Goal: Task Accomplishment & Management: Use online tool/utility

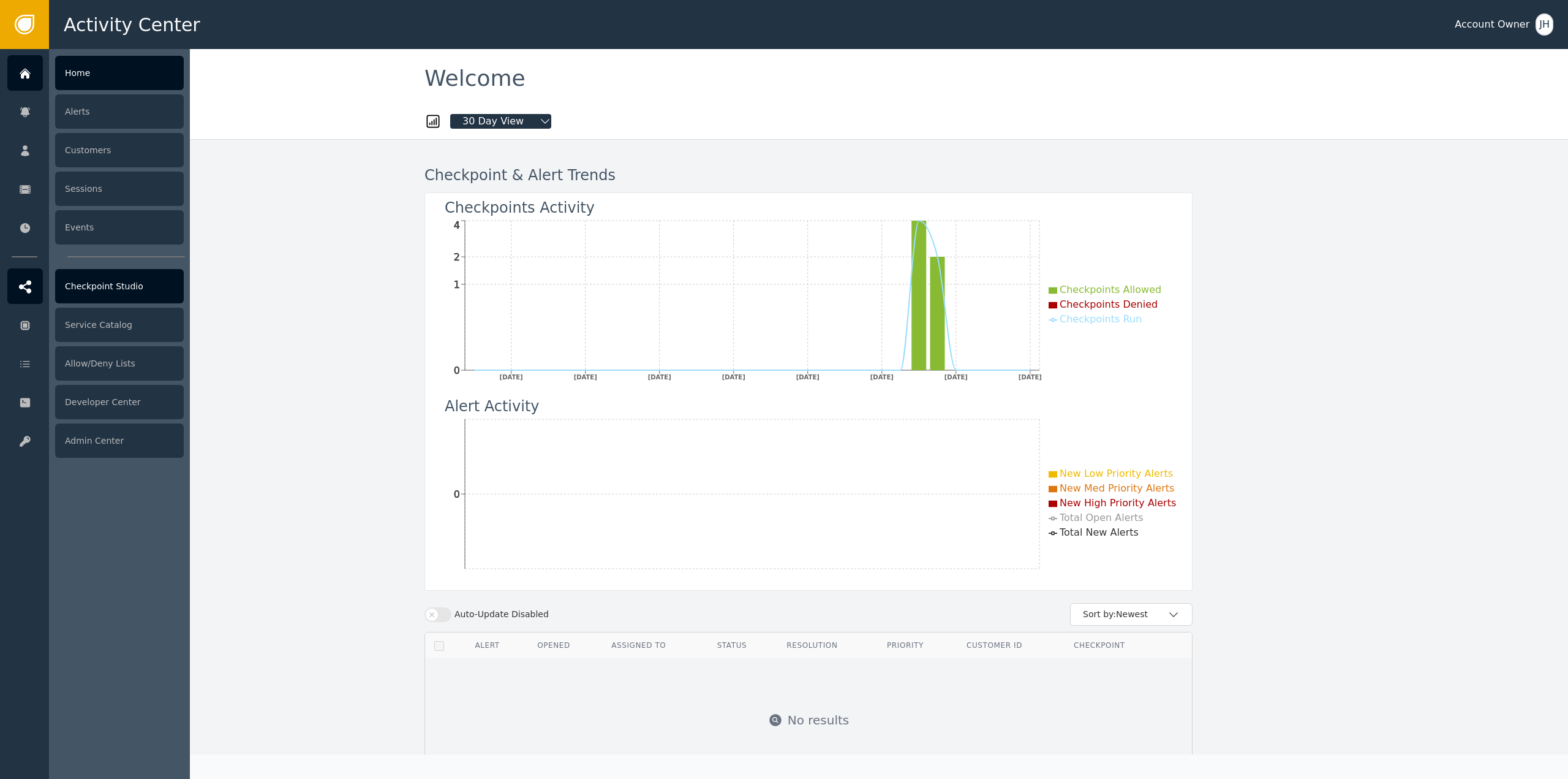
click at [137, 280] on div "Checkpoint Studio" at bounding box center [119, 285] width 128 height 34
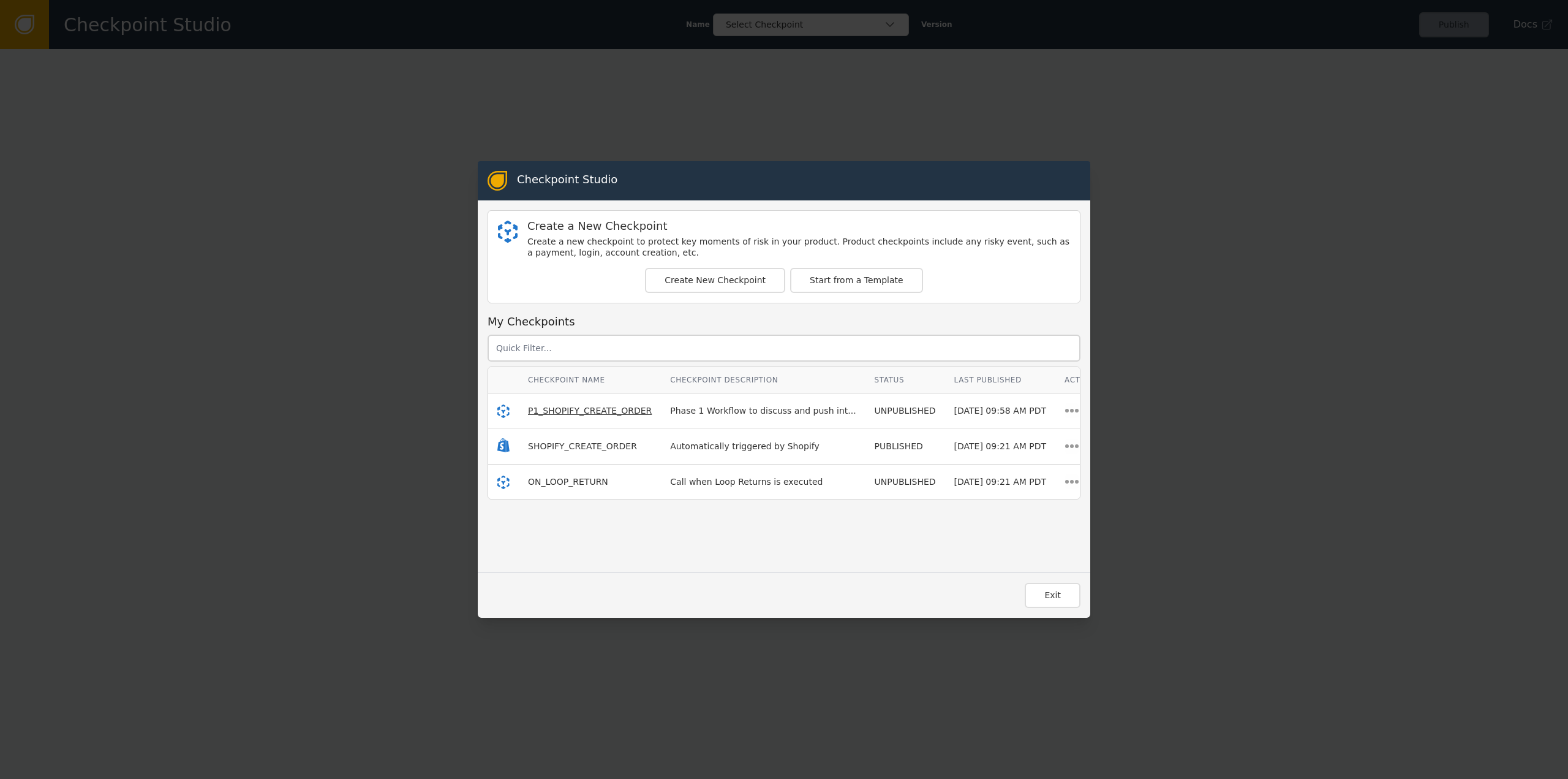
click at [599, 411] on span "P1_SHOPIFY_CREATE_ORDER" at bounding box center [589, 410] width 123 height 10
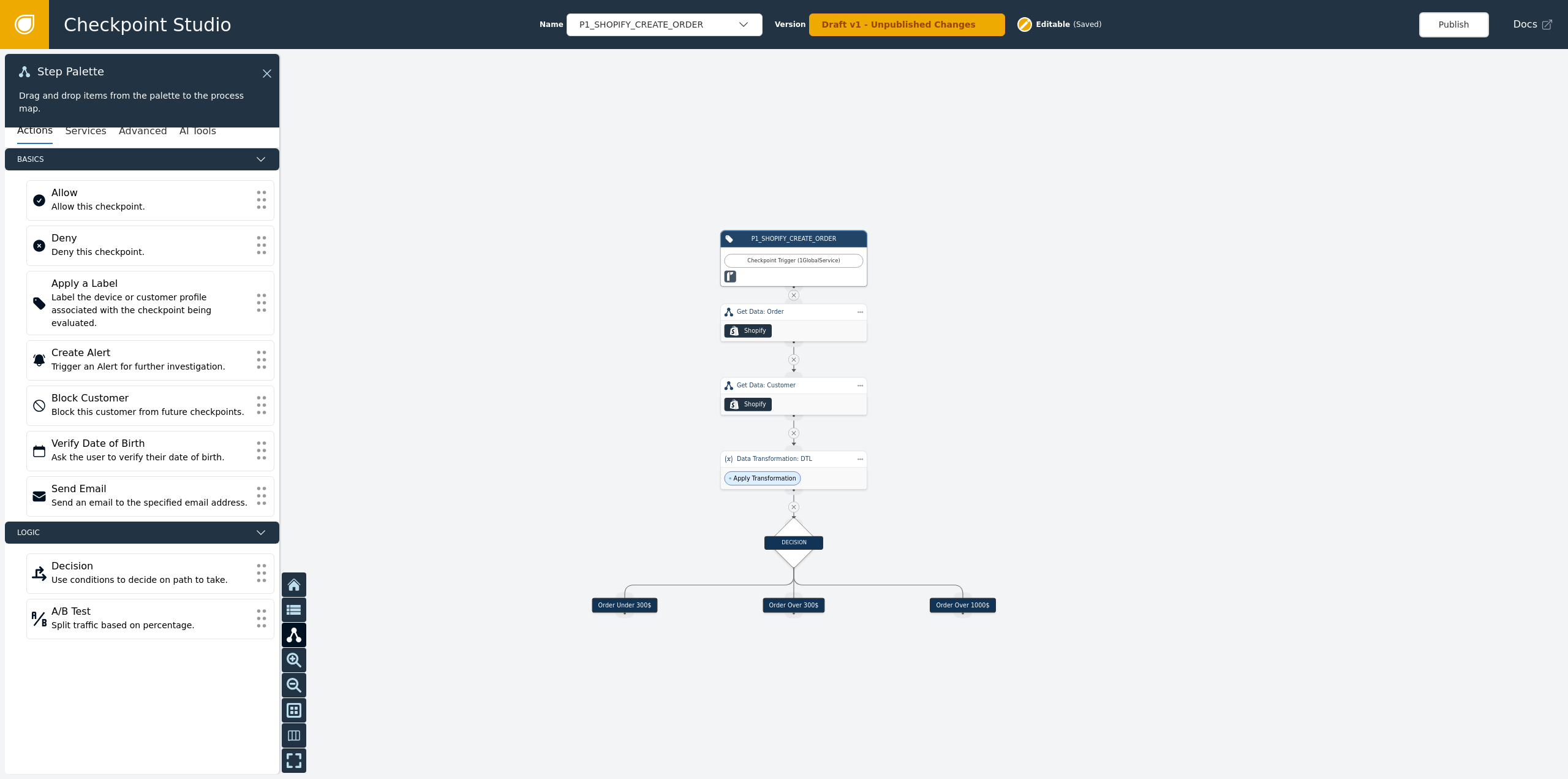
click at [607, 609] on div "Order Under 300$" at bounding box center [625, 605] width 65 height 15
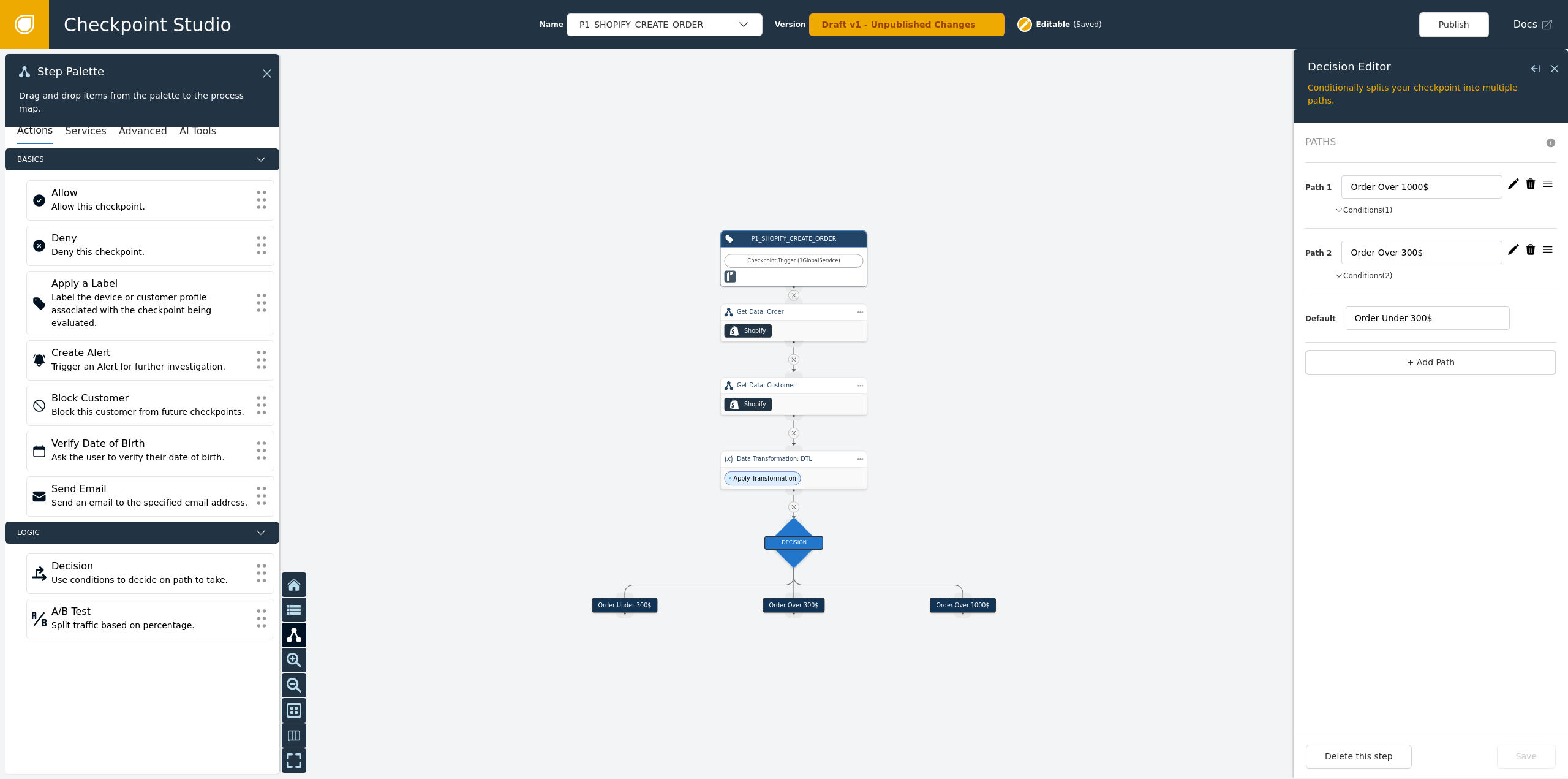
click at [1361, 212] on button "Conditions (1)" at bounding box center [1363, 210] width 58 height 11
click at [1371, 296] on button "Conditions (2)" at bounding box center [1363, 295] width 58 height 11
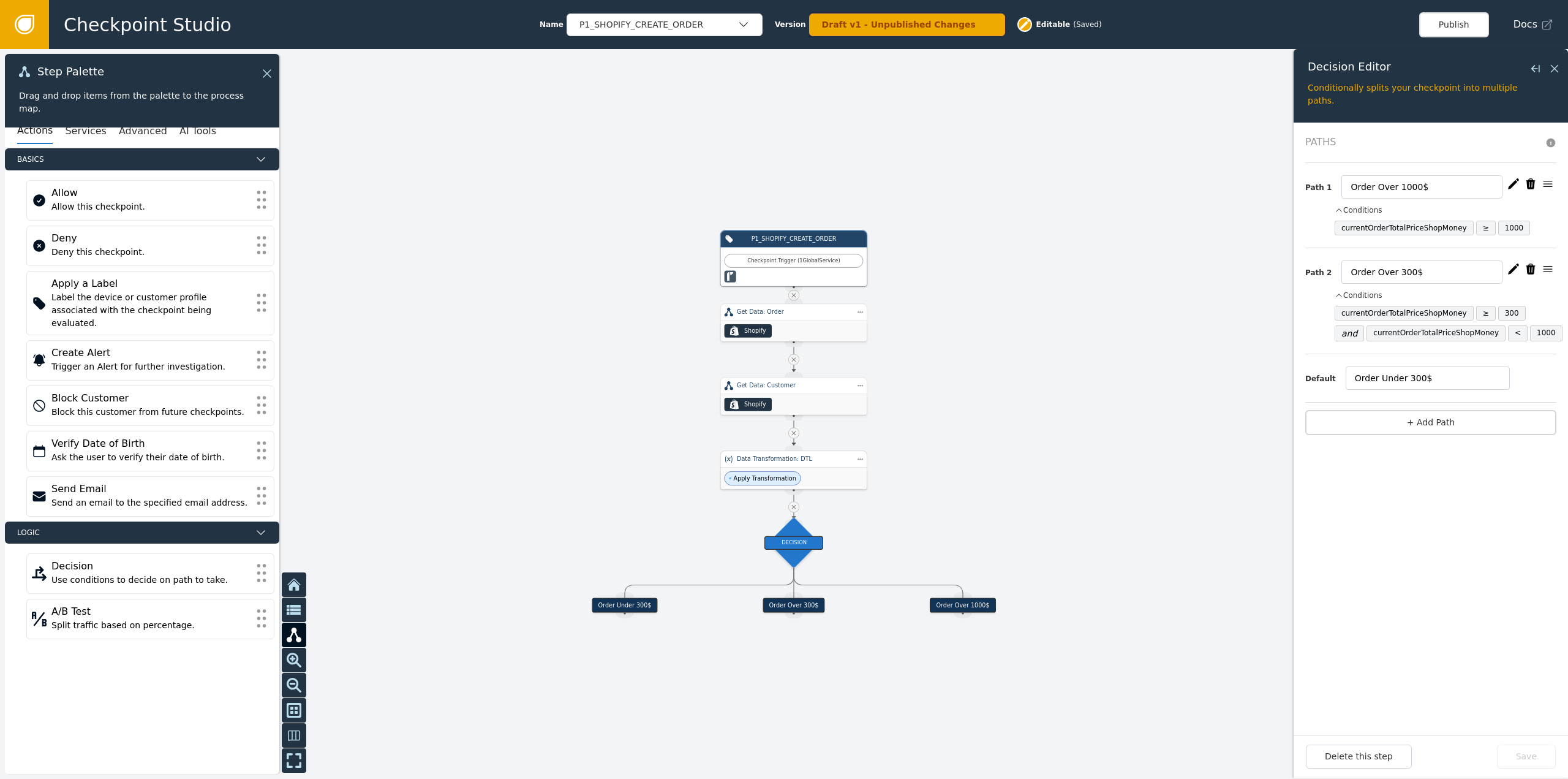
click at [799, 471] on div "Apply Transformation" at bounding box center [794, 478] width 146 height 22
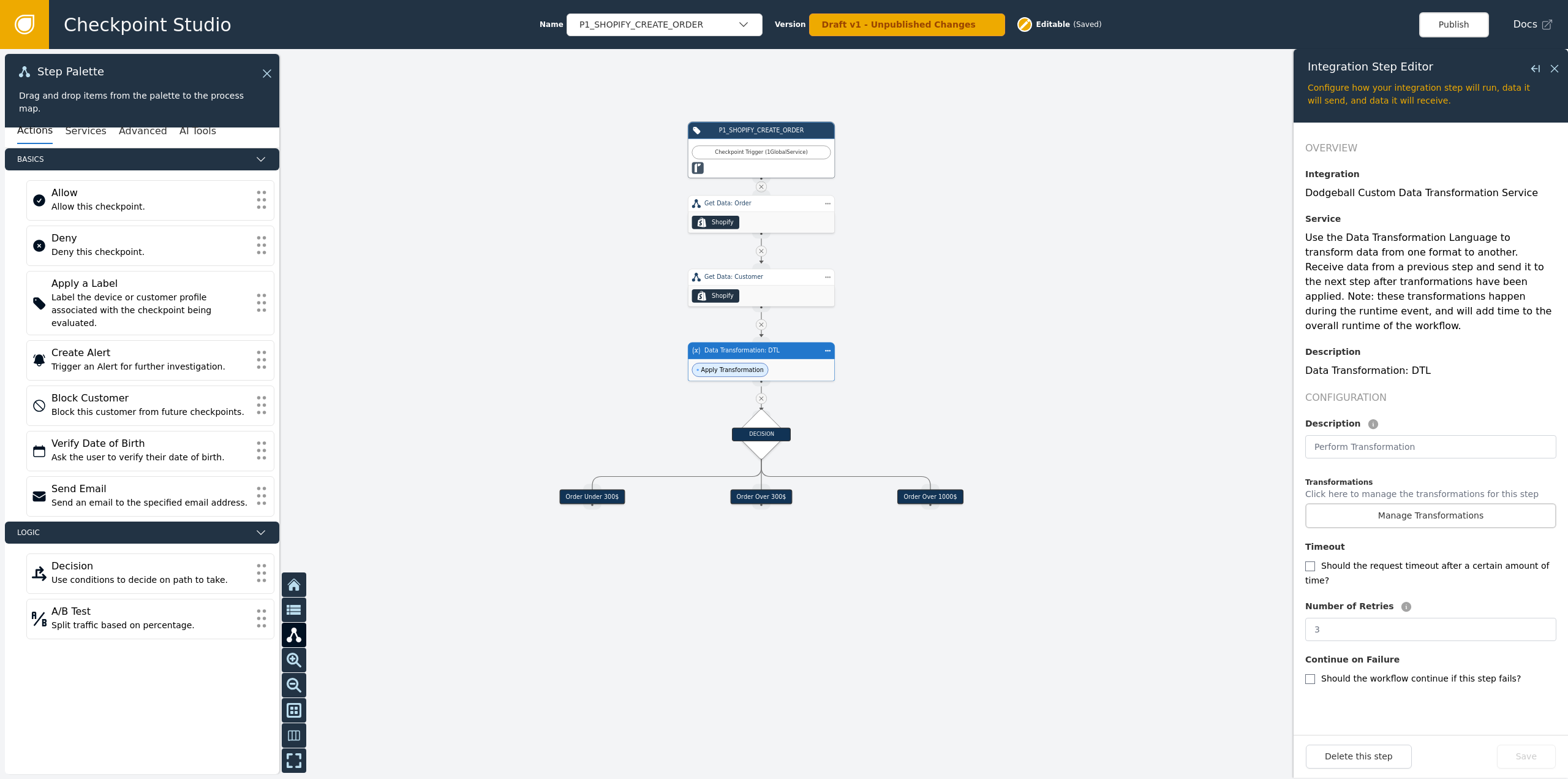
drag, startPoint x: 1126, startPoint y: 476, endPoint x: 1094, endPoint y: 350, distance: 130.0
click at [1094, 350] on div at bounding box center [784, 413] width 1568 height 729
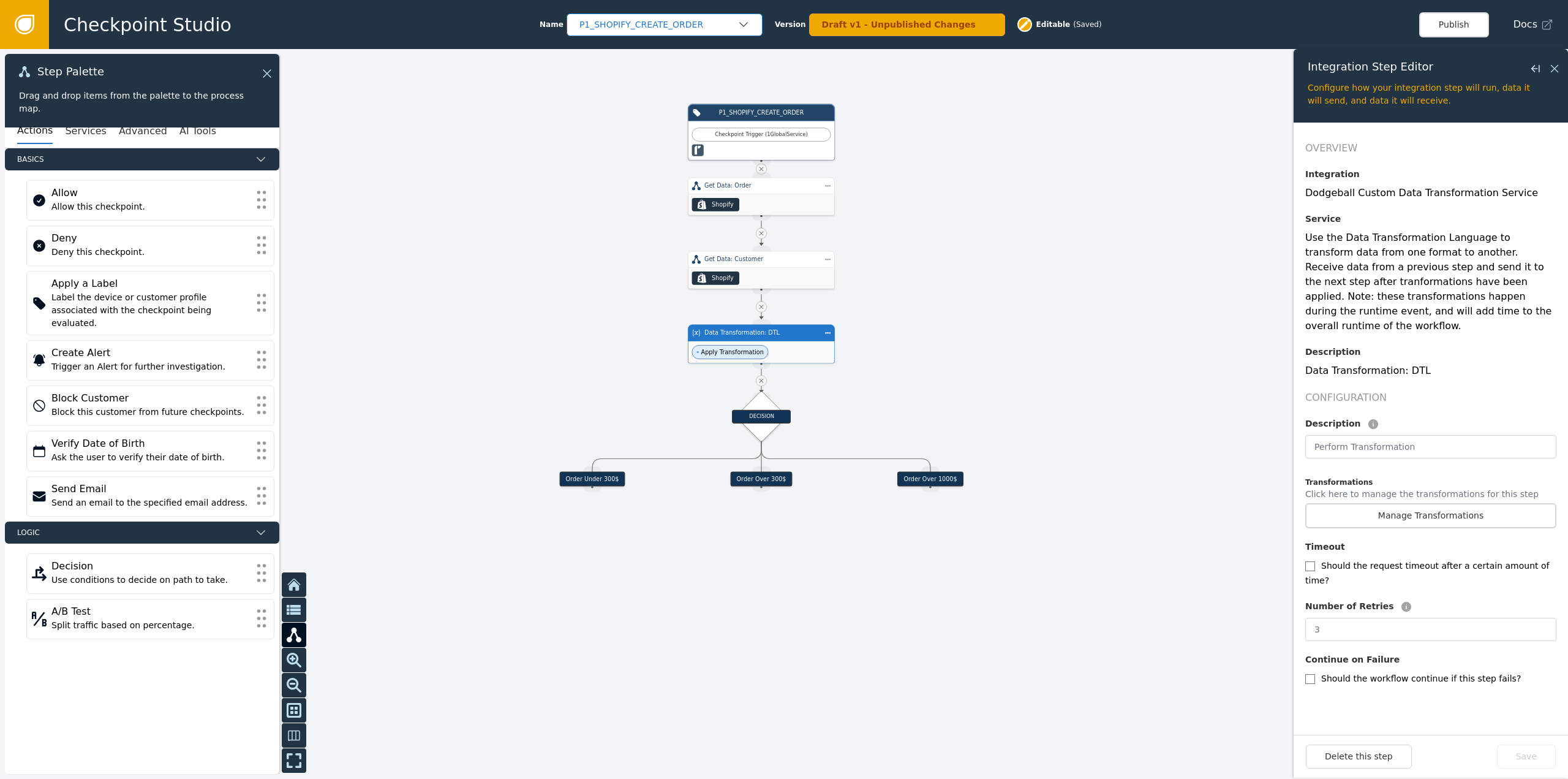
click at [719, 24] on div "P1_SHOPIFY_CREATE_ORDER" at bounding box center [658, 24] width 158 height 13
click at [651, 98] on div "ON_LOOP_RETURN" at bounding box center [665, 98] width 171 height 13
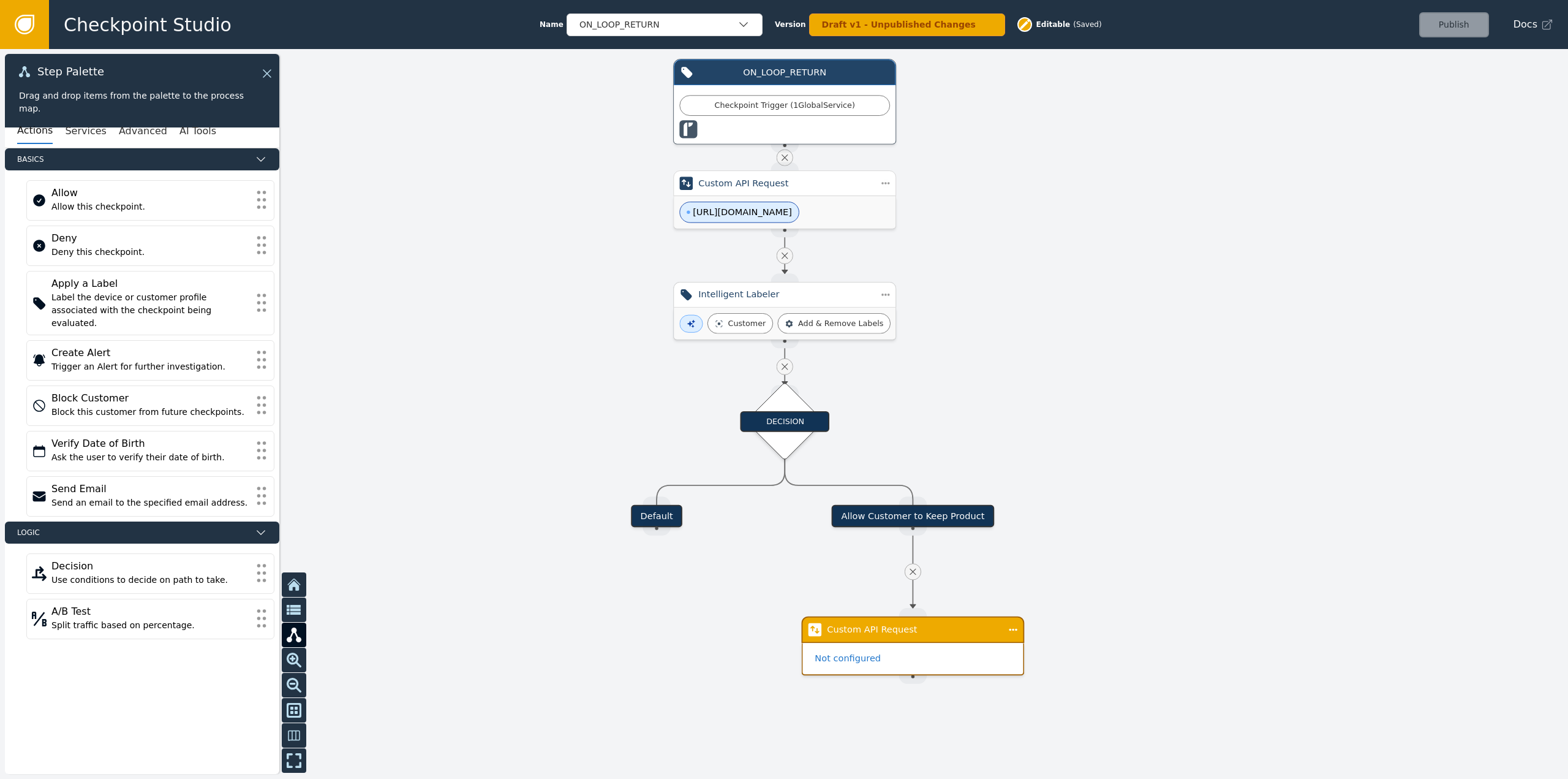
click at [751, 298] on div "Intelligent Labeler" at bounding box center [785, 295] width 173 height 13
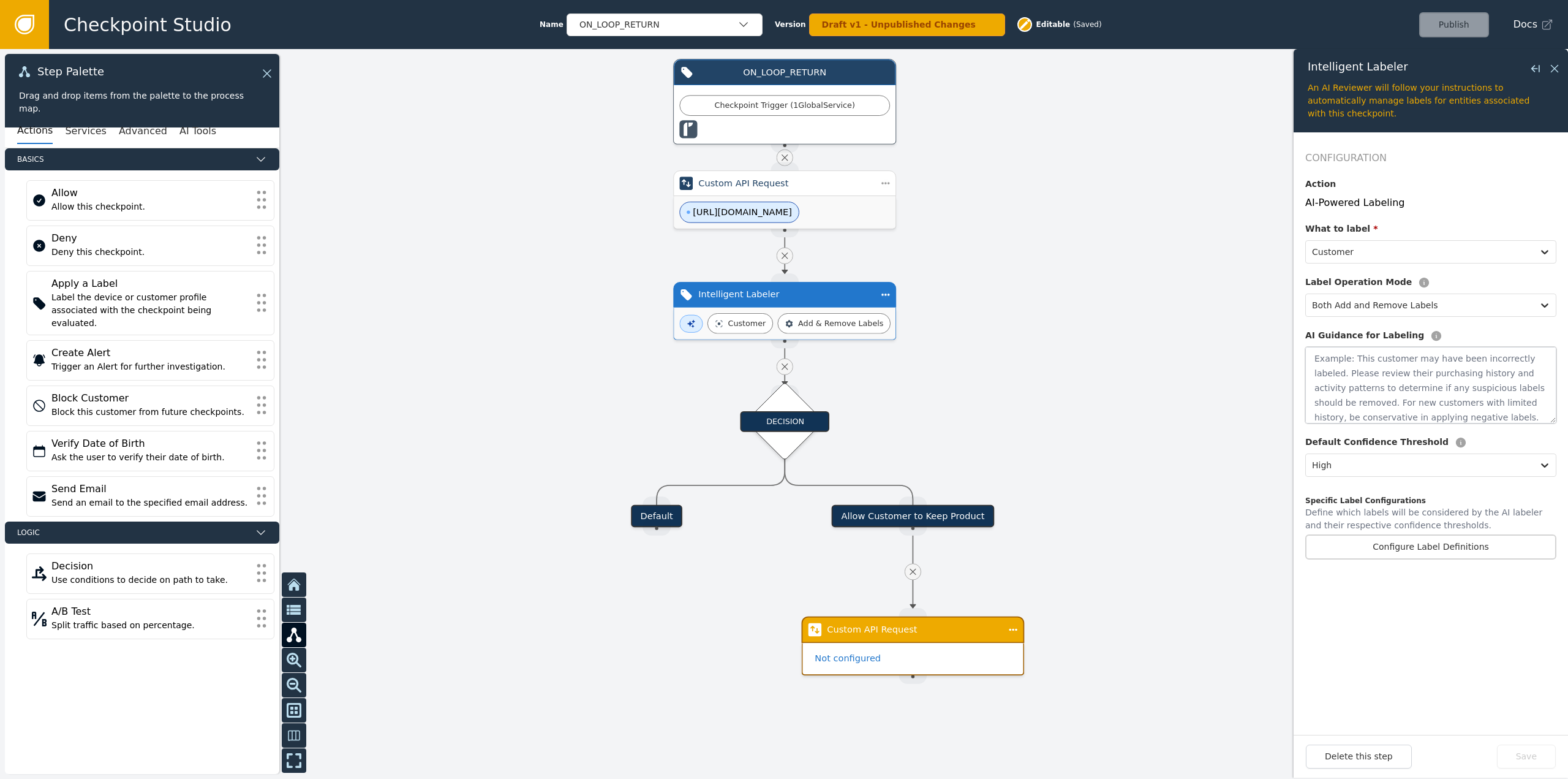
drag, startPoint x: 1556, startPoint y: 421, endPoint x: 1555, endPoint y: 430, distance: 9.1
click at [1555, 430] on div "Configuration Action AI-Powered Labeling What to label * Customer Label Operati…" at bounding box center [1430, 364] width 251 height 427
drag, startPoint x: 1555, startPoint y: 423, endPoint x: 1559, endPoint y: 434, distance: 11.7
click at [1559, 434] on form "Configuration Action AI-Powered Labeling What to label * Customer Label Operati…" at bounding box center [1430, 433] width 274 height 602
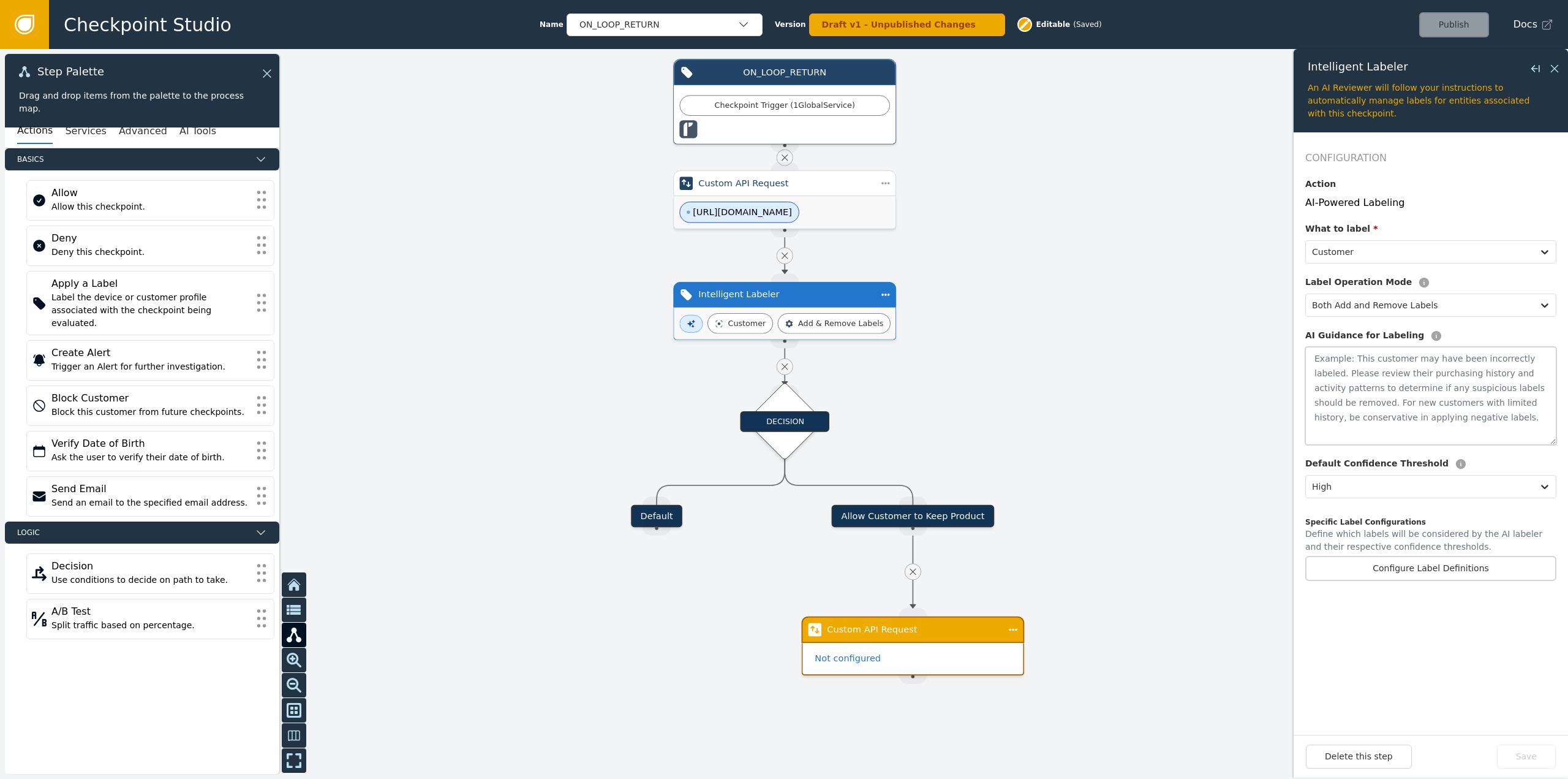
drag, startPoint x: 1550, startPoint y: 421, endPoint x: 1554, endPoint y: 442, distance: 21.4
click at [1554, 442] on textarea at bounding box center [1430, 395] width 251 height 98
click at [863, 328] on div "Add & Remove Labels" at bounding box center [840, 323] width 85 height 12
click at [1132, 399] on div at bounding box center [784, 413] width 1568 height 729
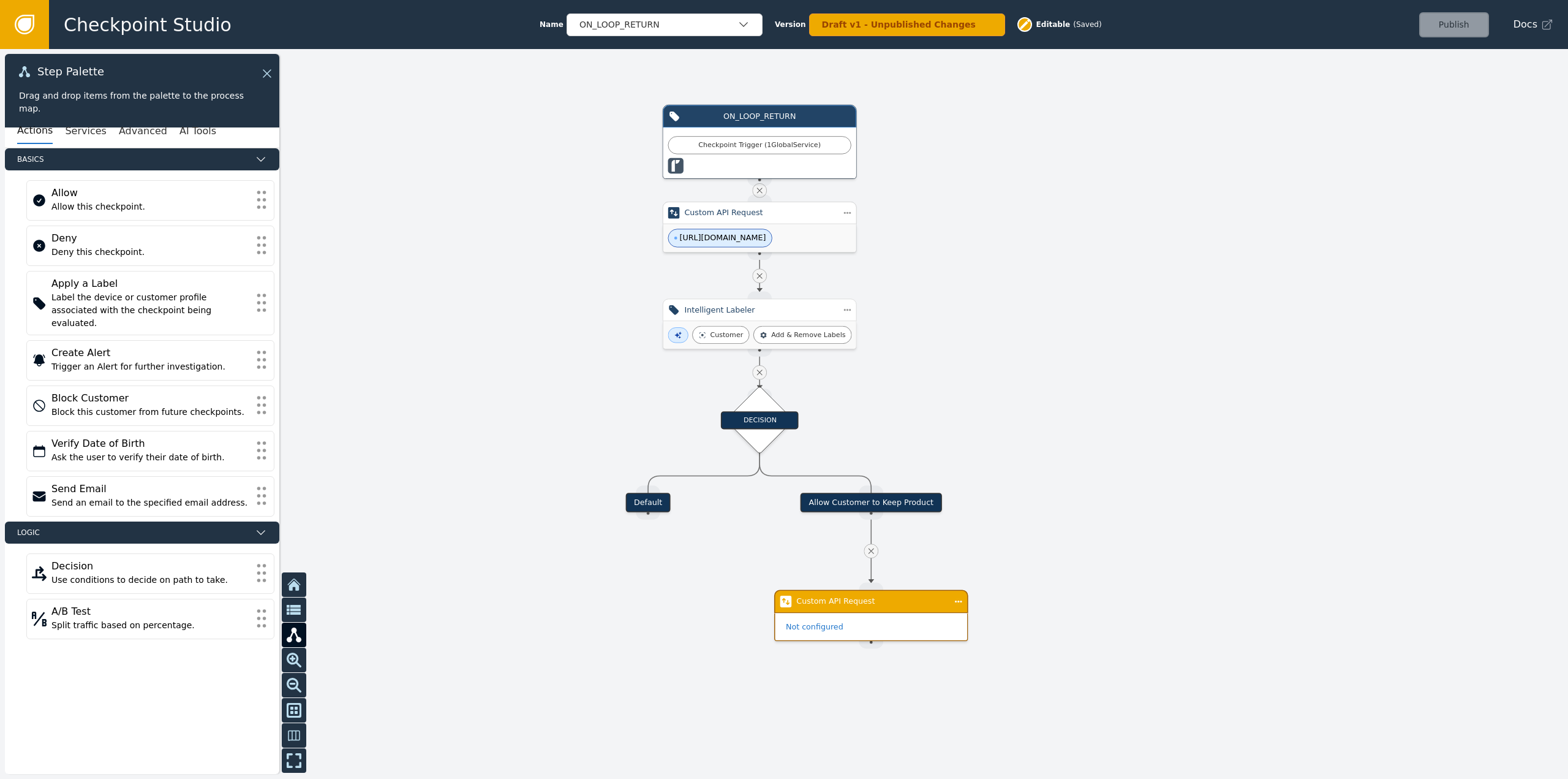
click at [729, 238] on span "https://loop.com/augment-return-data" at bounding box center [723, 238] width 86 height 12
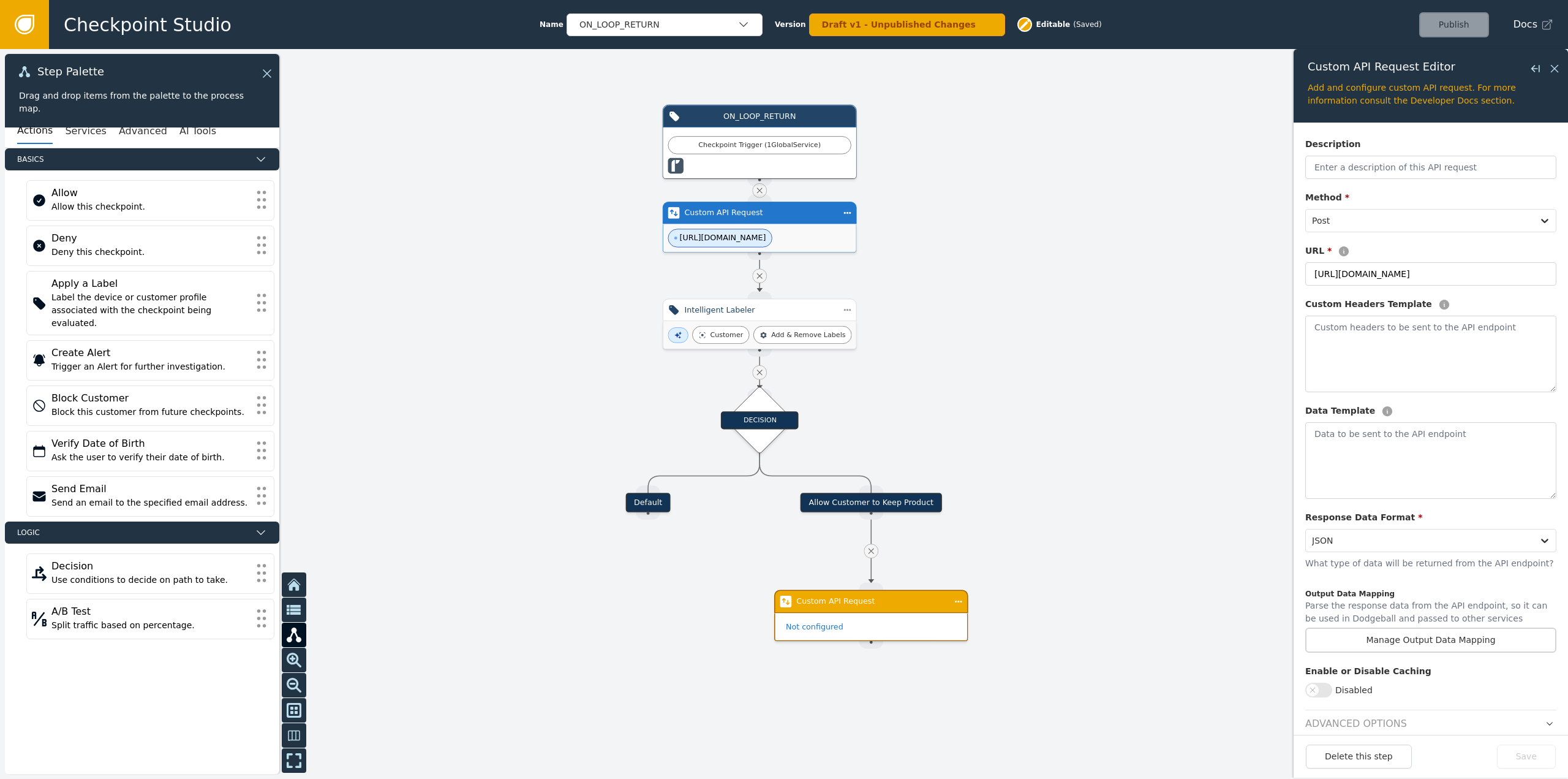
scroll to position [44, 0]
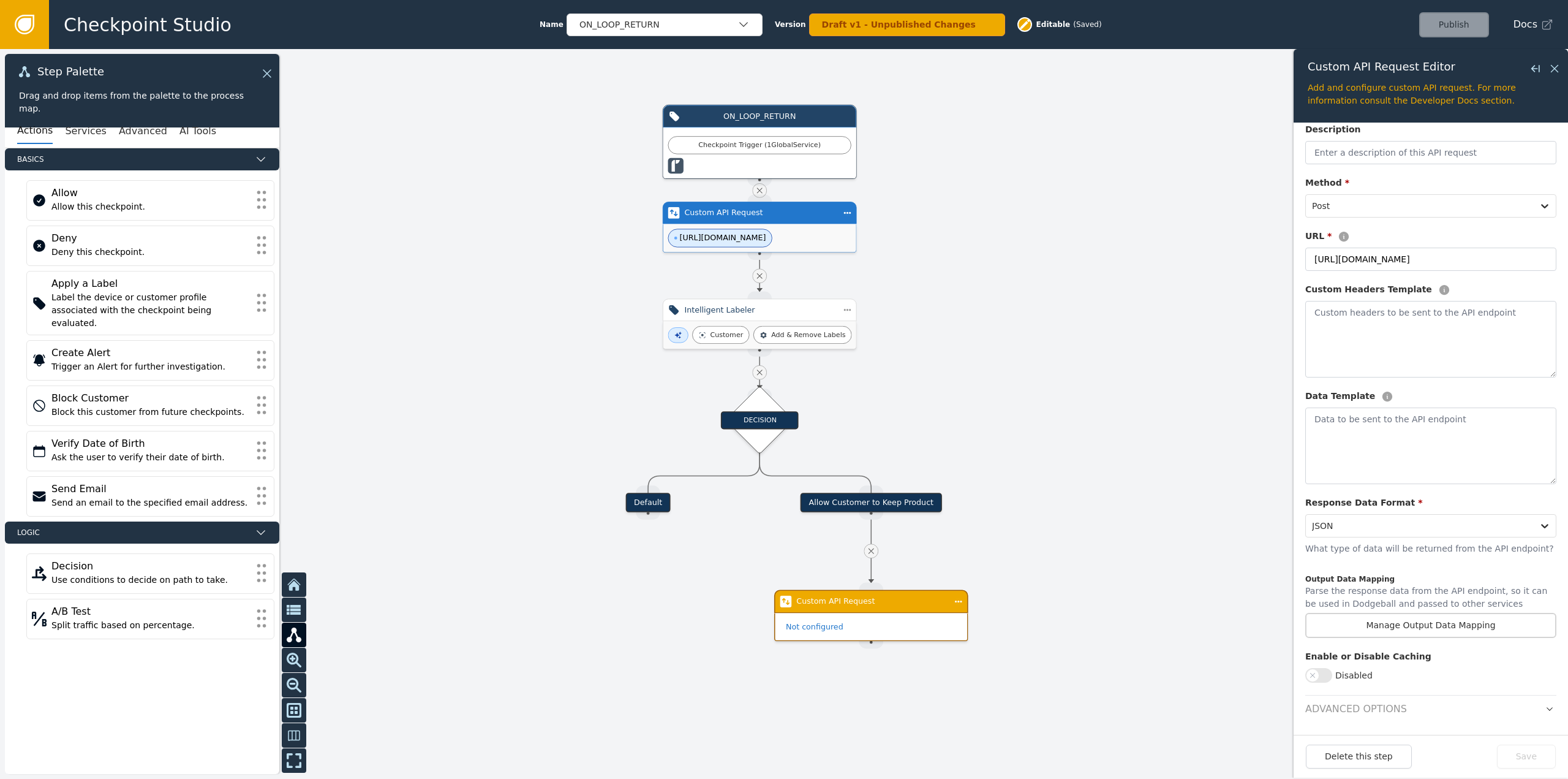
click at [1029, 369] on div at bounding box center [784, 413] width 1568 height 729
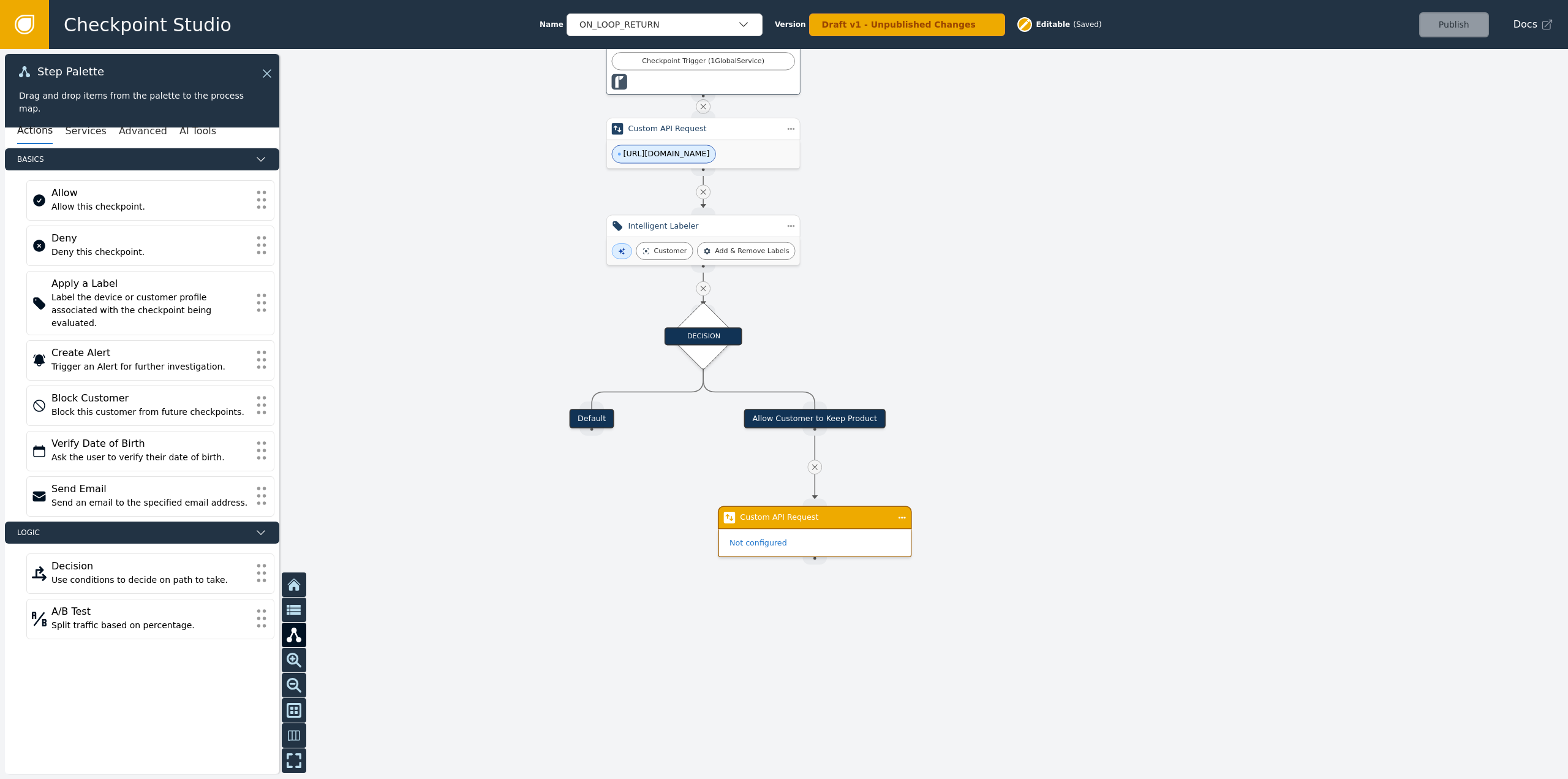
drag, startPoint x: 943, startPoint y: 373, endPoint x: 924, endPoint y: 348, distance: 31.4
click at [924, 348] on div at bounding box center [784, 413] width 1568 height 729
click at [668, 40] on div "Checkpoint Studio Name ON_LOOP_RETURN Version Draft v1 - Unpublished Changes Ed…" at bounding box center [808, 24] width 1519 height 49
click at [663, 26] on div "ON_LOOP_RETURN" at bounding box center [658, 24] width 158 height 13
click at [638, 76] on div "SHOPIFY_CREATE_ORDER" at bounding box center [665, 75] width 171 height 13
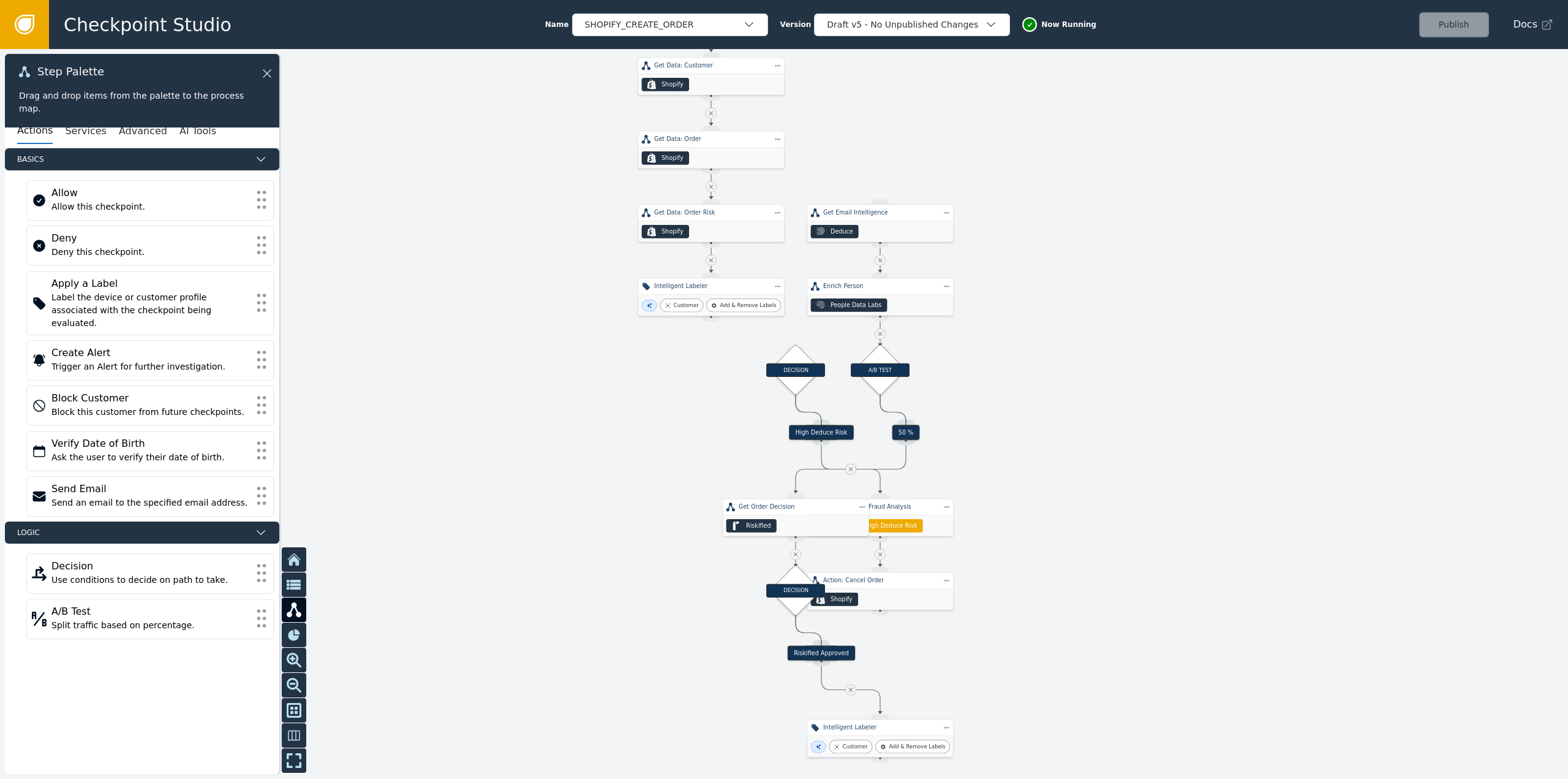
drag, startPoint x: 1208, startPoint y: 686, endPoint x: 1126, endPoint y: 321, distance: 374.1
click at [1126, 321] on div at bounding box center [784, 413] width 1568 height 729
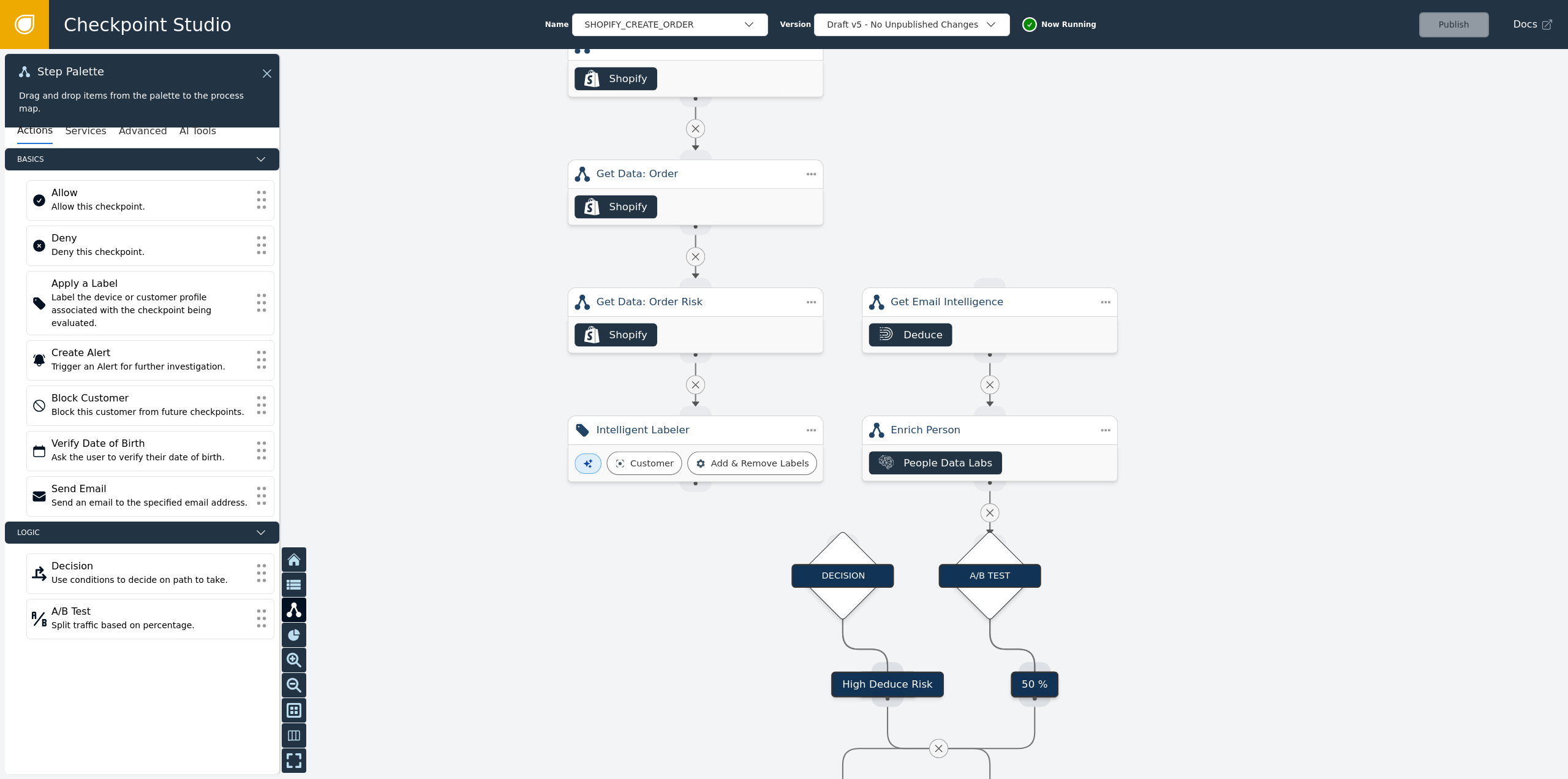
drag, startPoint x: 1090, startPoint y: 348, endPoint x: 1235, endPoint y: 586, distance: 278.7
click at [1235, 586] on div at bounding box center [784, 413] width 1568 height 729
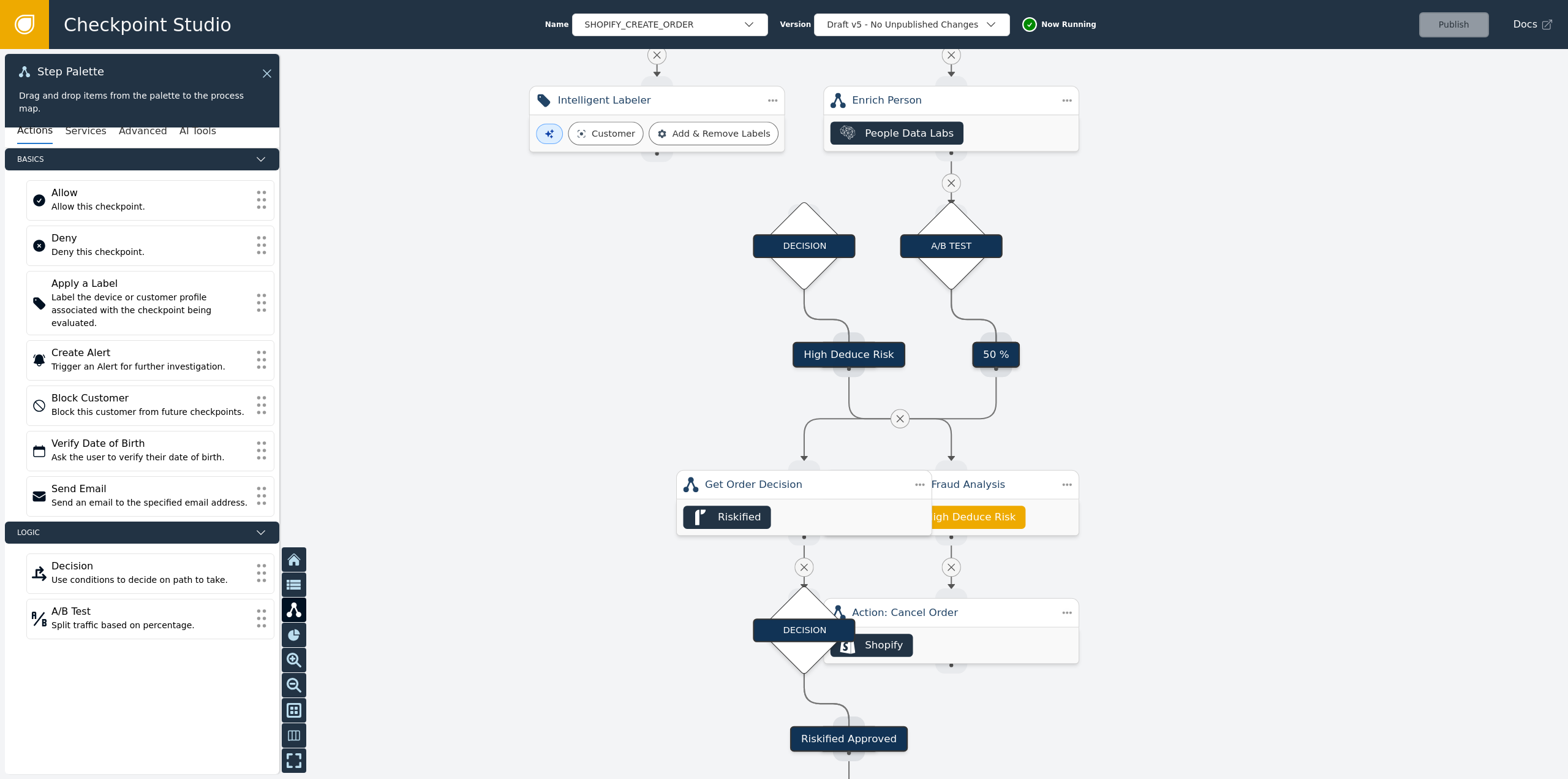
drag, startPoint x: 1387, startPoint y: 556, endPoint x: 1339, endPoint y: 255, distance: 304.8
click at [1347, 218] on div at bounding box center [784, 413] width 1568 height 729
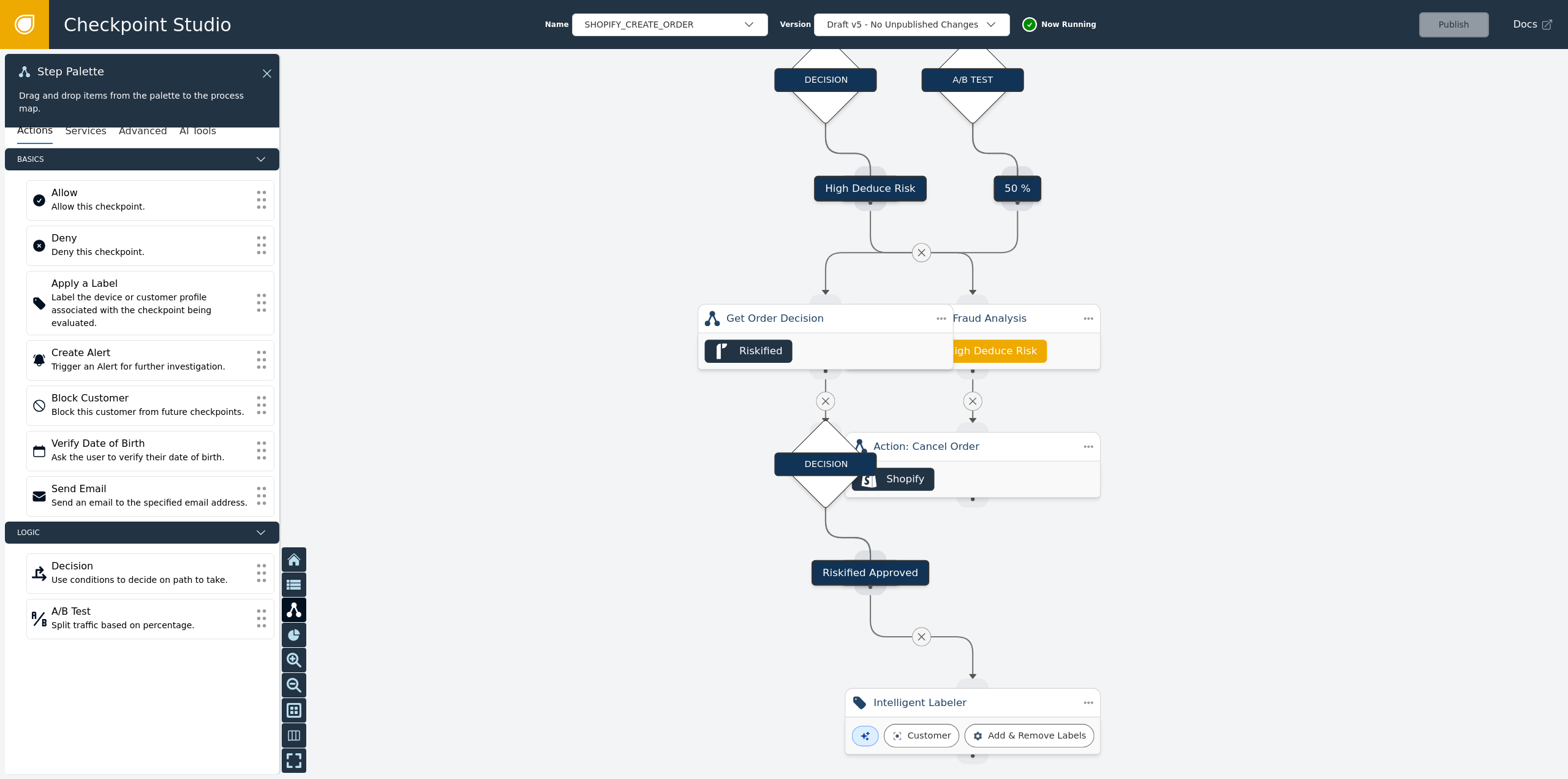
drag, startPoint x: 1293, startPoint y: 504, endPoint x: 1315, endPoint y: 346, distance: 159.5
click at [1315, 346] on div at bounding box center [784, 413] width 1568 height 729
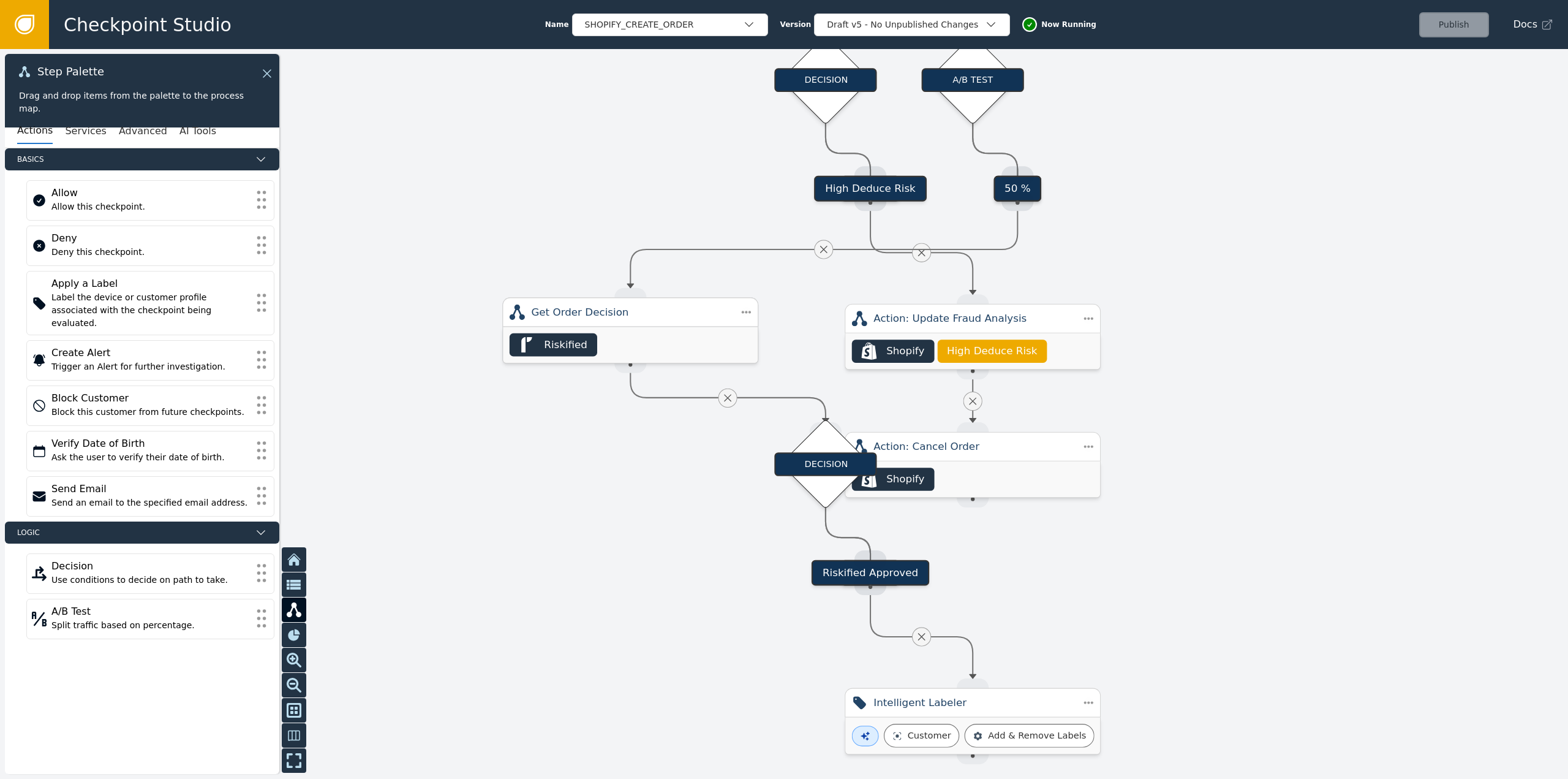
drag, startPoint x: 802, startPoint y: 323, endPoint x: 611, endPoint y: 319, distance: 191.0
click at [611, 319] on div "Get Order Decision" at bounding box center [630, 312] width 198 height 15
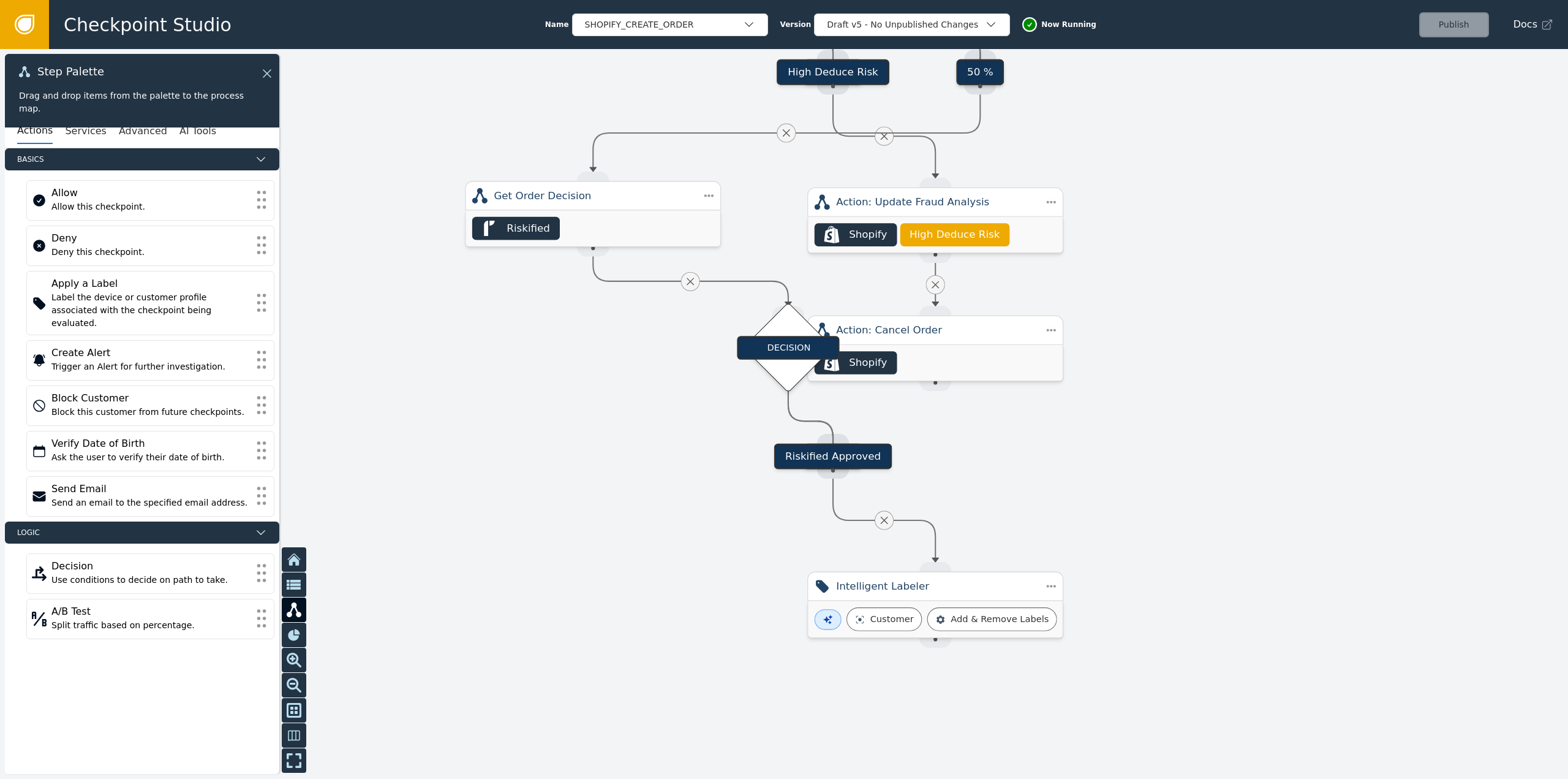
drag, startPoint x: 1375, startPoint y: 478, endPoint x: 1273, endPoint y: 229, distance: 269.1
click at [1274, 229] on div at bounding box center [784, 413] width 1568 height 729
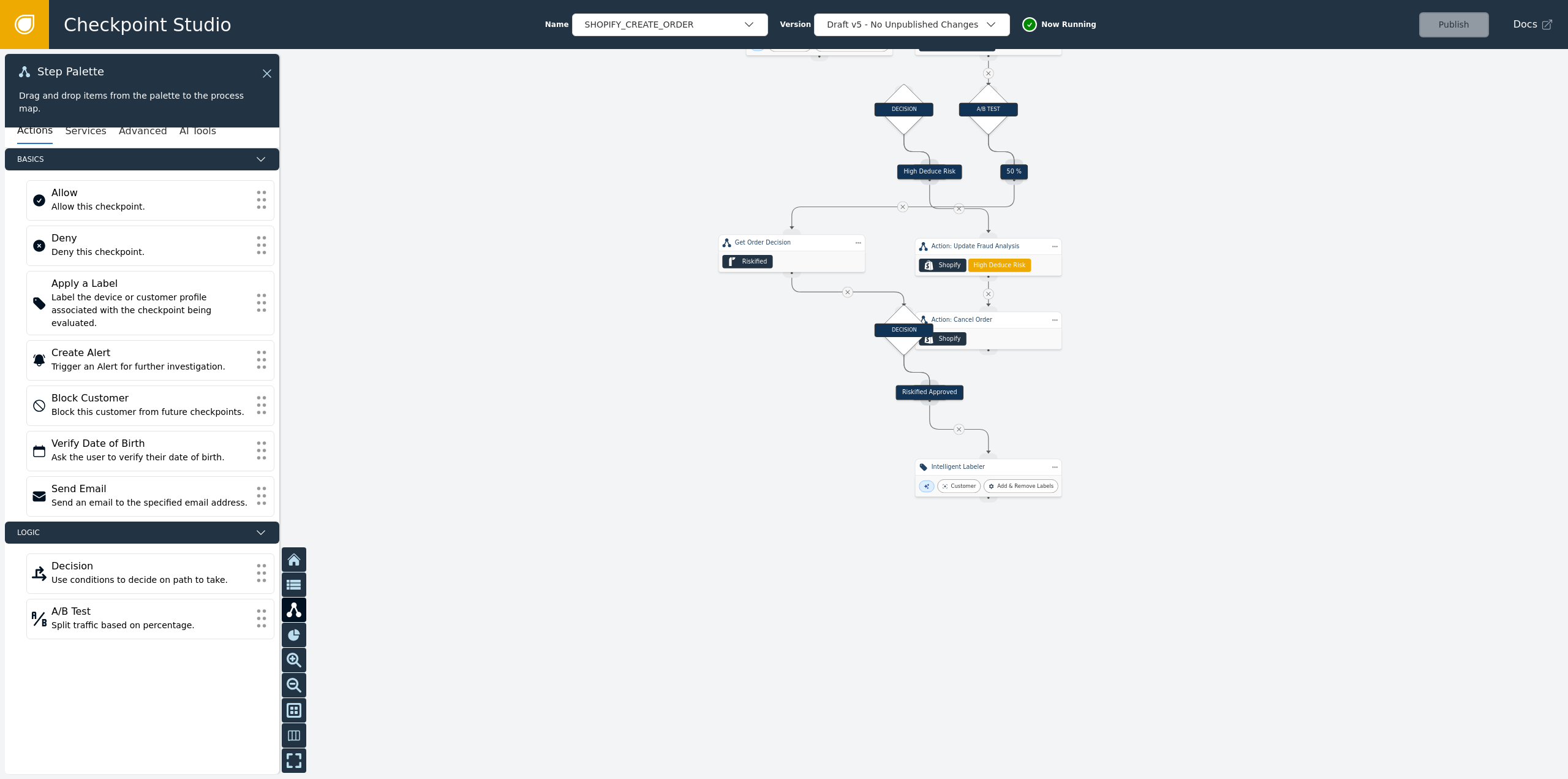
drag, startPoint x: 1267, startPoint y: 323, endPoint x: 1305, endPoint y: 652, distance: 331.2
click at [1305, 652] on div at bounding box center [784, 413] width 1568 height 729
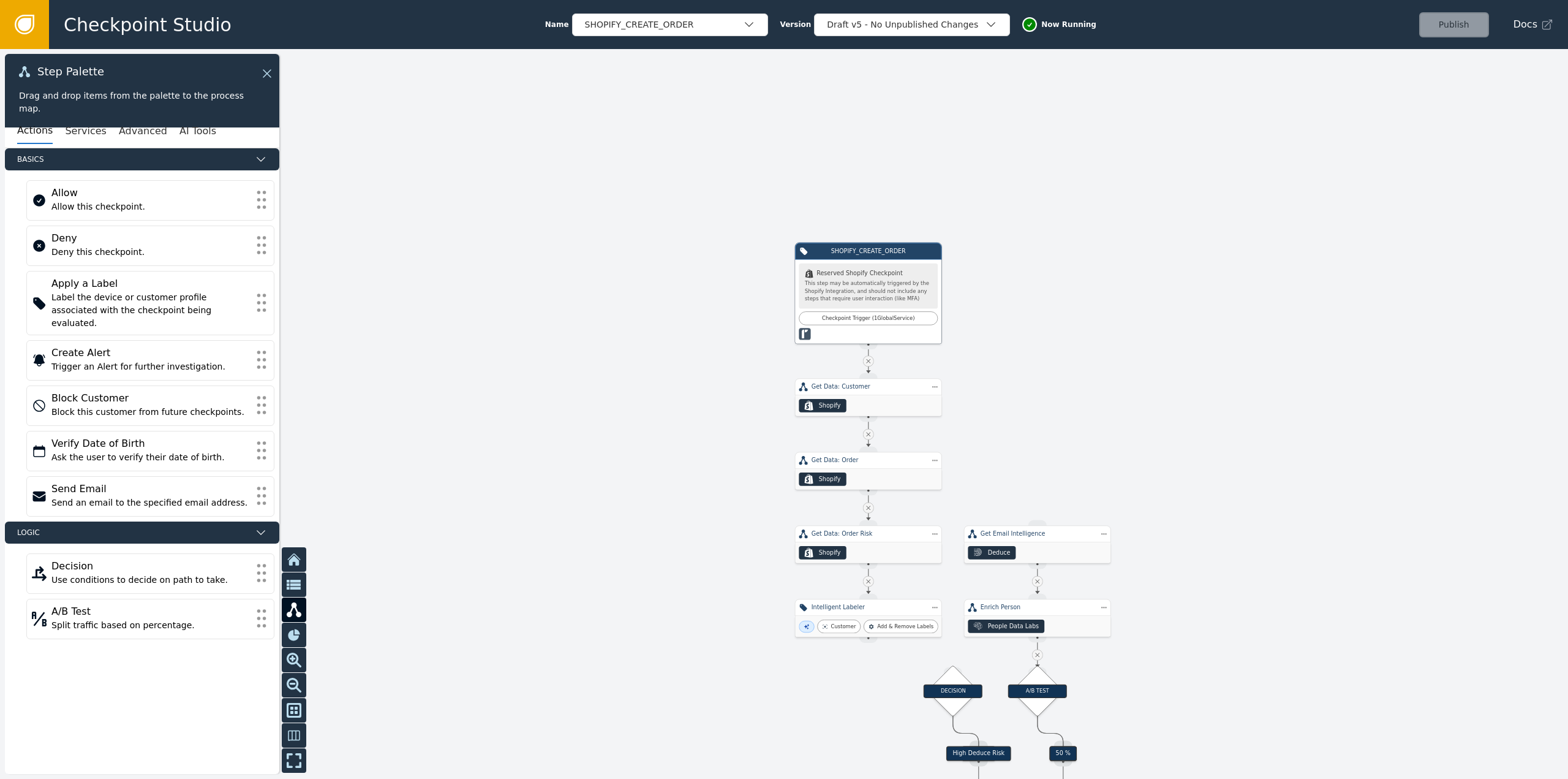
drag, startPoint x: 1200, startPoint y: 235, endPoint x: 1210, endPoint y: 436, distance: 201.2
click at [1210, 436] on div at bounding box center [784, 413] width 1568 height 729
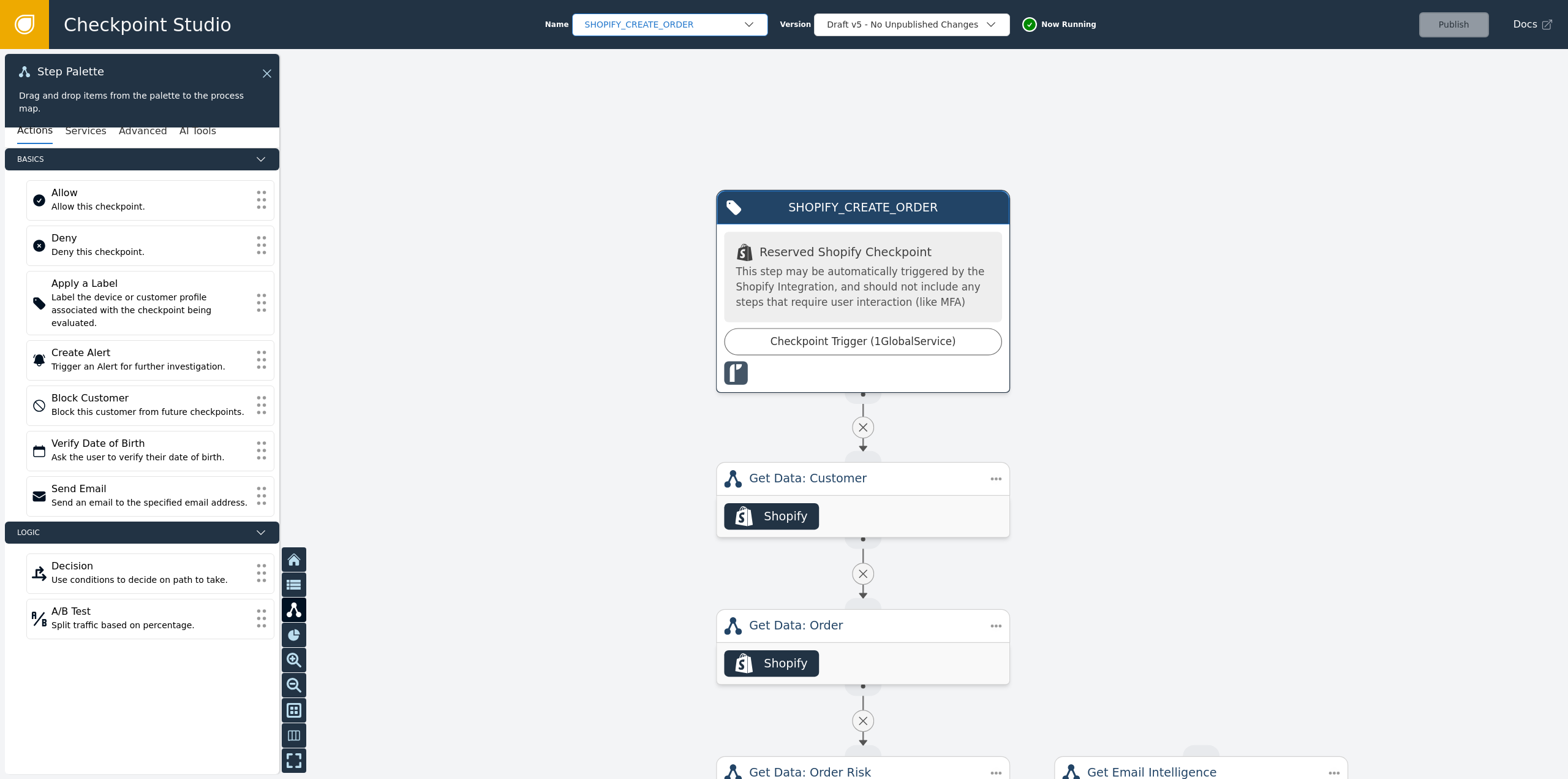
click at [658, 16] on div "SHOPIFY_CREATE_ORDER" at bounding box center [671, 24] width 196 height 23
click at [628, 76] on div "SHOPIFY_CREATE_ORDER" at bounding box center [670, 75] width 171 height 13
click at [631, 22] on div "SHOPIFY_CREATE_ORDER" at bounding box center [664, 24] width 158 height 13
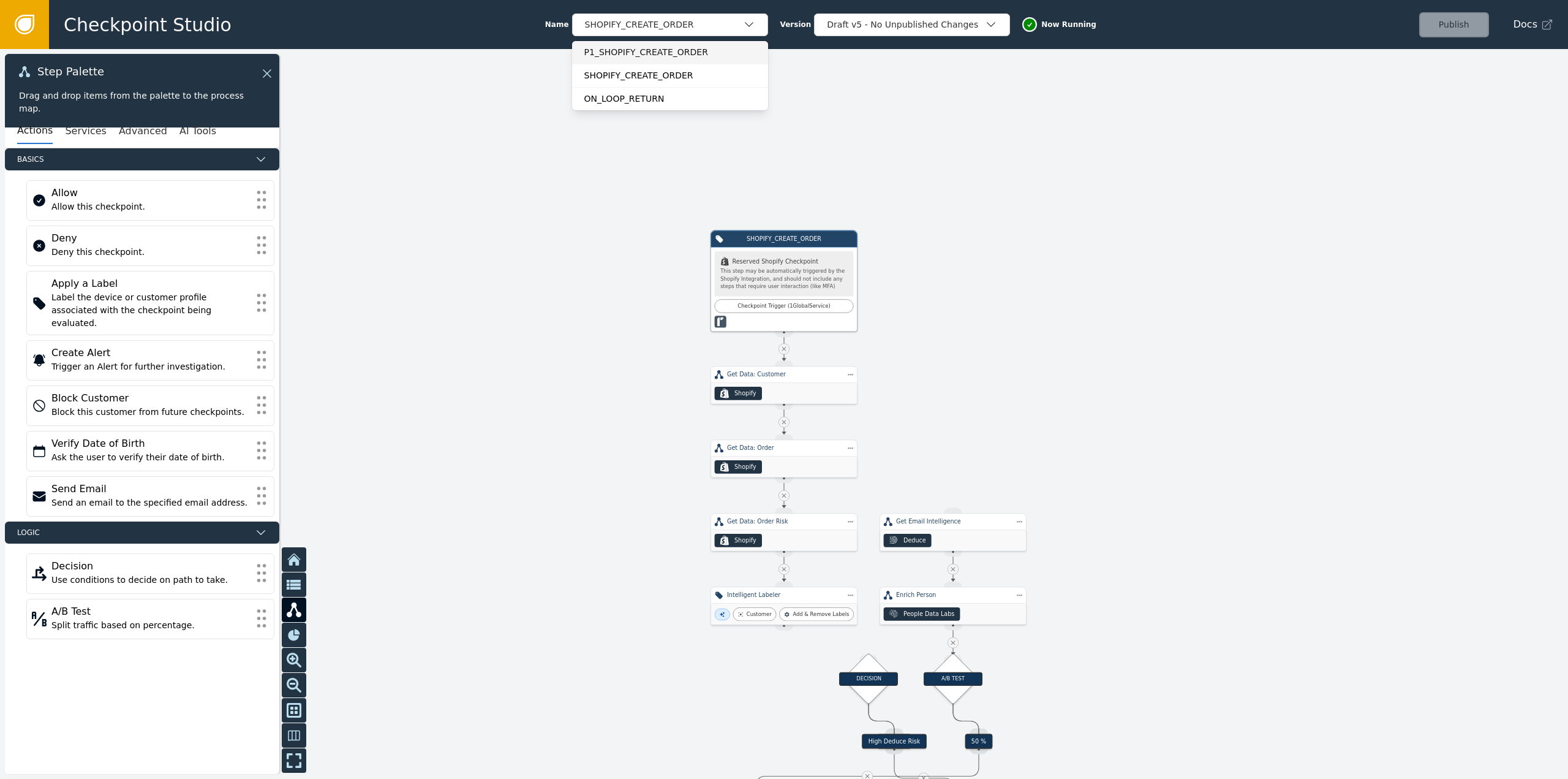
click at [640, 55] on div "P1_SHOPIFY_CREATE_ORDER" at bounding box center [670, 52] width 171 height 13
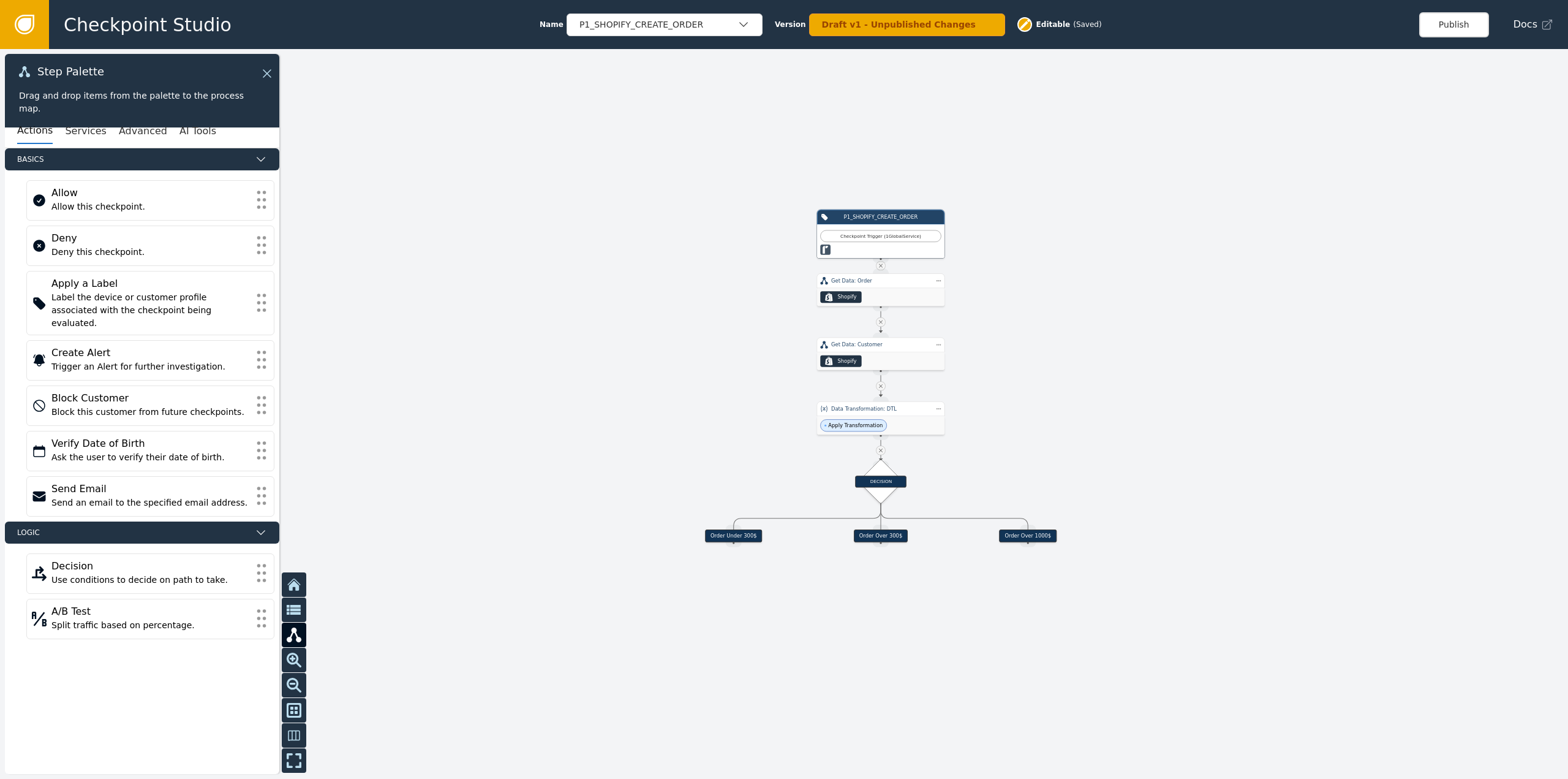
click at [709, 33] on div "P1_SHOPIFY_CREATE_ORDER" at bounding box center [665, 24] width 196 height 23
click at [669, 107] on div "ON_LOOP_RETURN" at bounding box center [665, 99] width 196 height 24
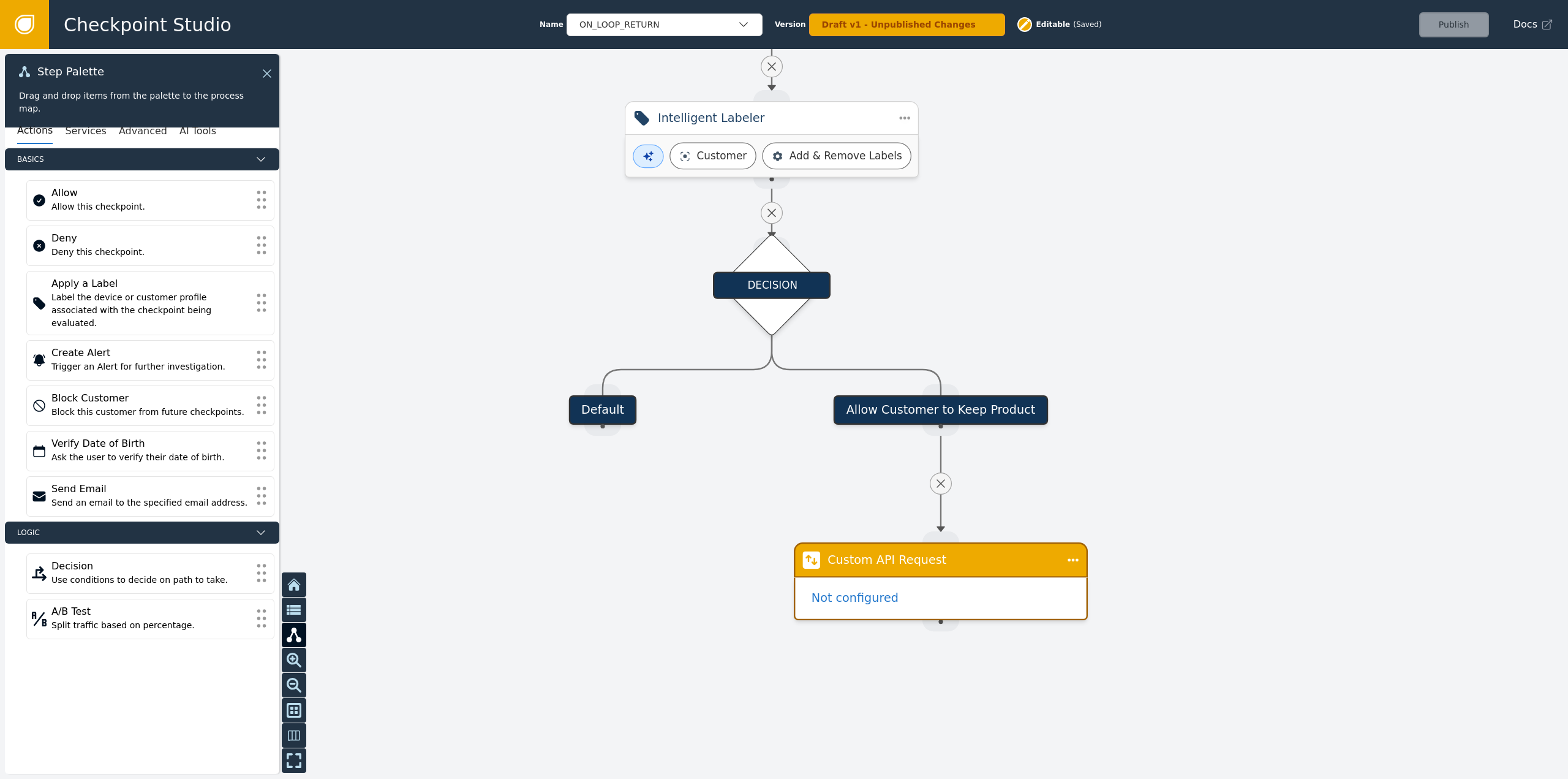
drag, startPoint x: 1128, startPoint y: 582, endPoint x: 1132, endPoint y: 405, distance: 177.0
click at [1132, 405] on div at bounding box center [784, 413] width 1568 height 729
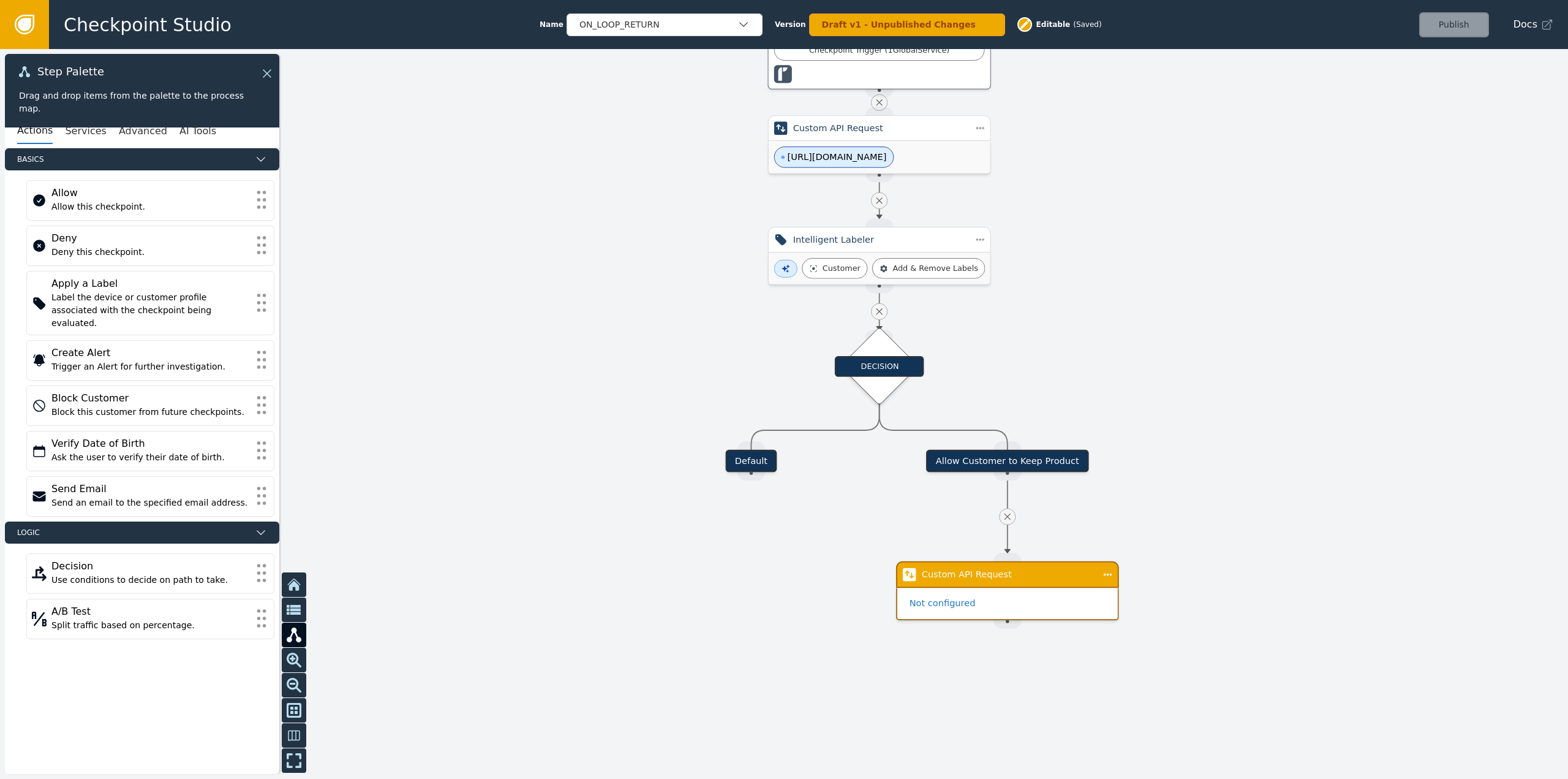
drag, startPoint x: 1130, startPoint y: 234, endPoint x: 1155, endPoint y: 351, distance: 119.6
click at [1155, 351] on div at bounding box center [784, 413] width 1568 height 729
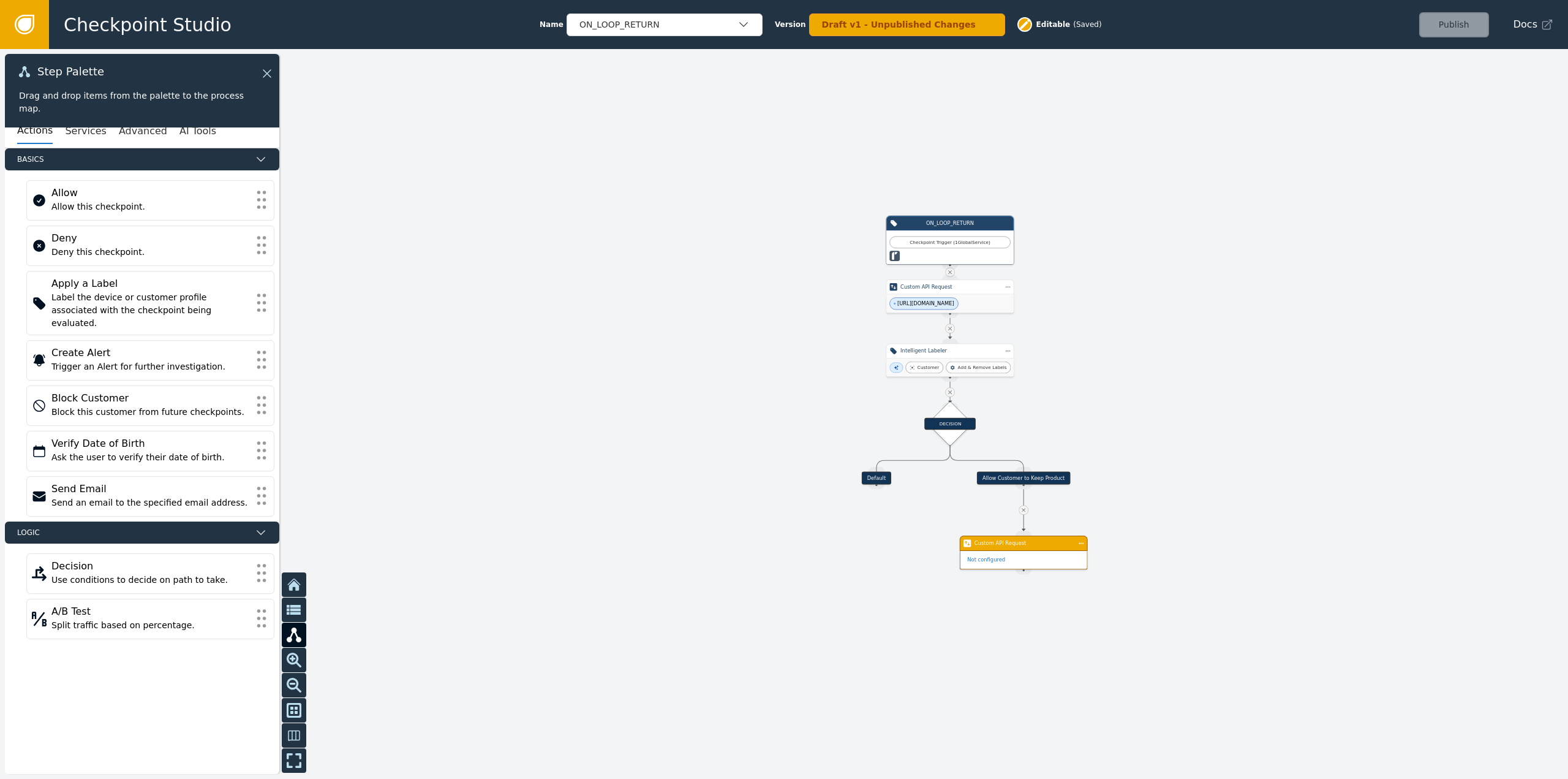
drag, startPoint x: 1210, startPoint y: 223, endPoint x: 1083, endPoint y: 390, distance: 209.8
click at [1083, 390] on div at bounding box center [784, 413] width 1568 height 729
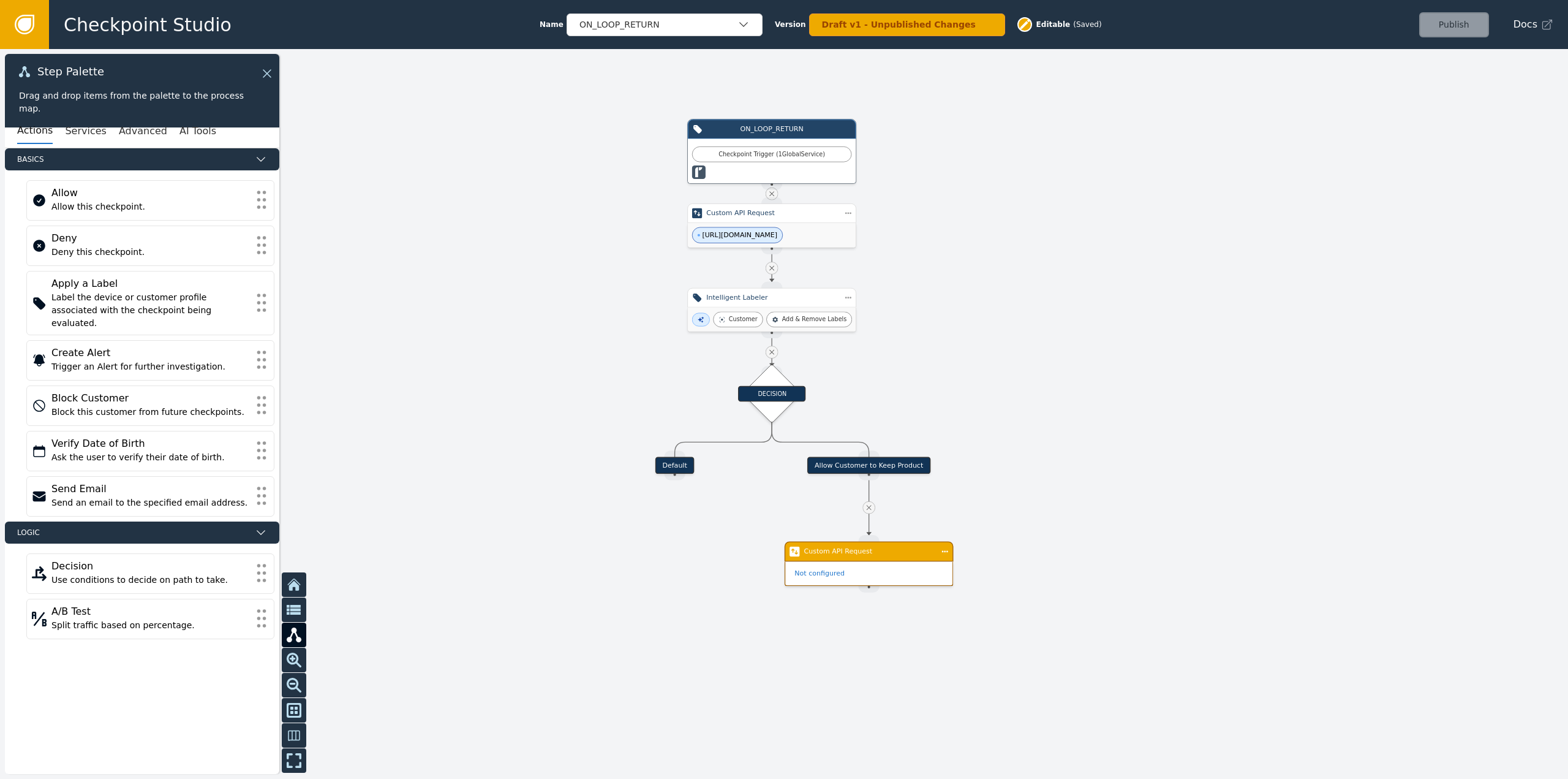
drag, startPoint x: 1119, startPoint y: 462, endPoint x: 1042, endPoint y: 376, distance: 115.4
click at [1042, 376] on div at bounding box center [784, 413] width 1568 height 729
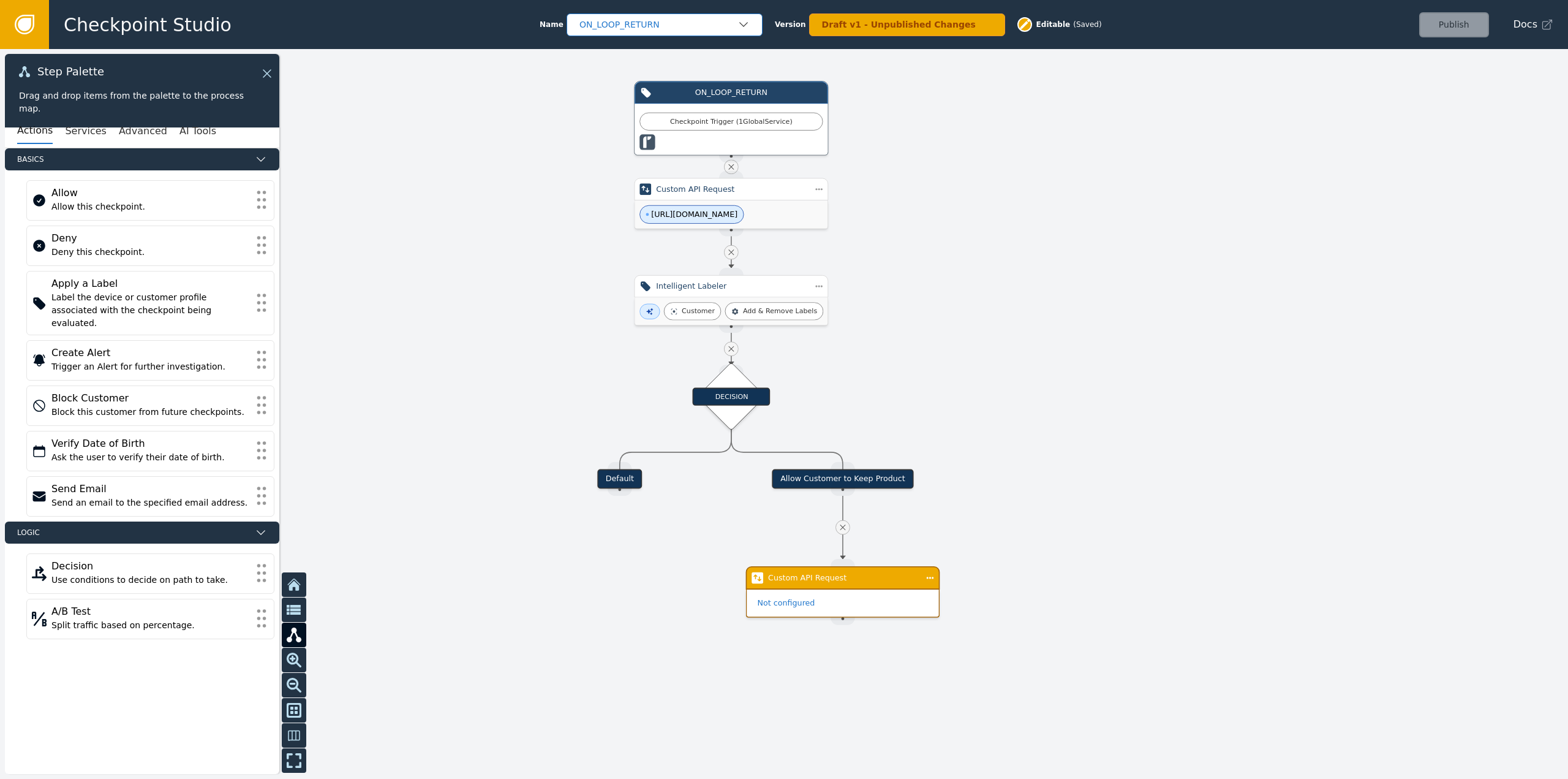
click at [708, 22] on div "ON_LOOP_RETURN" at bounding box center [658, 24] width 158 height 13
click at [678, 53] on div "P1_SHOPIFY_CREATE_ORDER" at bounding box center [665, 52] width 171 height 13
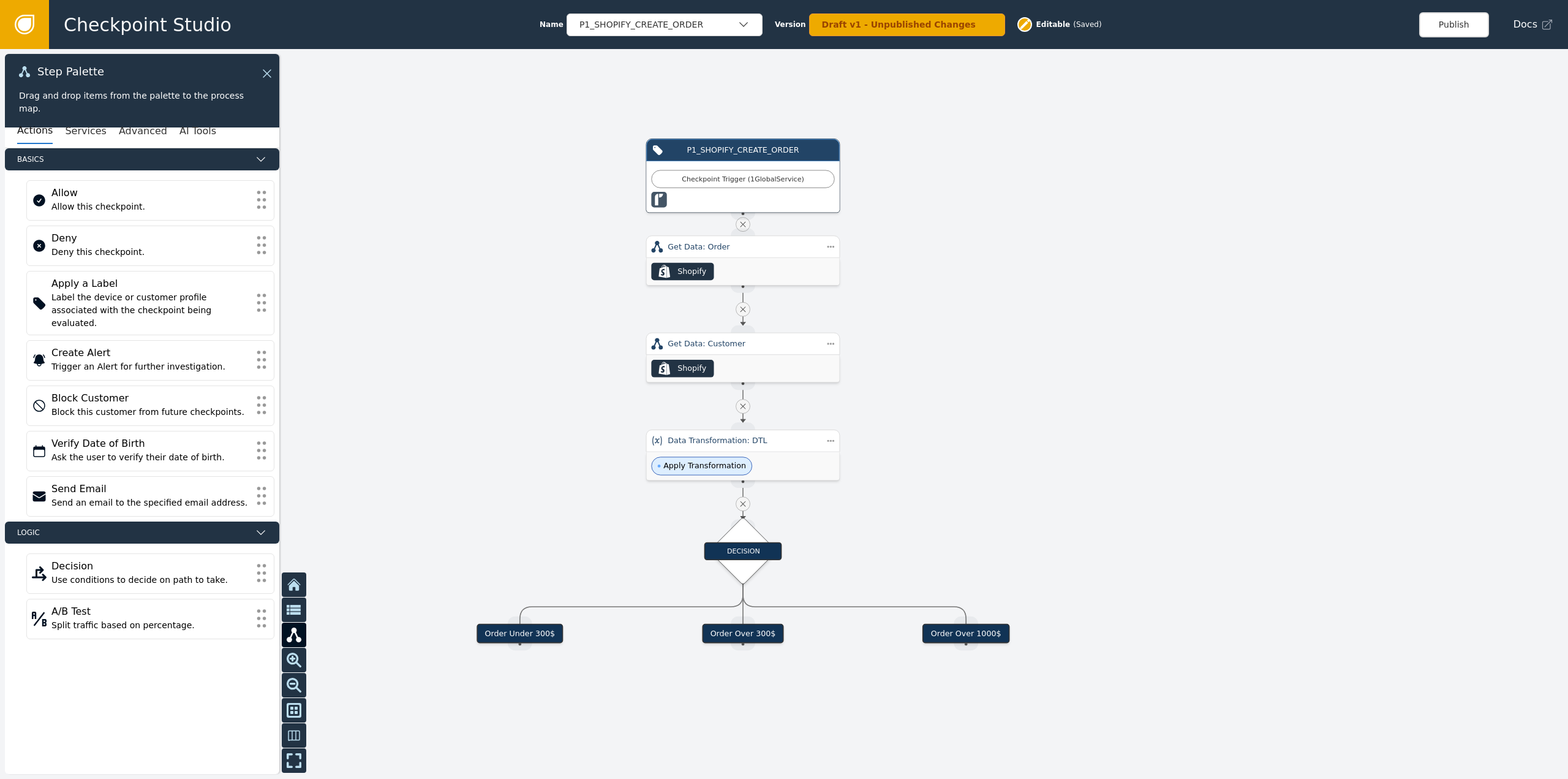
drag, startPoint x: 972, startPoint y: 490, endPoint x: 987, endPoint y: 451, distance: 41.8
click at [987, 451] on div at bounding box center [784, 413] width 1568 height 729
click at [657, 29] on div "P1_SHOPIFY_CREATE_ORDER" at bounding box center [658, 24] width 158 height 13
click at [663, 101] on div "ON_LOOP_RETURN" at bounding box center [665, 98] width 171 height 13
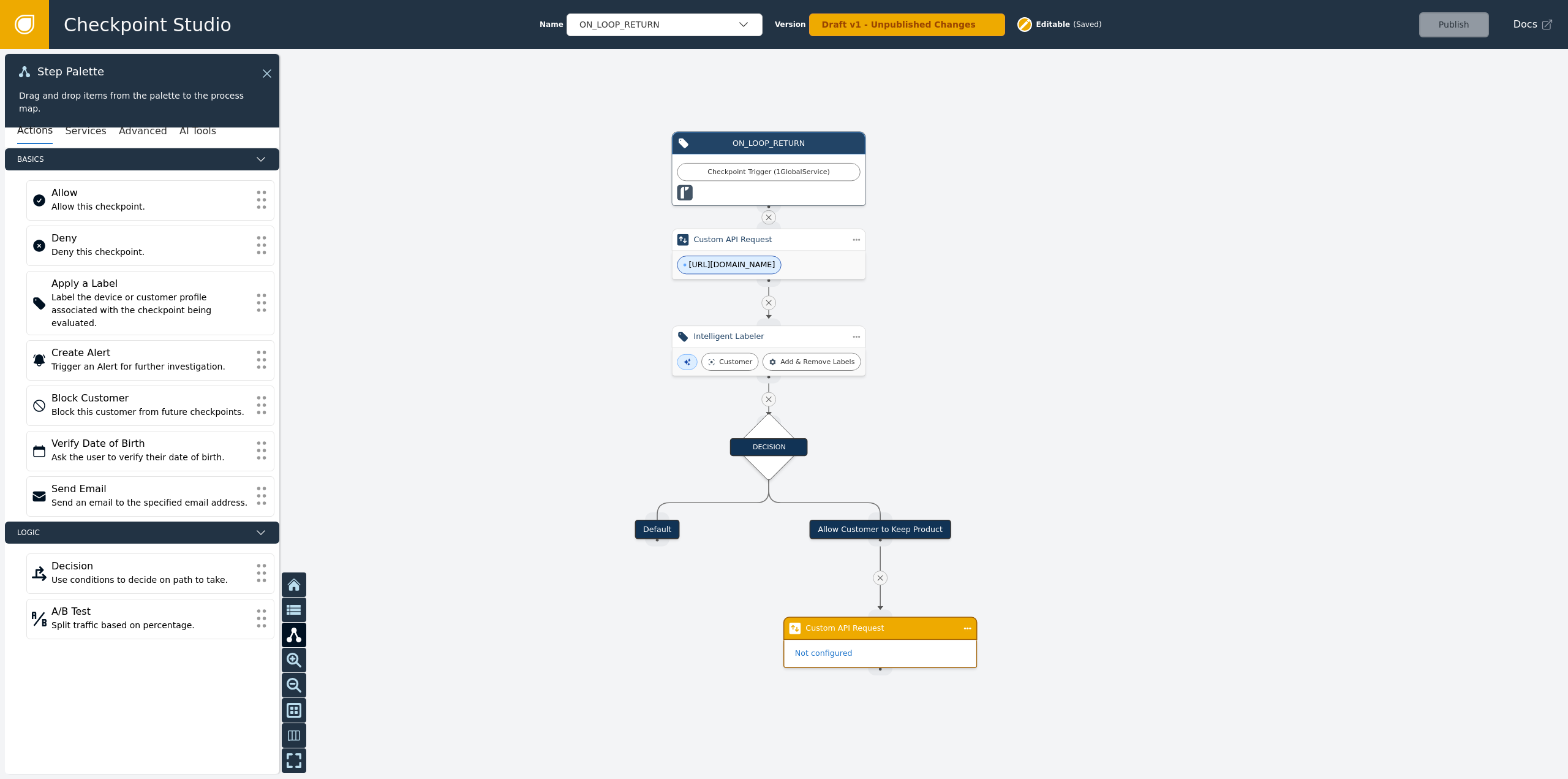
drag, startPoint x: 1032, startPoint y: 442, endPoint x: 1061, endPoint y: 469, distance: 39.6
click at [1061, 469] on div at bounding box center [784, 413] width 1568 height 729
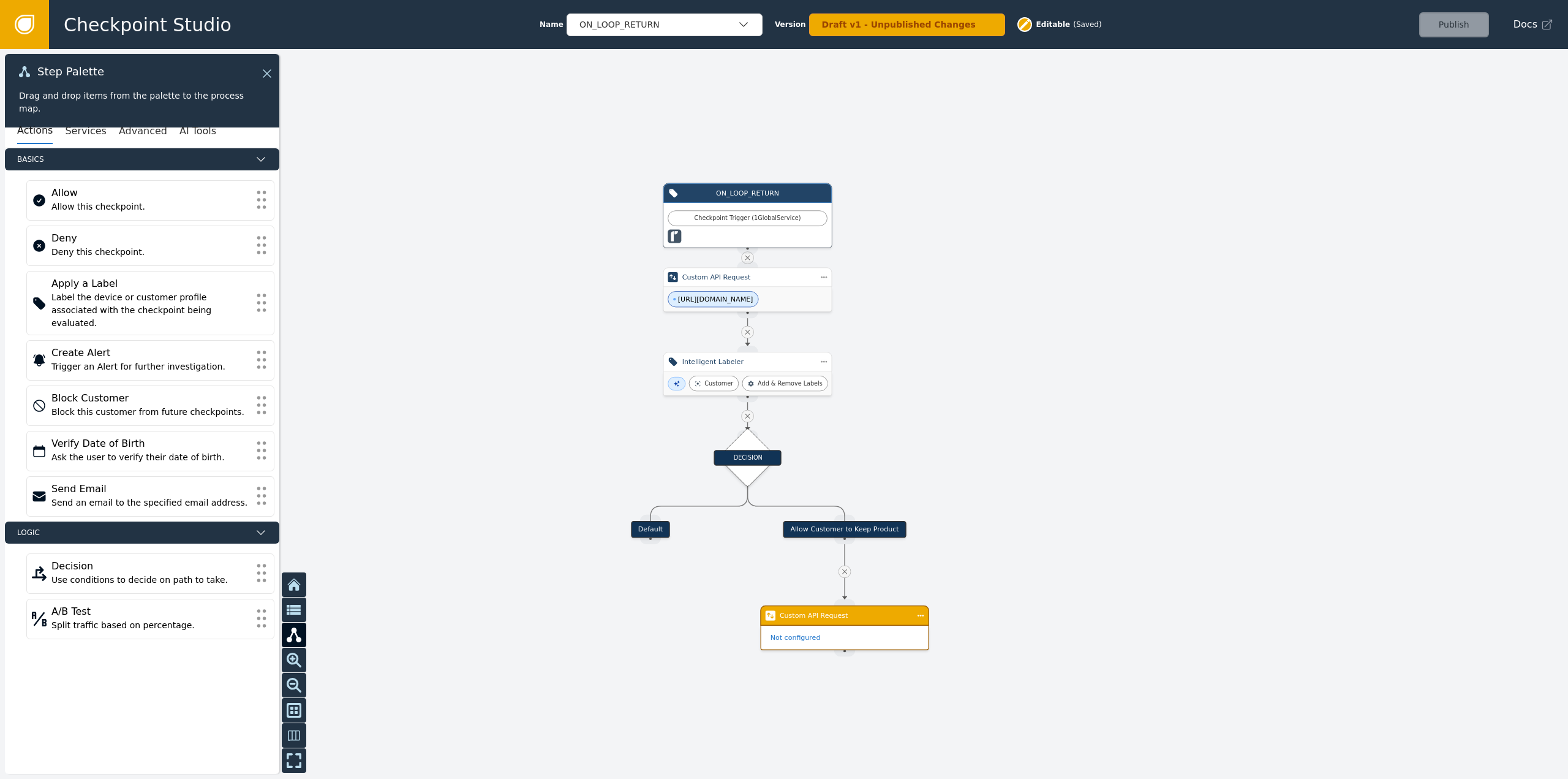
click at [860, 532] on div "Allow Customer to Keep Product" at bounding box center [844, 529] width 123 height 17
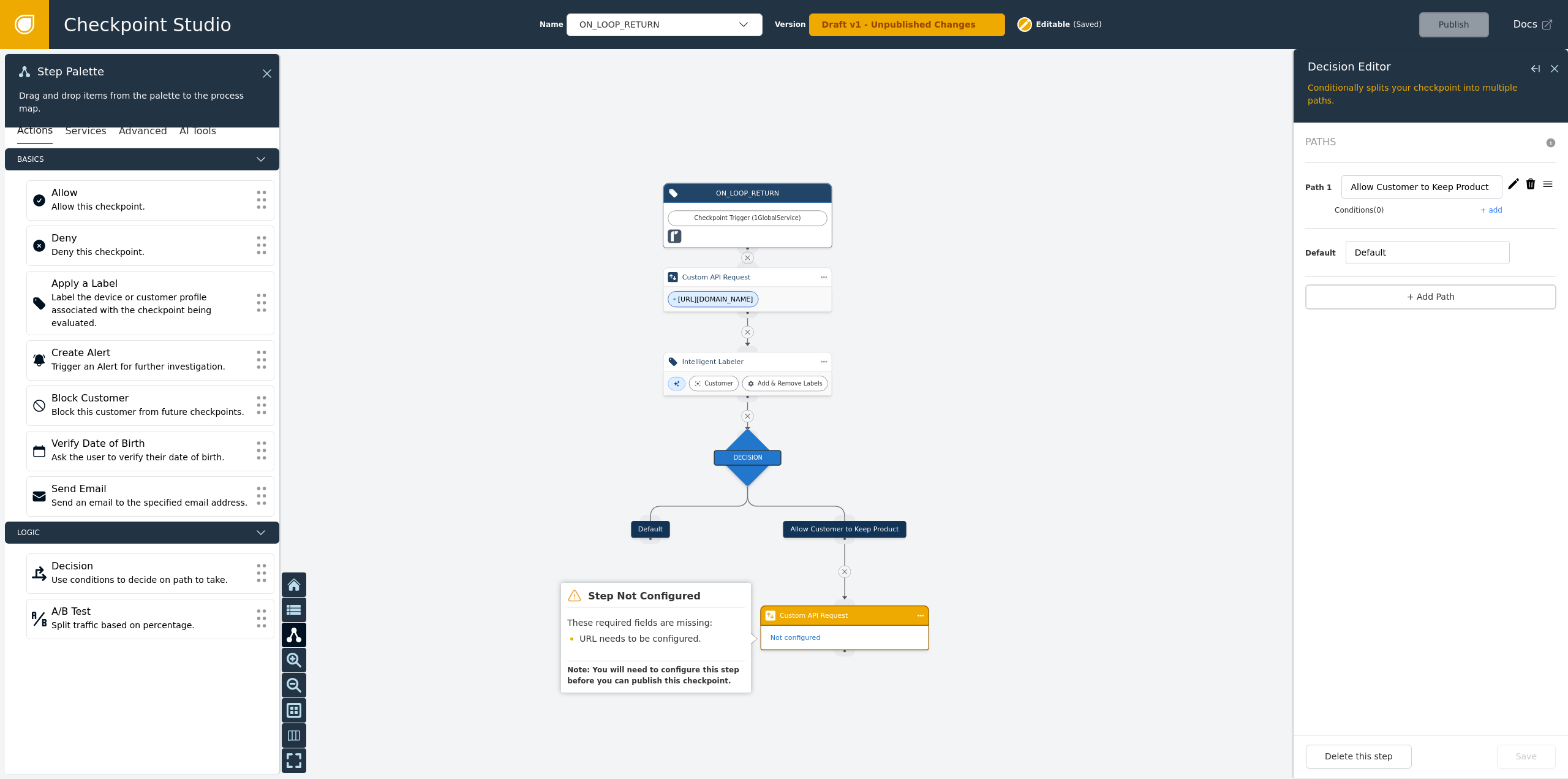
click at [743, 648] on div "Step Not Configured These required fields are missing: URL needs to be configur…" at bounding box center [656, 637] width 184 height 103
click at [1150, 391] on div at bounding box center [784, 413] width 1568 height 729
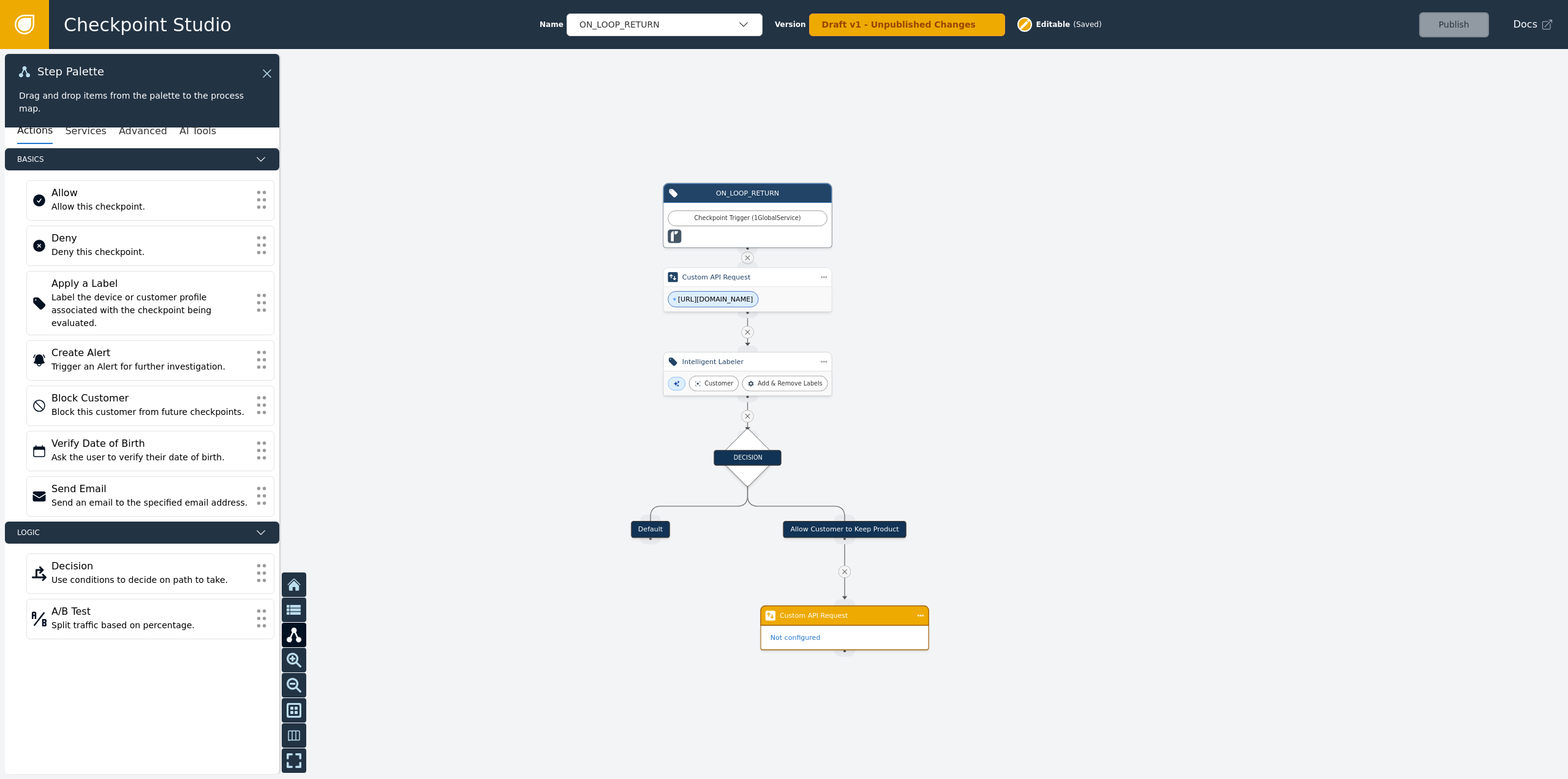
click at [796, 371] on div "Customer Add & Remove Labels" at bounding box center [747, 383] width 168 height 24
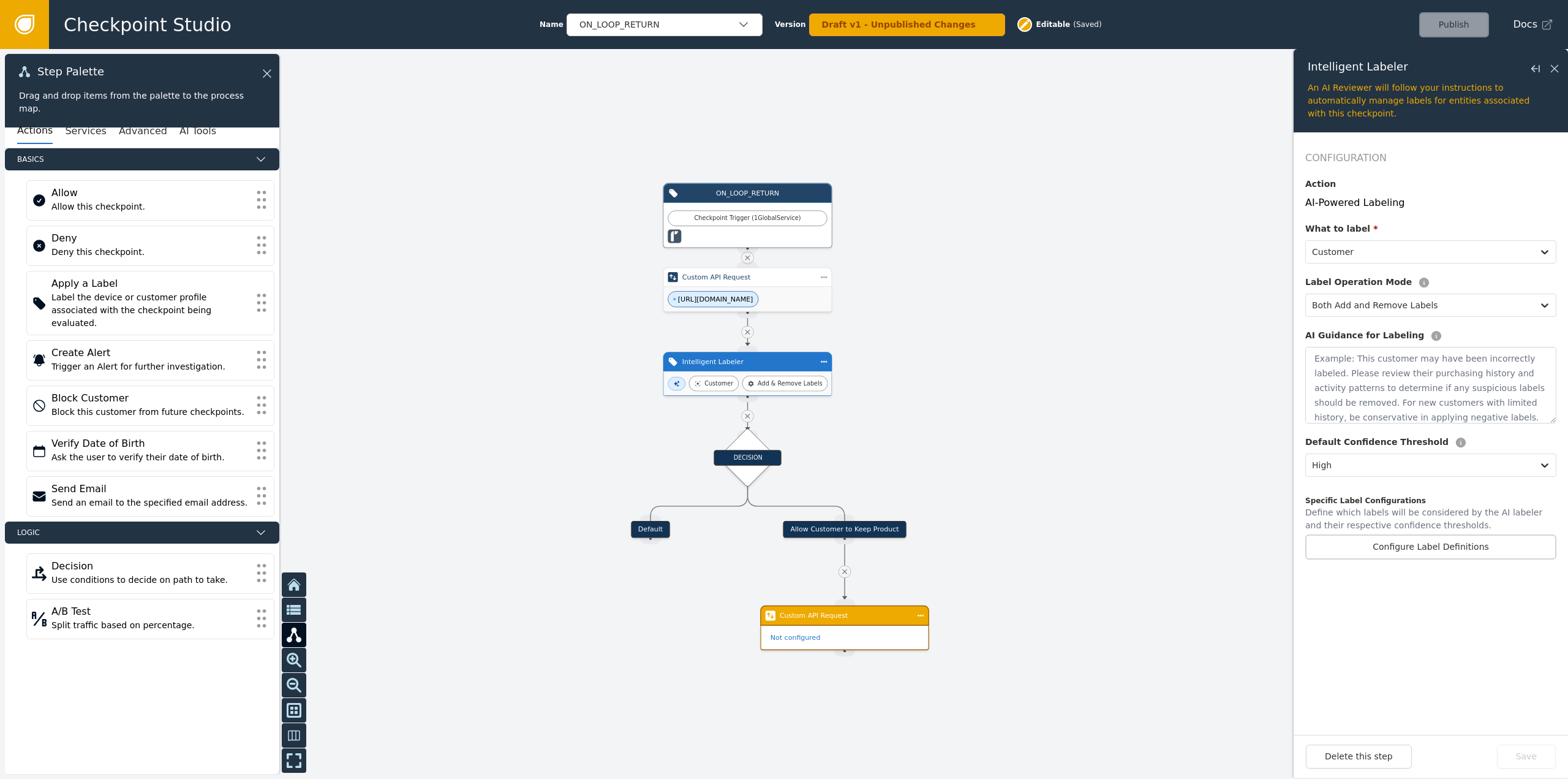
click at [793, 390] on div "Add & Remove Labels" at bounding box center [786, 383] width 86 height 16
click at [919, 323] on div at bounding box center [784, 413] width 1568 height 729
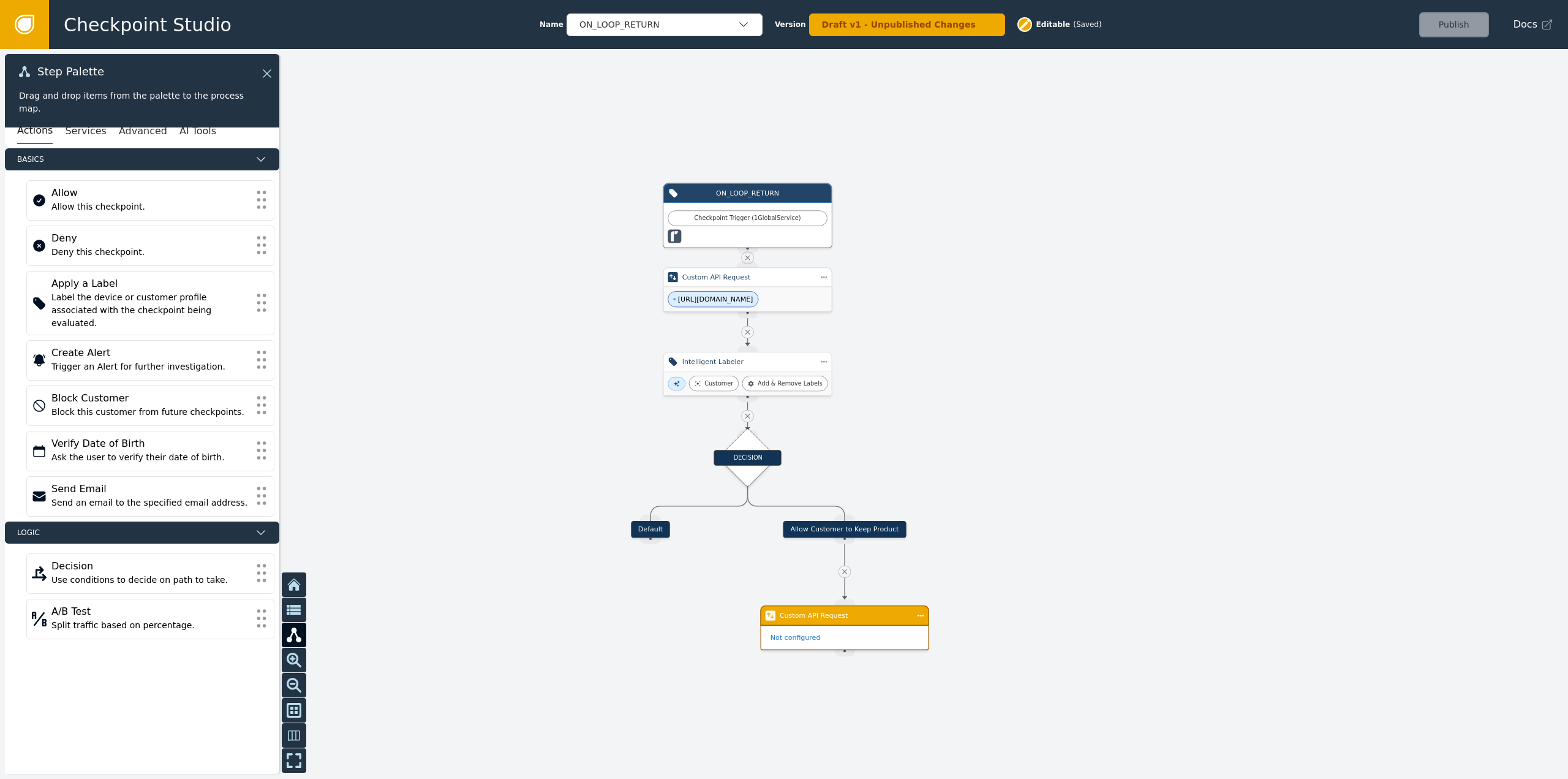
click at [754, 285] on div "Custom API Request" at bounding box center [747, 276] width 169 height 19
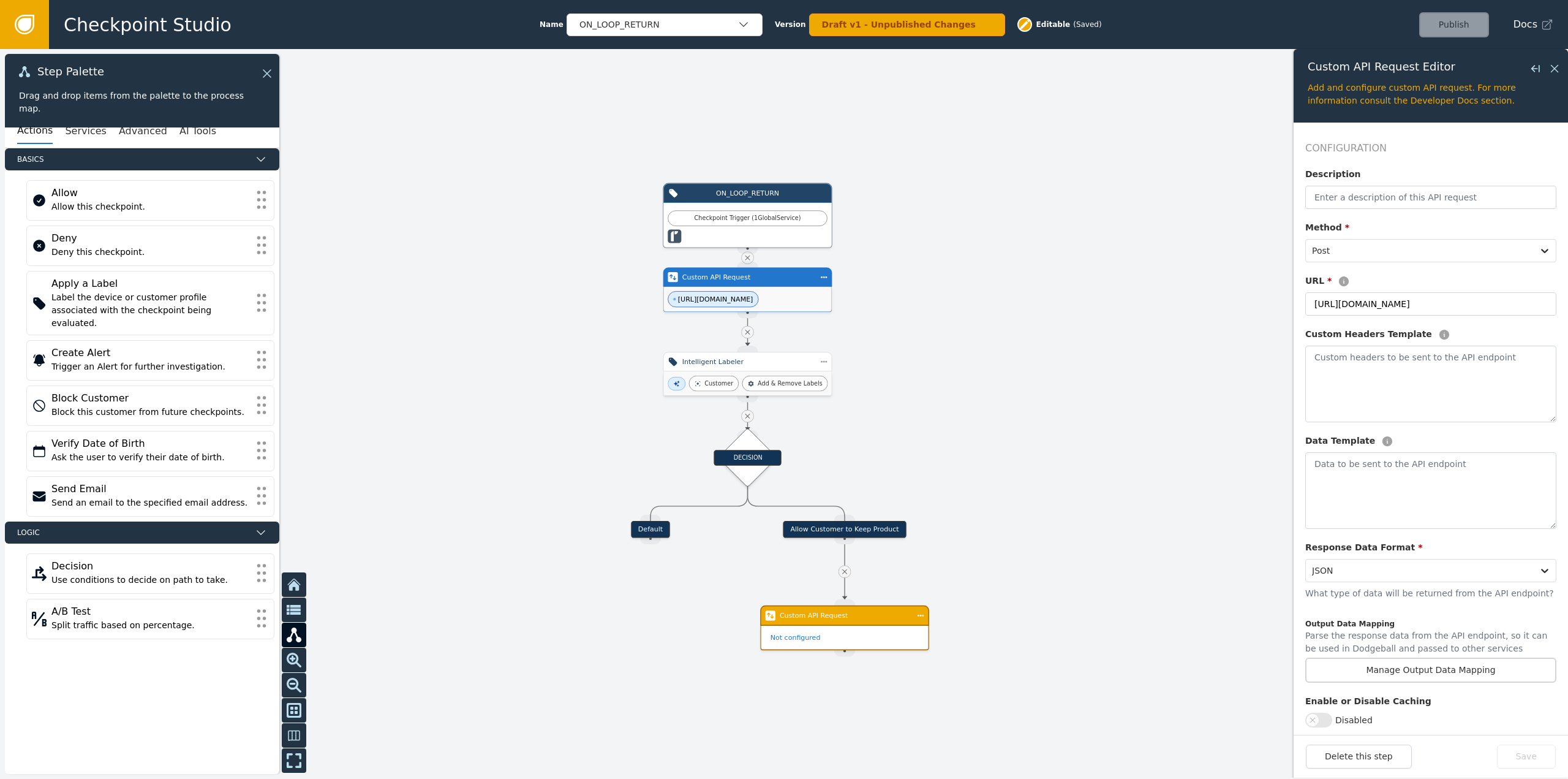
scroll to position [44, 0]
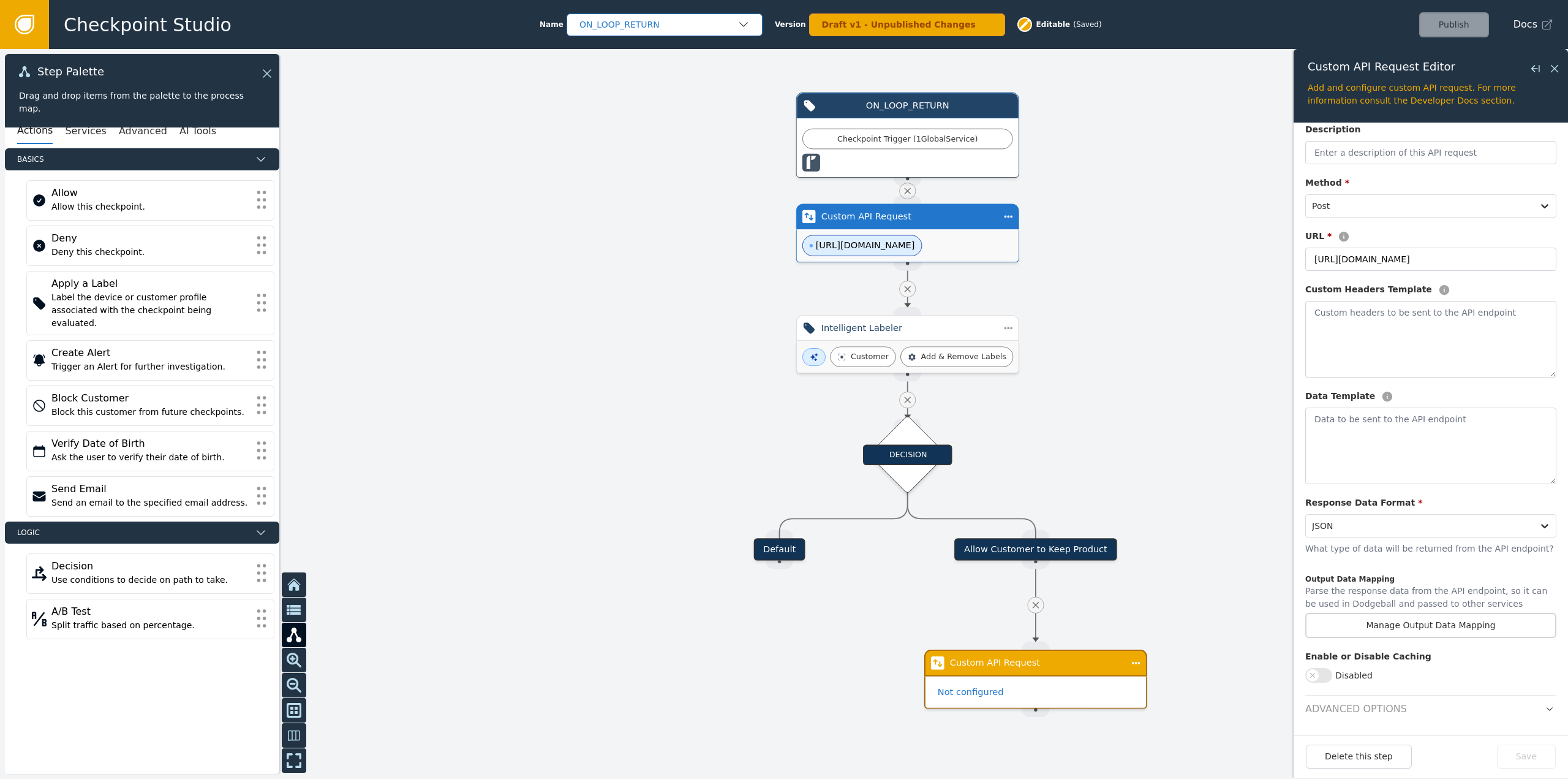
click at [710, 30] on div "ON_LOOP_RETURN" at bounding box center [658, 24] width 158 height 13
click at [651, 54] on div "P1_SHOPIFY_CREATE_ORDER" at bounding box center [665, 52] width 171 height 13
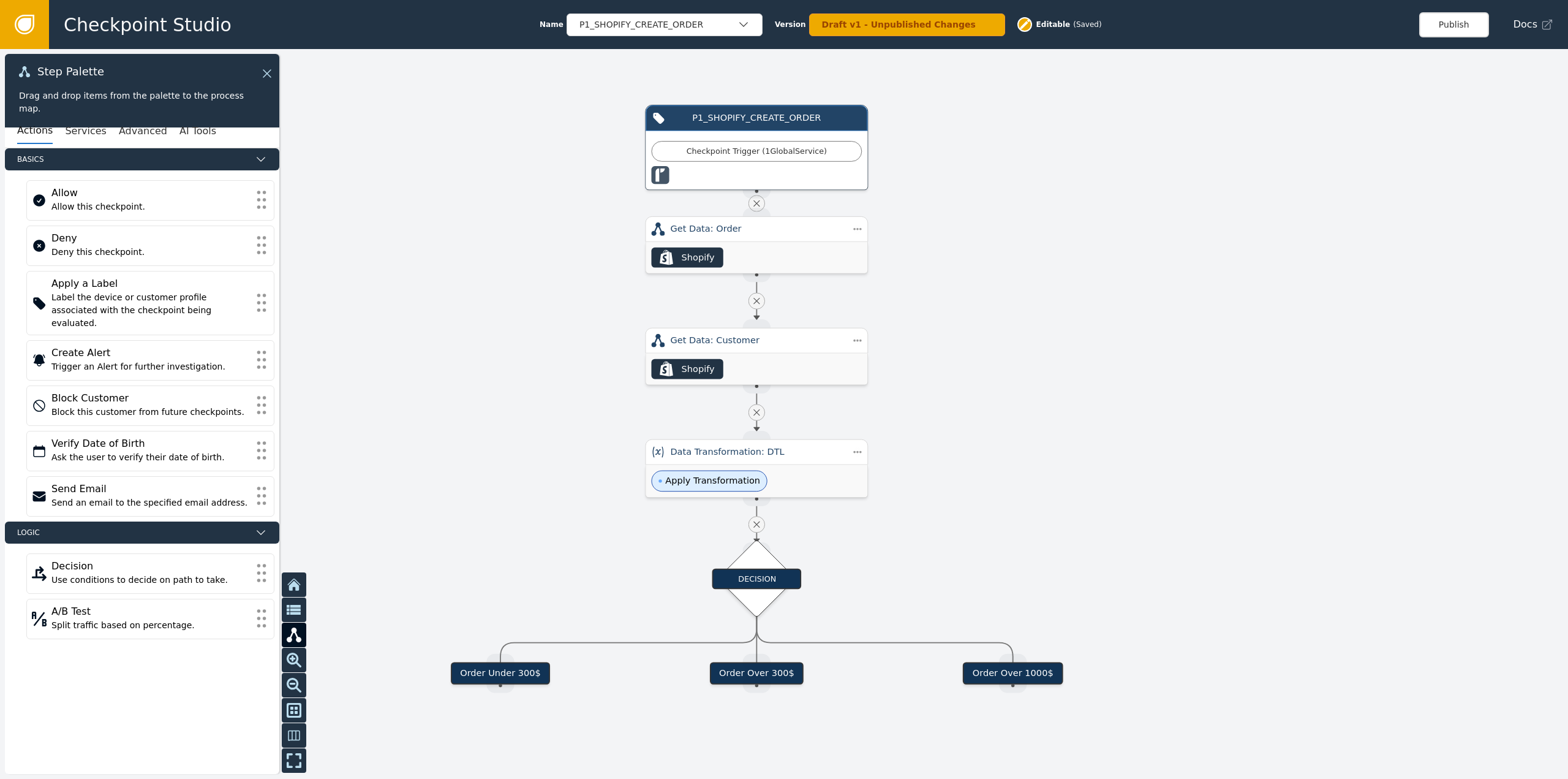
drag, startPoint x: 1019, startPoint y: 565, endPoint x: 987, endPoint y: 565, distance: 32.0
click at [987, 565] on div at bounding box center [784, 413] width 1568 height 729
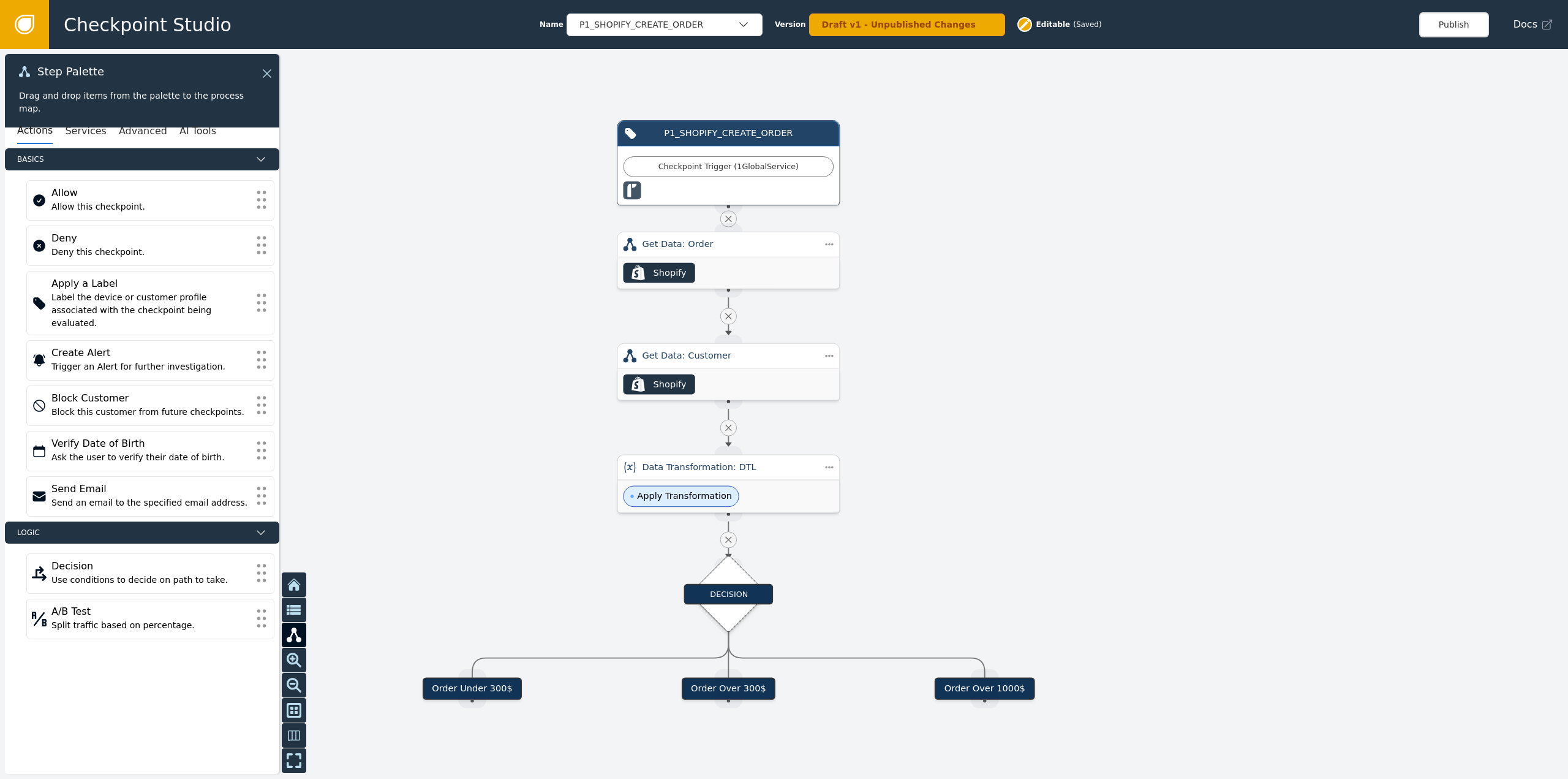
click at [700, 500] on span "Apply Transformation" at bounding box center [684, 496] width 95 height 13
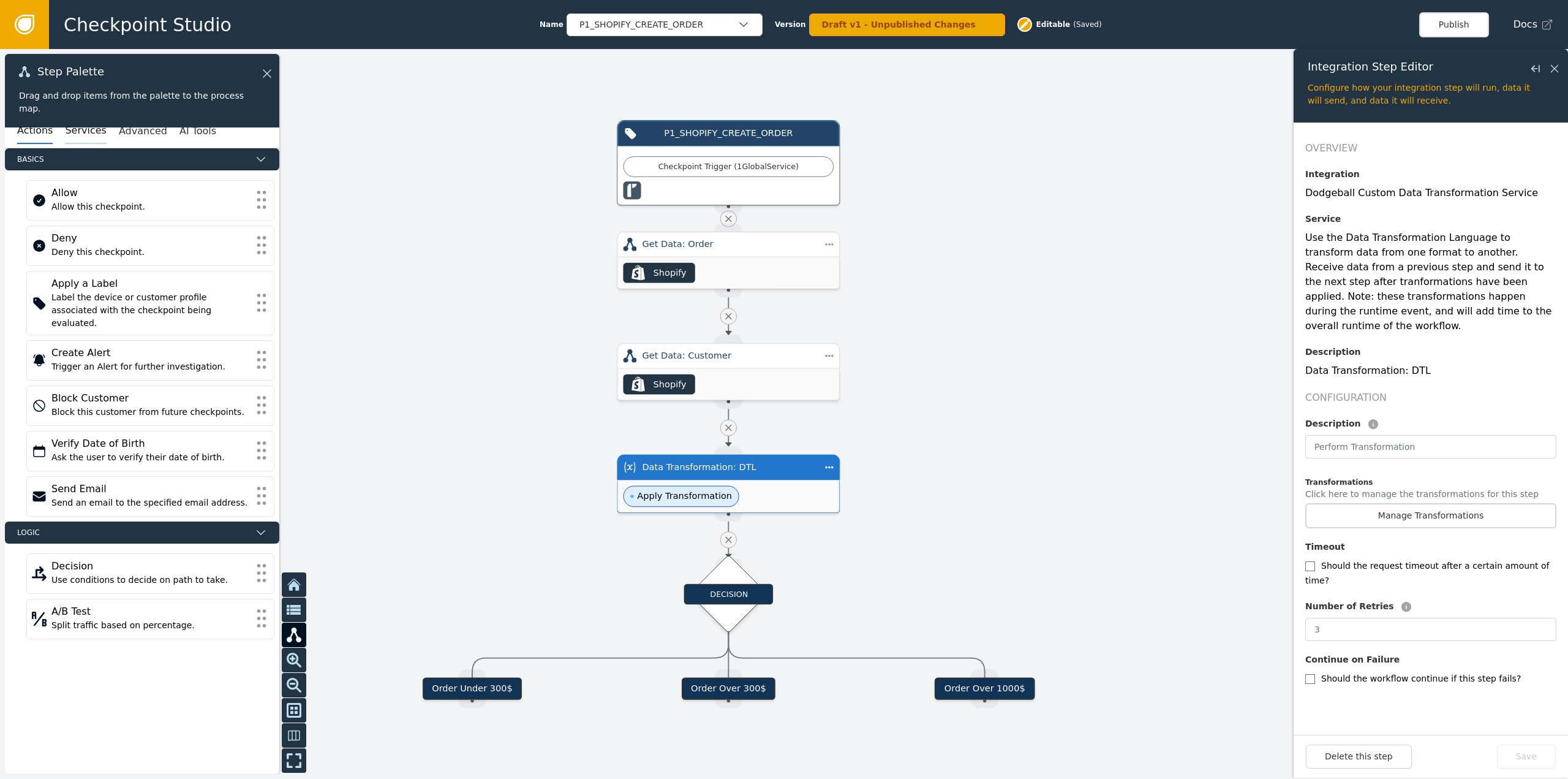
click at [91, 126] on button "Services" at bounding box center [85, 131] width 41 height 26
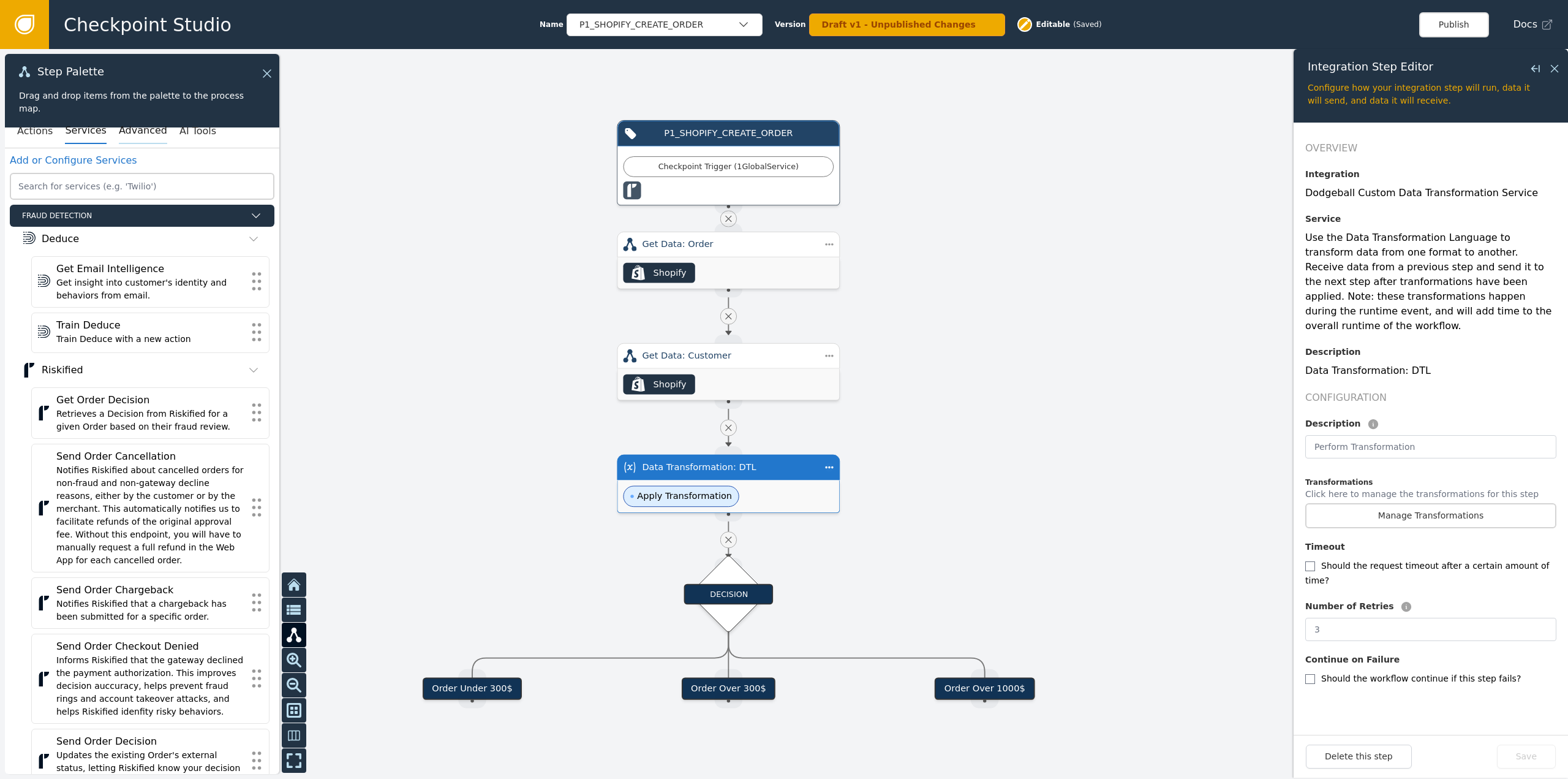
click at [130, 139] on button "Advanced" at bounding box center [144, 131] width 49 height 26
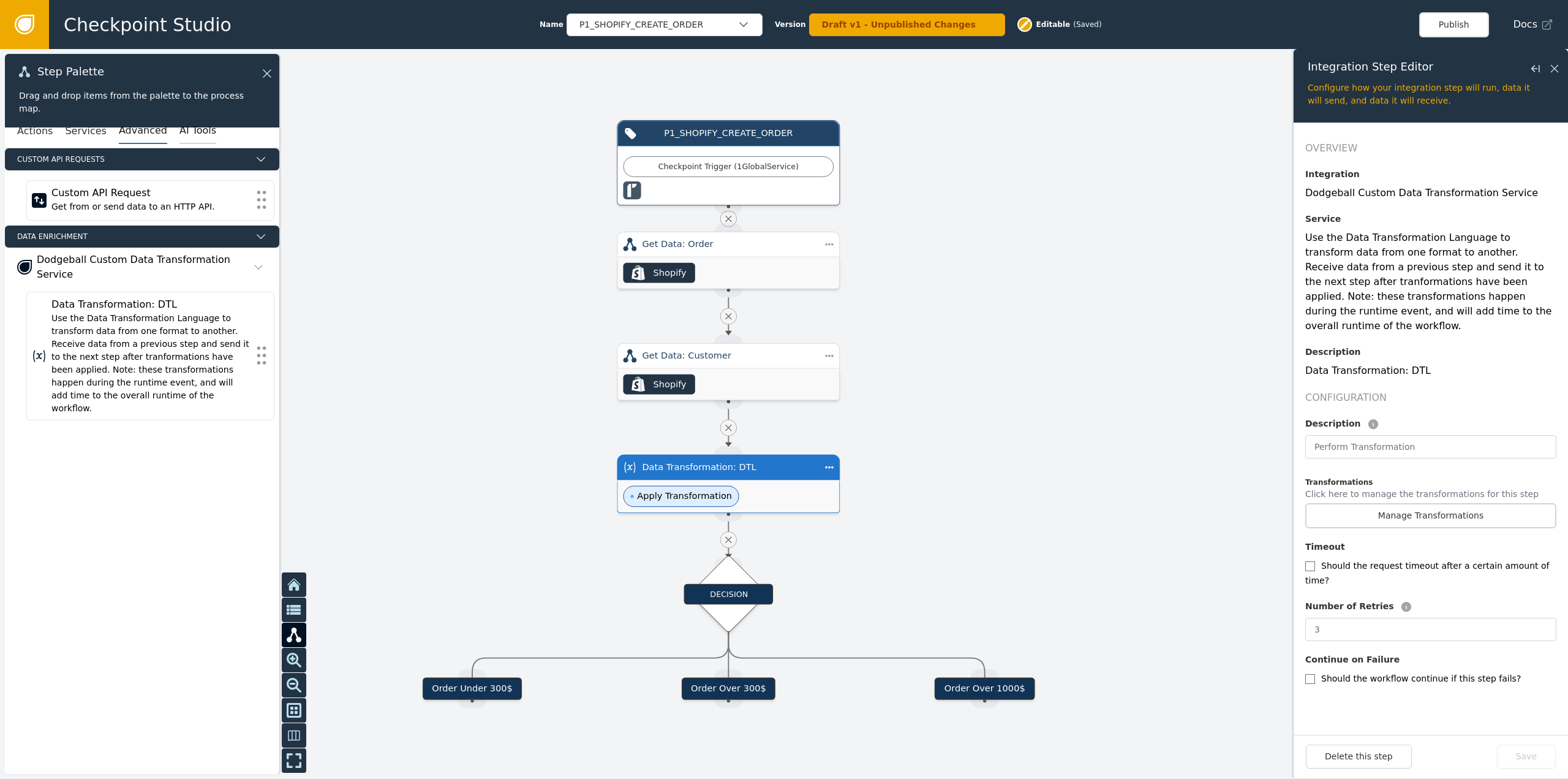
click at [180, 133] on button "AI Tools" at bounding box center [198, 131] width 37 height 26
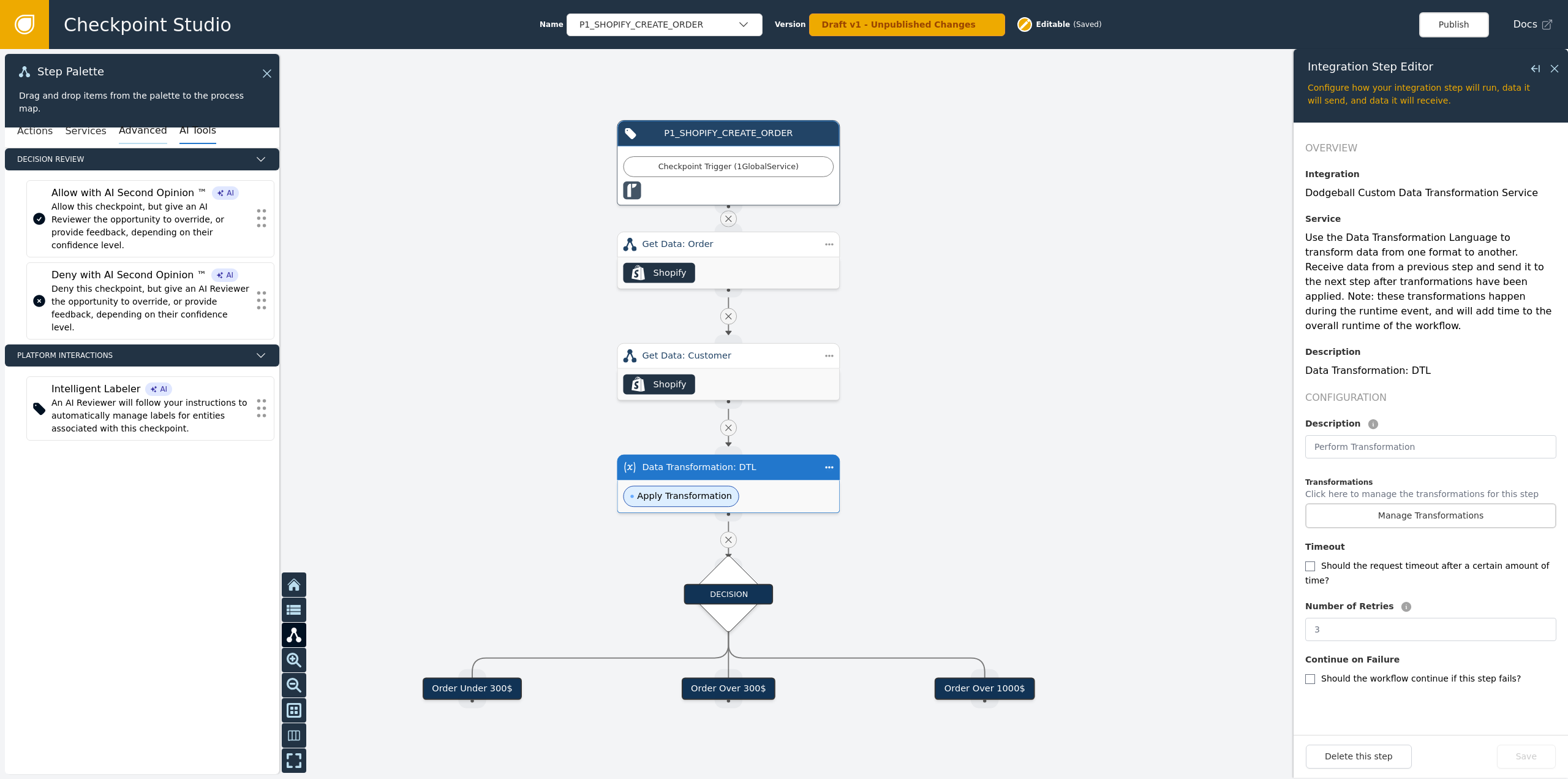
click at [122, 128] on button "Advanced" at bounding box center [144, 131] width 49 height 26
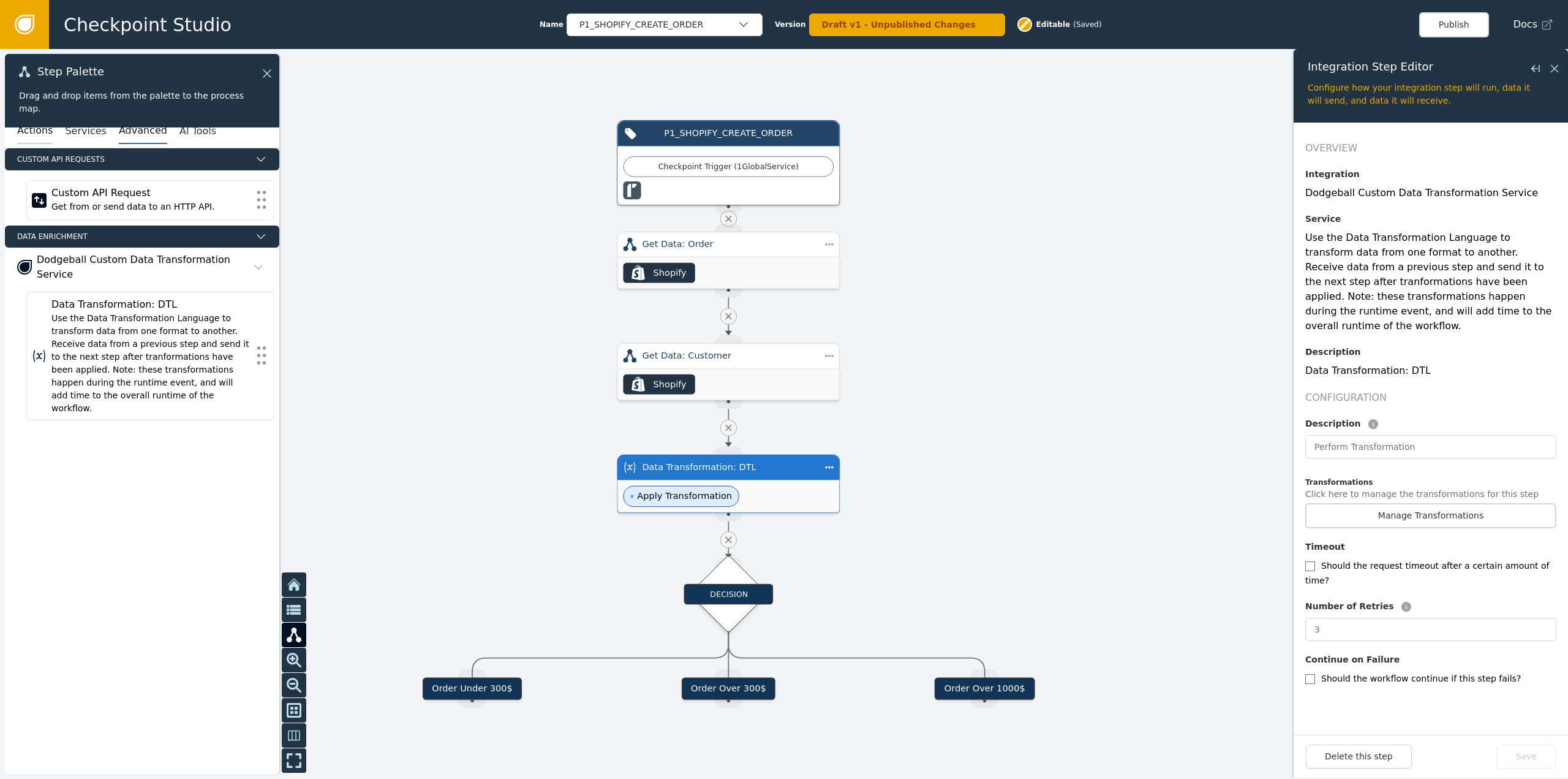
click at [24, 139] on button "Actions" at bounding box center [34, 131] width 35 height 26
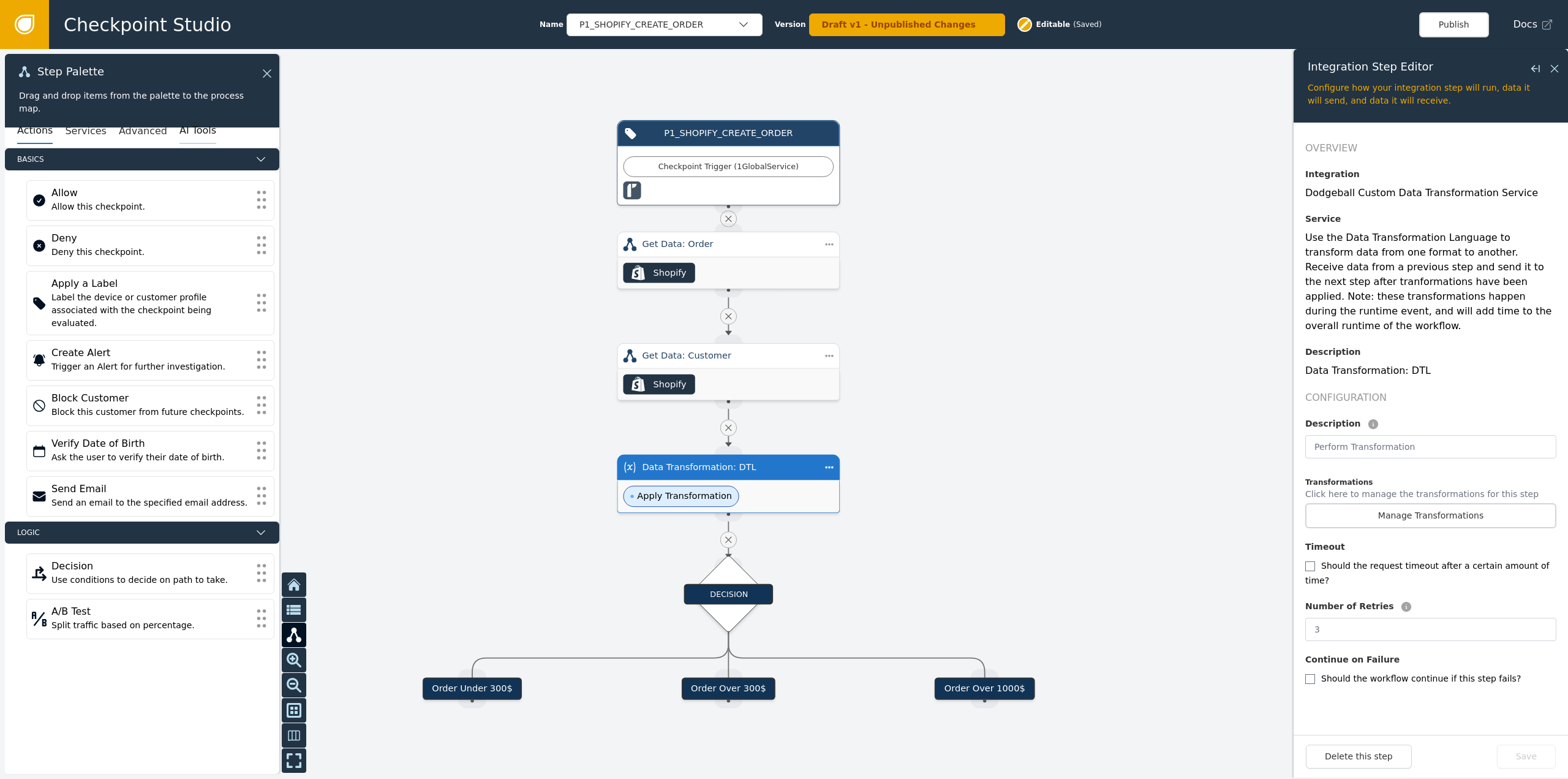
click at [180, 135] on button "AI Tools" at bounding box center [198, 131] width 37 height 26
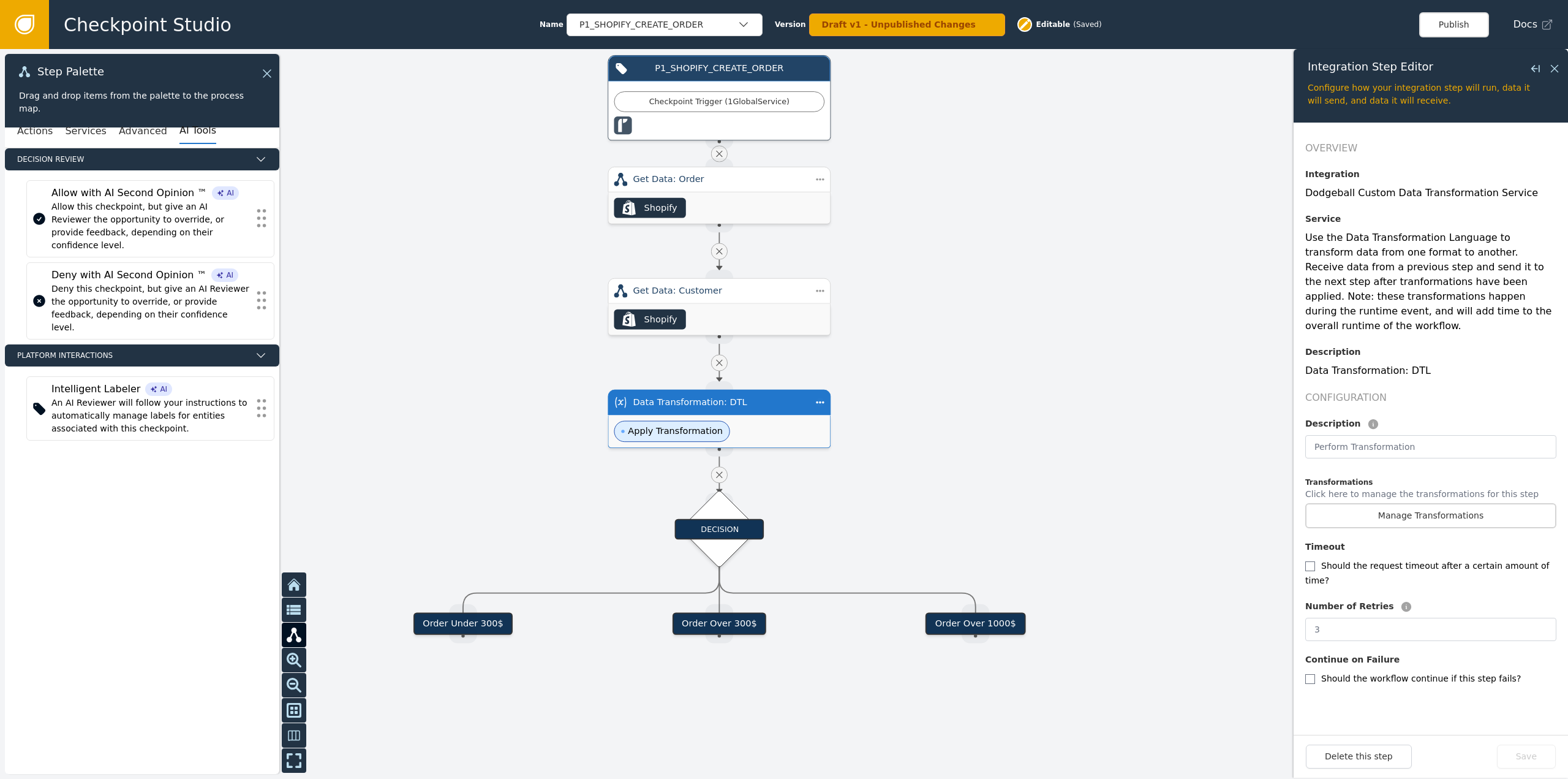
drag, startPoint x: 1014, startPoint y: 457, endPoint x: 1017, endPoint y: 439, distance: 18.2
click at [1017, 439] on div at bounding box center [784, 413] width 1568 height 729
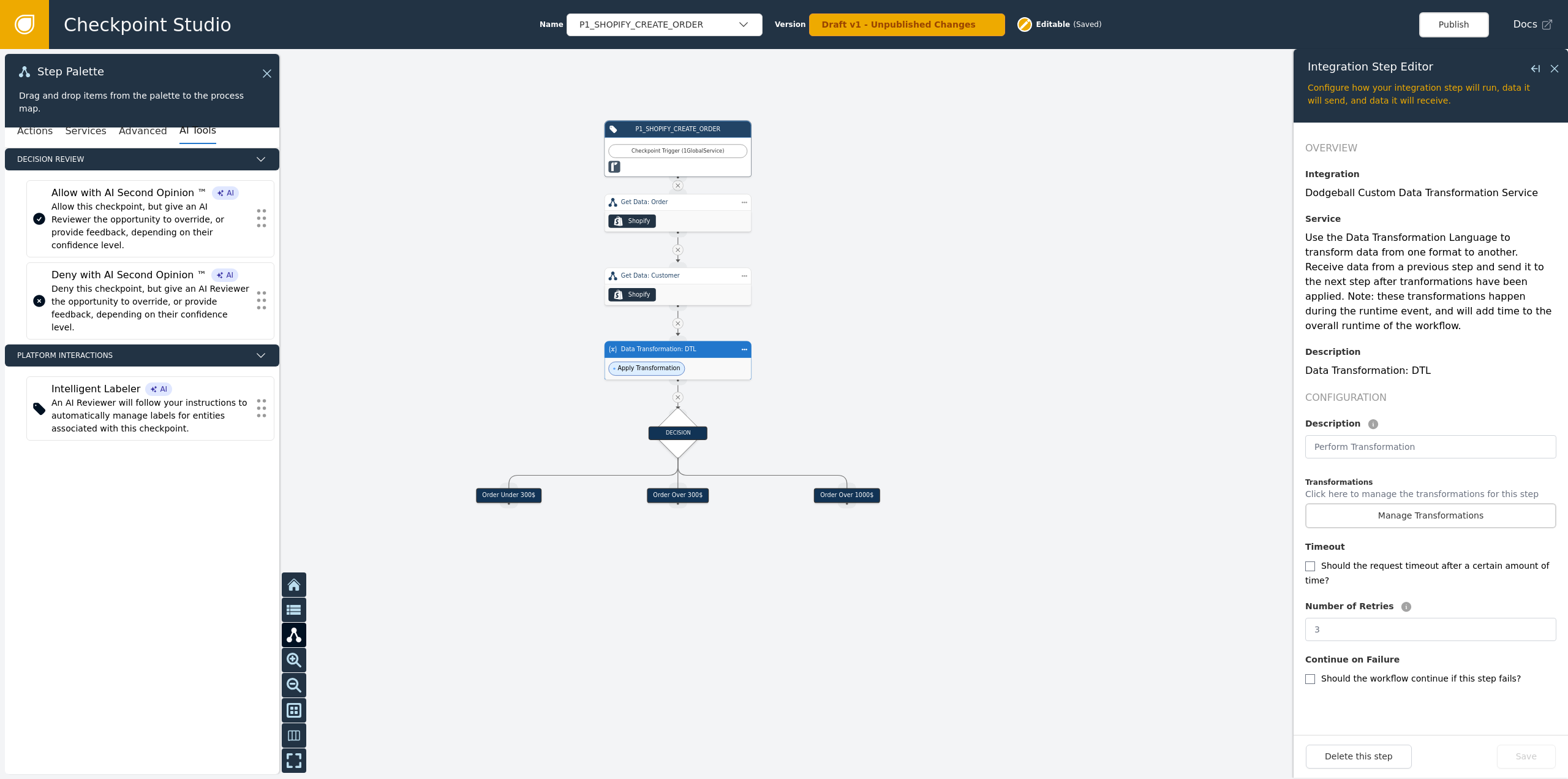
drag, startPoint x: 1124, startPoint y: 475, endPoint x: 990, endPoint y: 430, distance: 141.4
click at [990, 430] on div at bounding box center [784, 413] width 1568 height 729
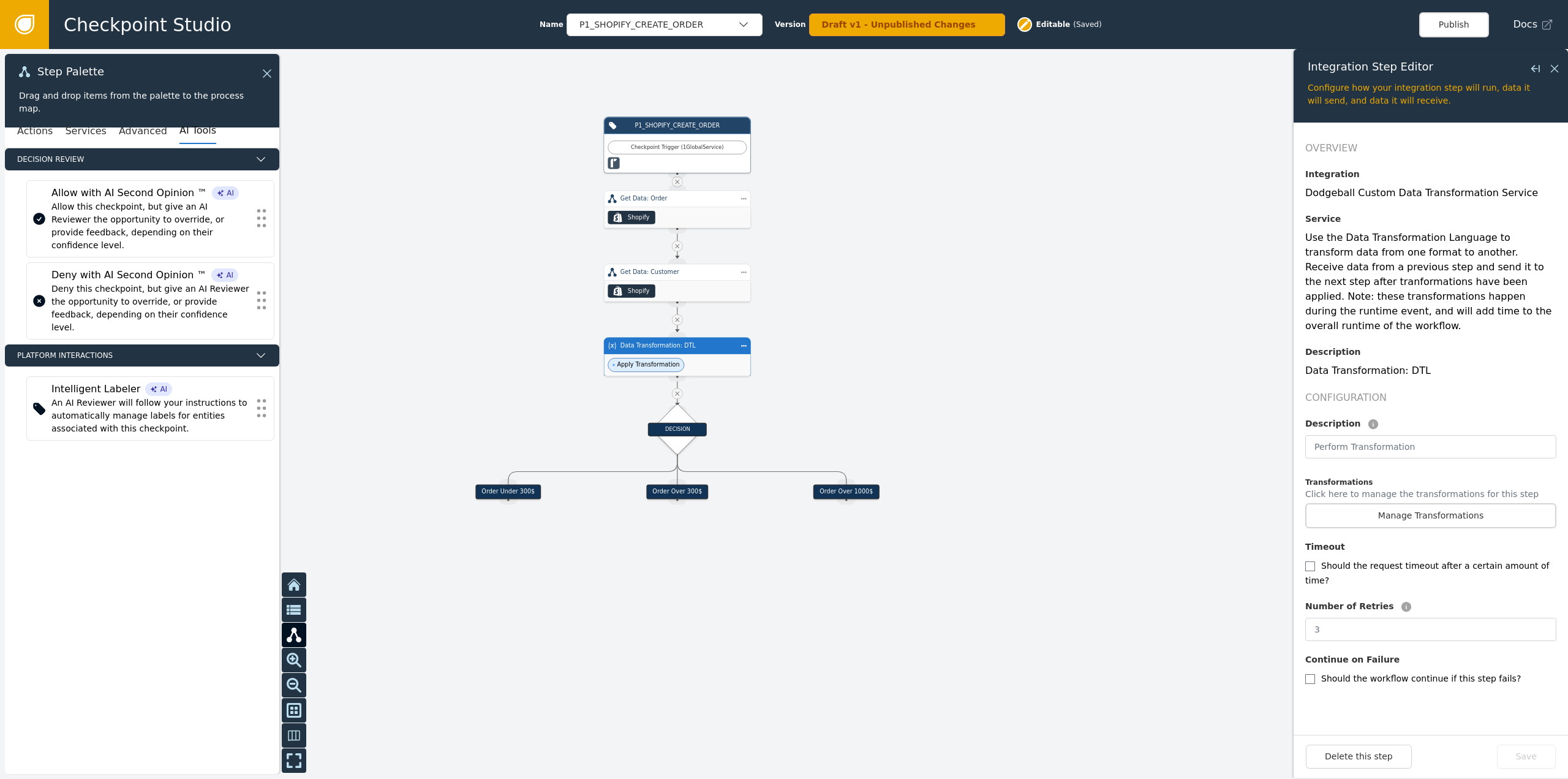
drag, startPoint x: 822, startPoint y: 393, endPoint x: 888, endPoint y: 294, distance: 119.0
click at [888, 294] on div at bounding box center [784, 413] width 1568 height 729
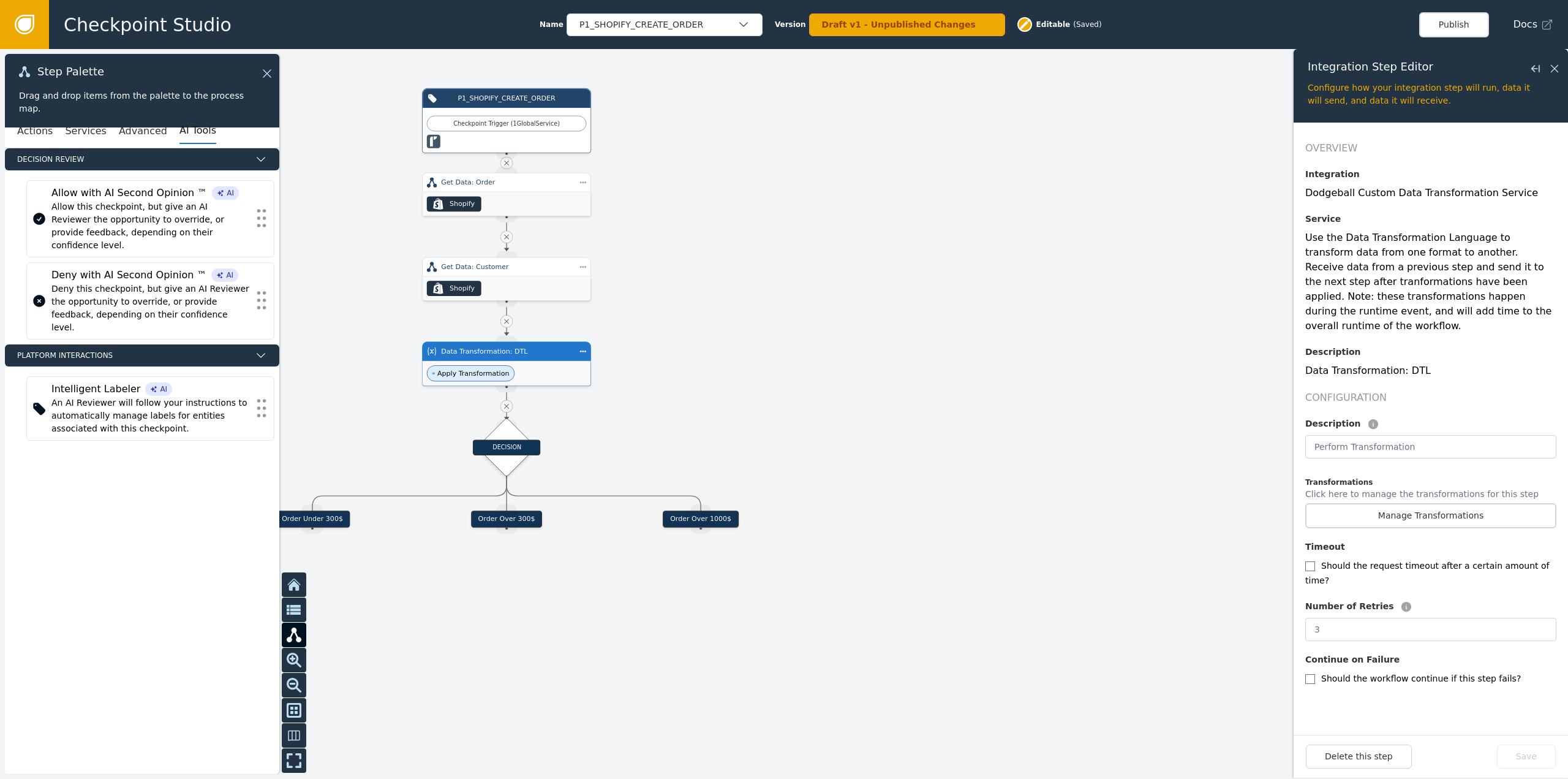
drag, startPoint x: 1116, startPoint y: 185, endPoint x: 852, endPoint y: 347, distance: 309.7
click at [863, 351] on div at bounding box center [784, 413] width 1568 height 729
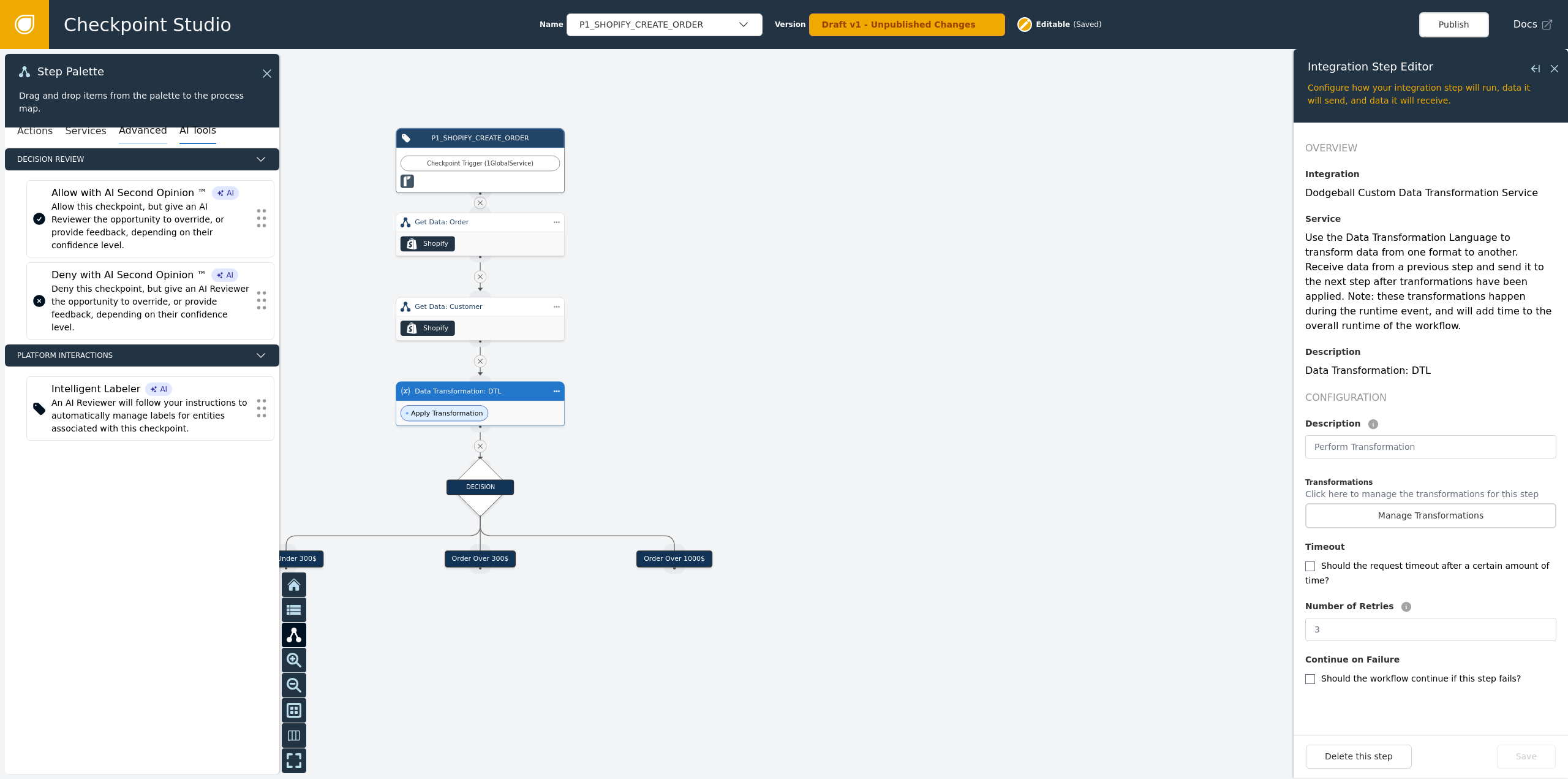
click at [123, 139] on button "Advanced" at bounding box center [144, 131] width 49 height 26
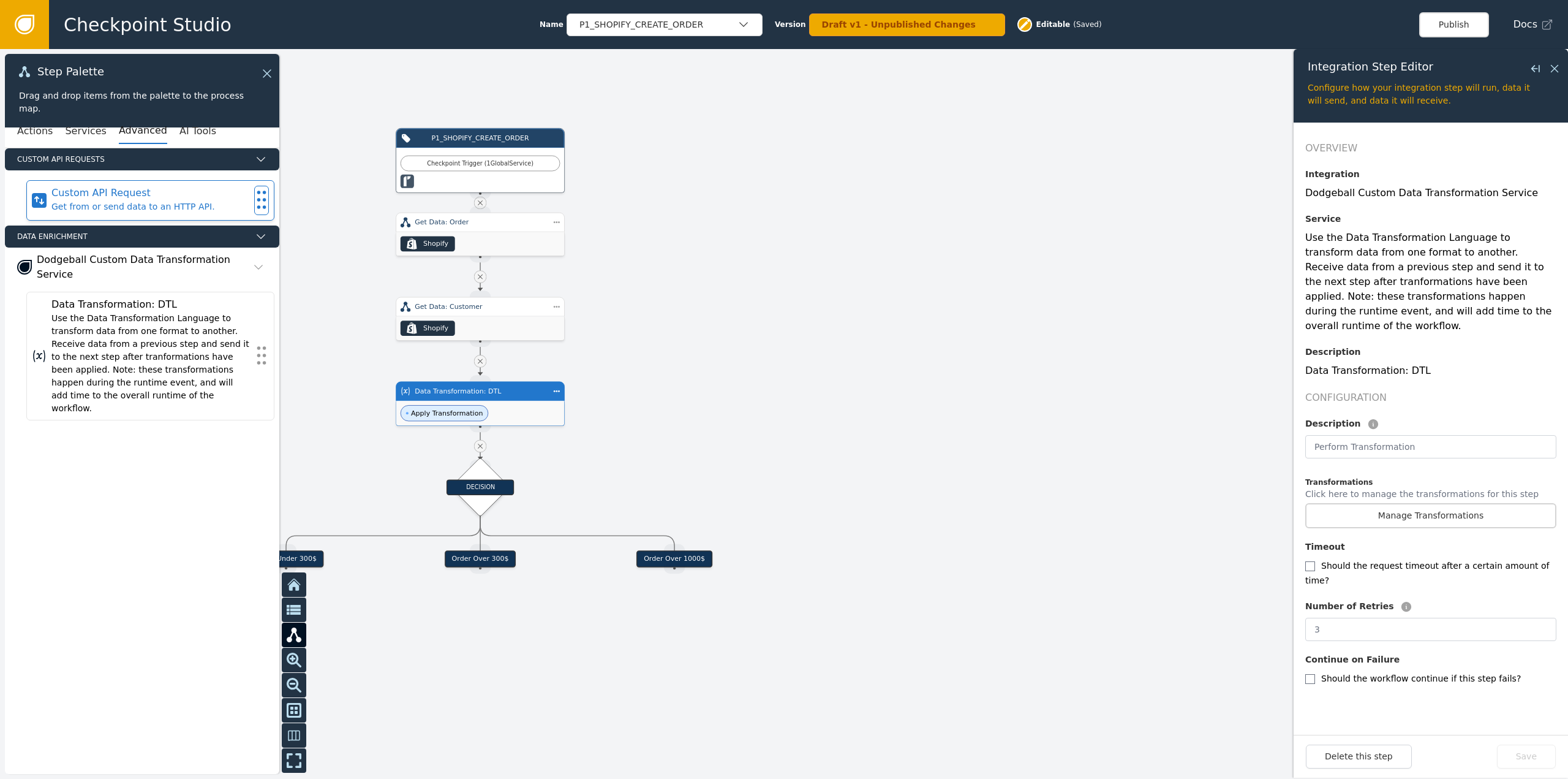
click at [120, 194] on div "Custom API Request" at bounding box center [150, 193] width 198 height 15
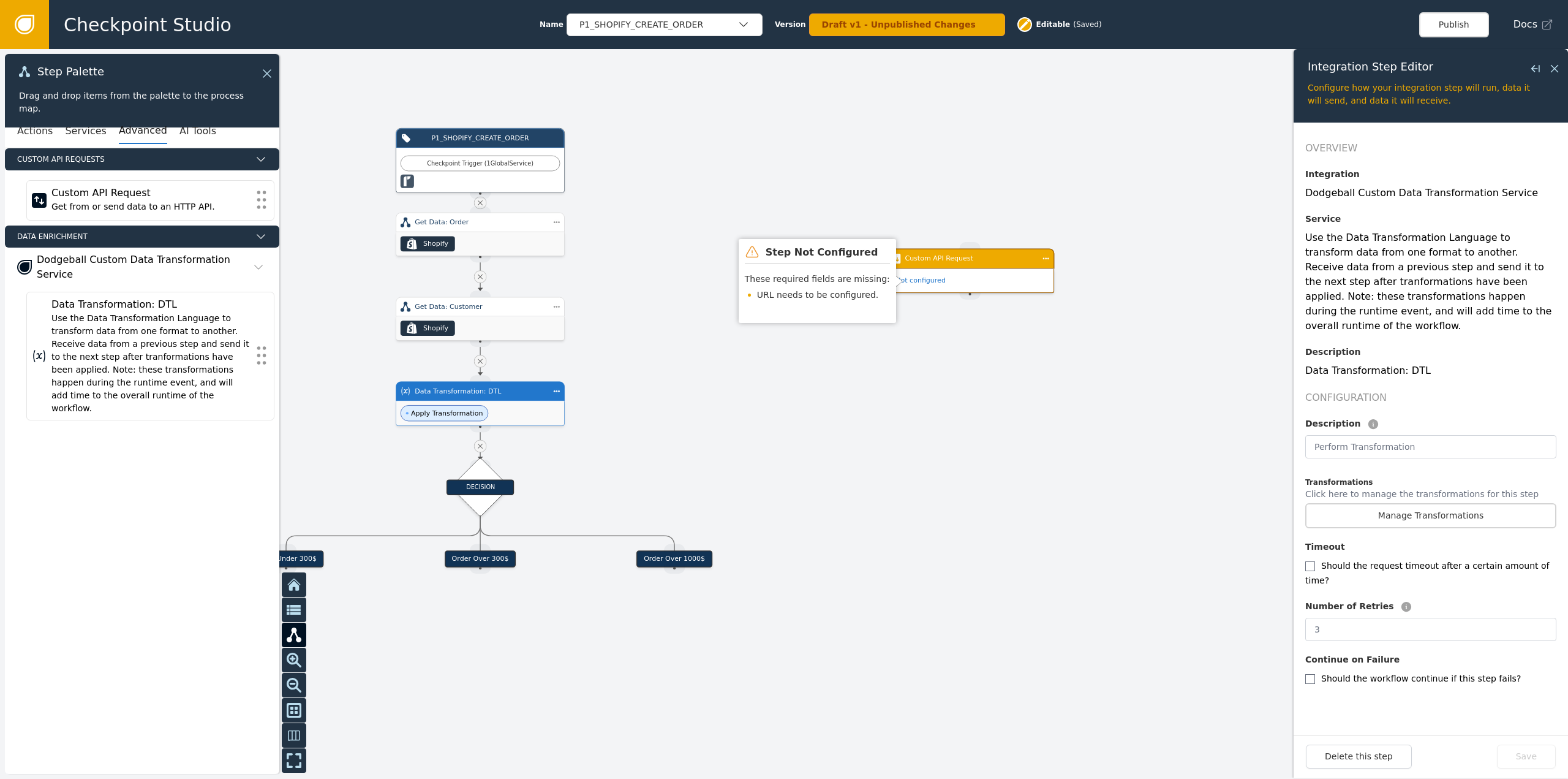
click at [938, 281] on span "Not configured" at bounding box center [921, 280] width 50 height 10
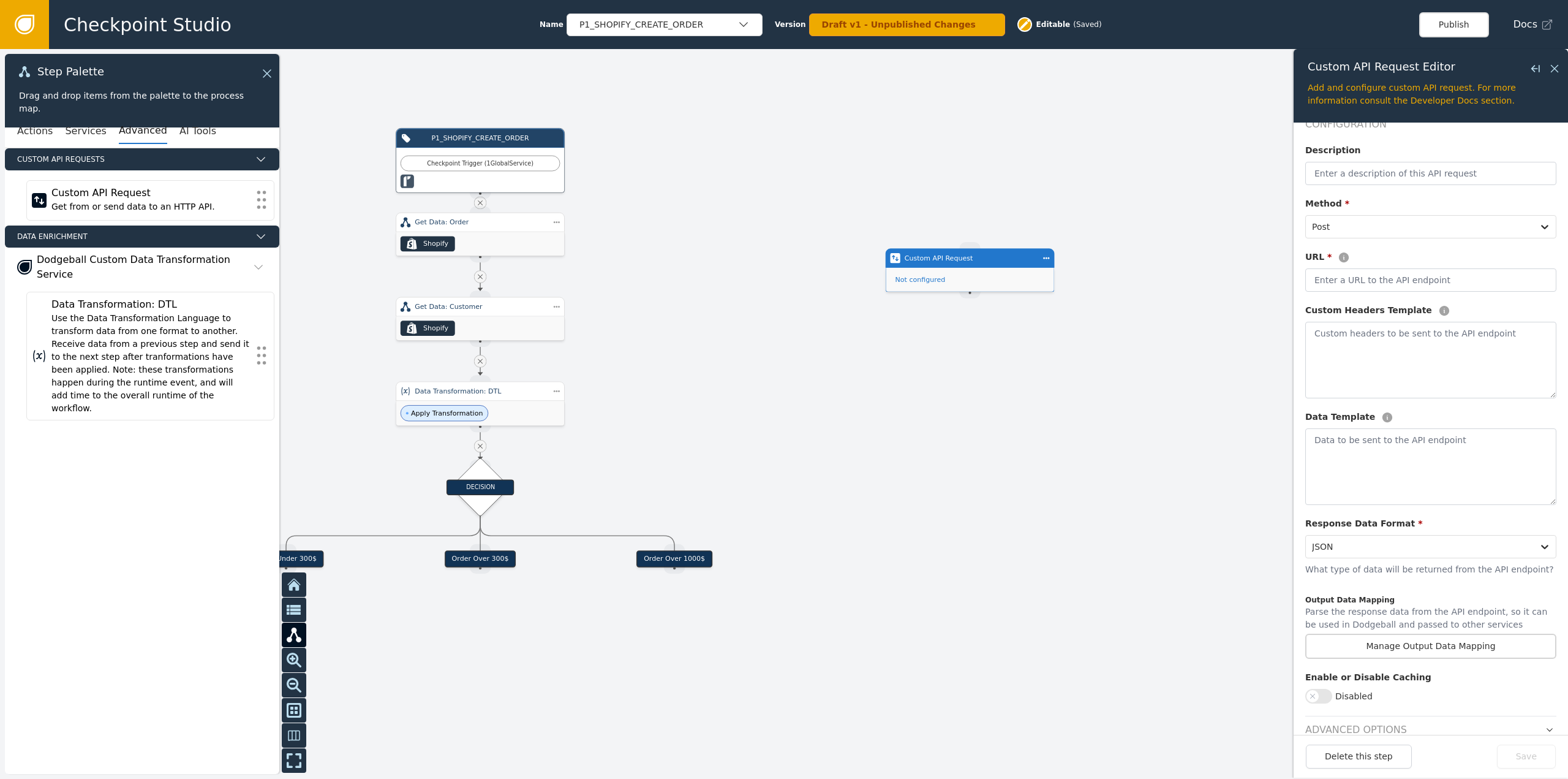
scroll to position [44, 0]
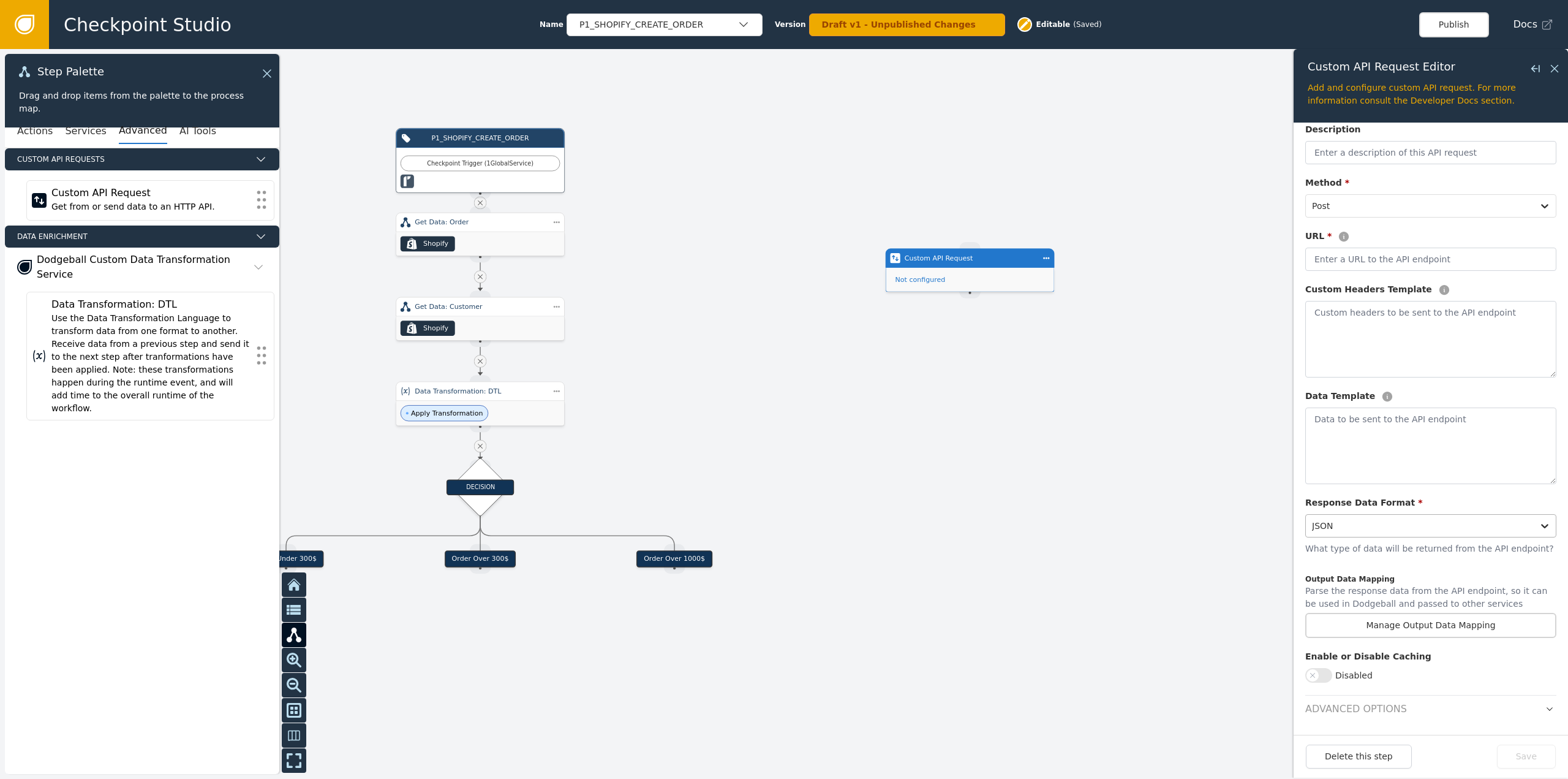
click at [1424, 530] on div at bounding box center [1419, 525] width 215 height 17
drag, startPoint x: 1390, startPoint y: 259, endPoint x: 1391, endPoint y: 270, distance: 11.0
click at [1390, 259] on input "text" at bounding box center [1430, 259] width 251 height 24
paste input "eyJhbGciOiJIUzI1NiIsInR5cCI6IkpXVCJ9.eyJpZCI6IjY4Yjg4NDE3ZTMwMzU2NjNhNzNhMTE4NS…"
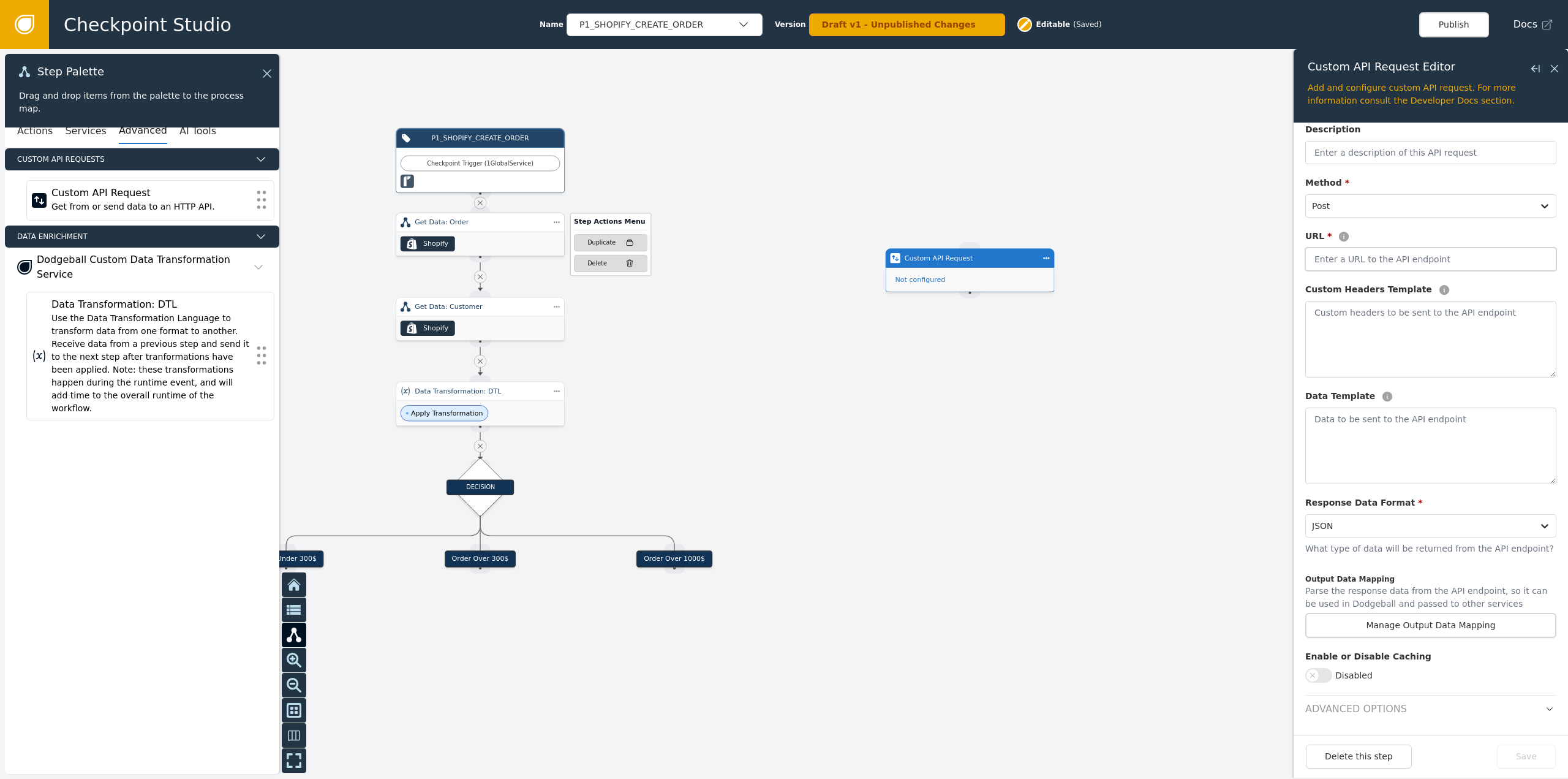
type input "eyJhbGciOiJIUzI1NiIsInR5cCI6IkpXVCJ9.eyJpZCI6IjY4Yjg4NDE3ZTMwMzU2NjNhNzNhMTE4NS…"
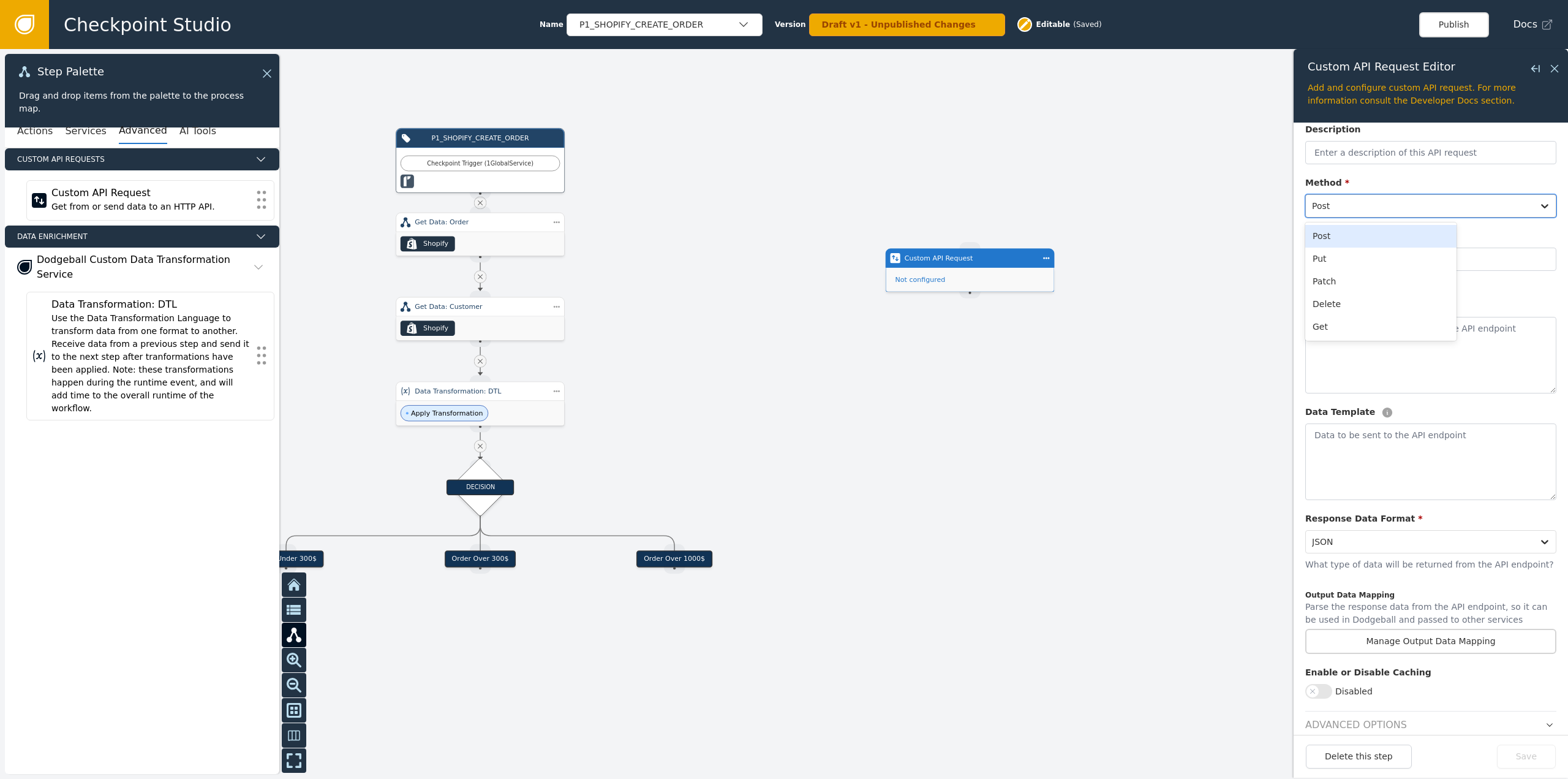
click at [1405, 212] on div at bounding box center [1419, 206] width 215 height 17
click at [1405, 207] on div at bounding box center [1419, 206] width 215 height 17
click at [1377, 207] on div at bounding box center [1419, 206] width 215 height 17
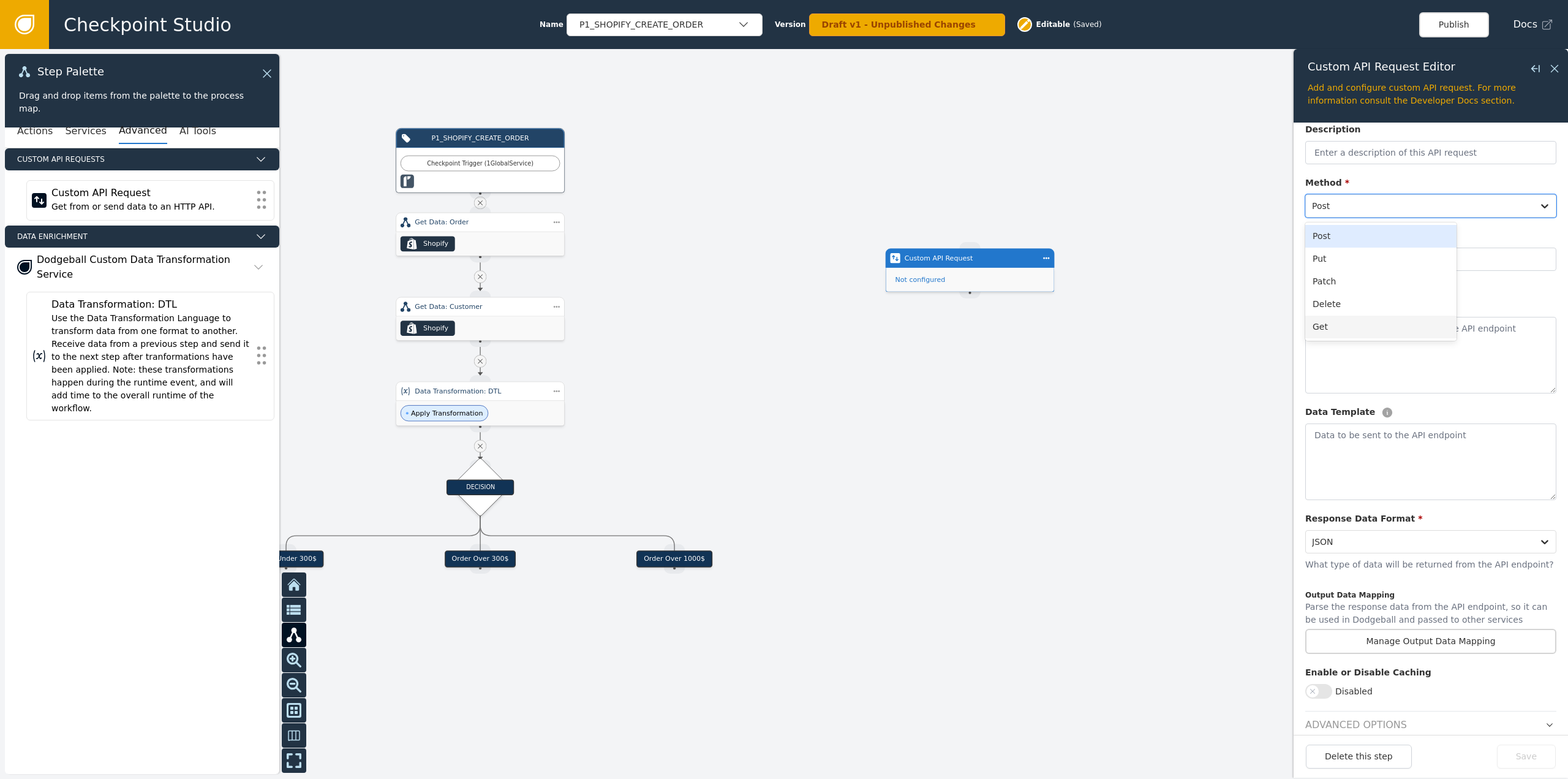
drag, startPoint x: 1042, startPoint y: 133, endPoint x: 1033, endPoint y: 205, distance: 72.6
click at [1043, 133] on div at bounding box center [784, 413] width 1568 height 729
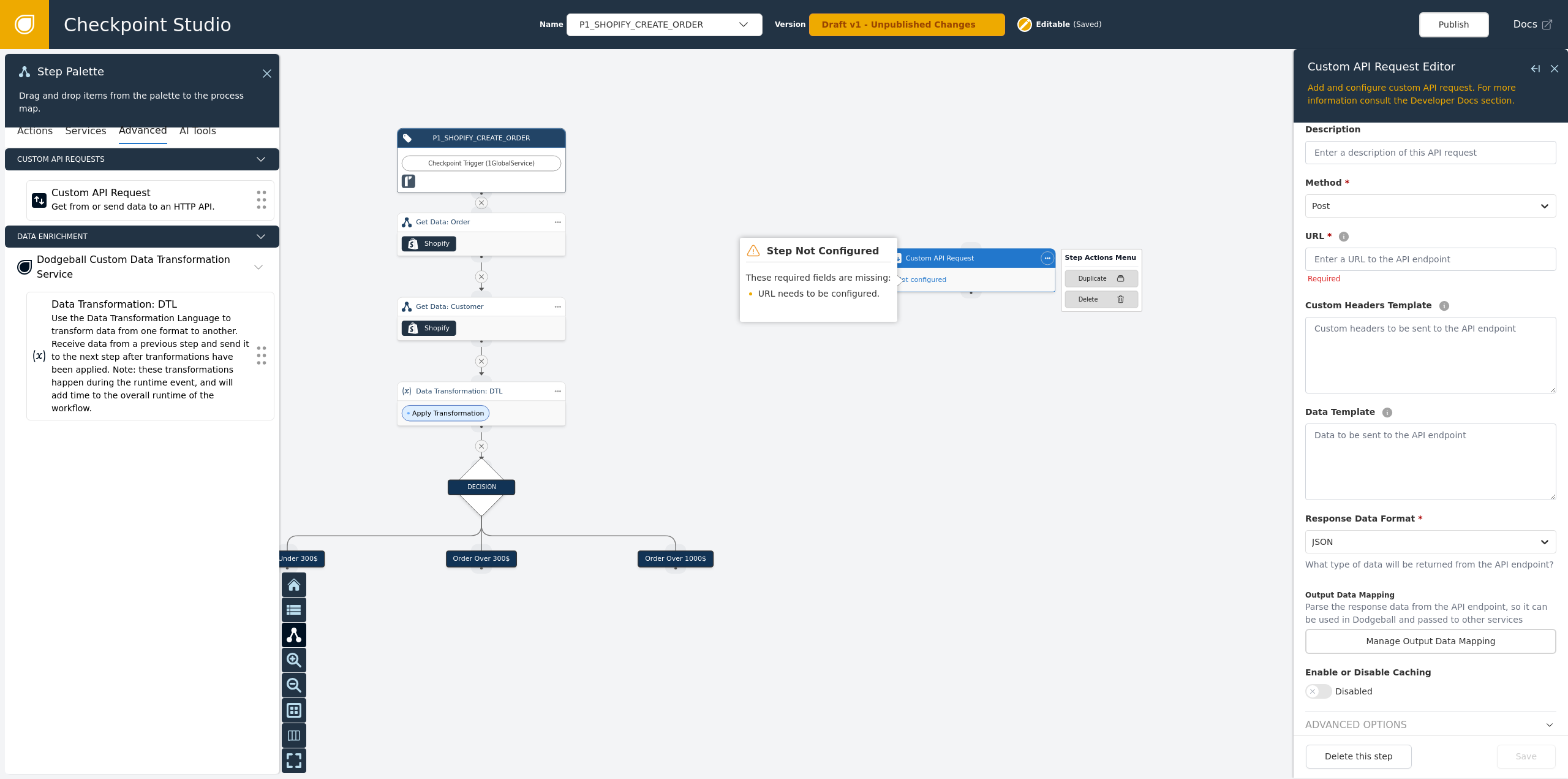
click at [1052, 259] on div "Step Actions Menu Duplicate Delete" at bounding box center [1091, 282] width 101 height 59
click at [1101, 300] on div "Delete" at bounding box center [1101, 299] width 46 height 8
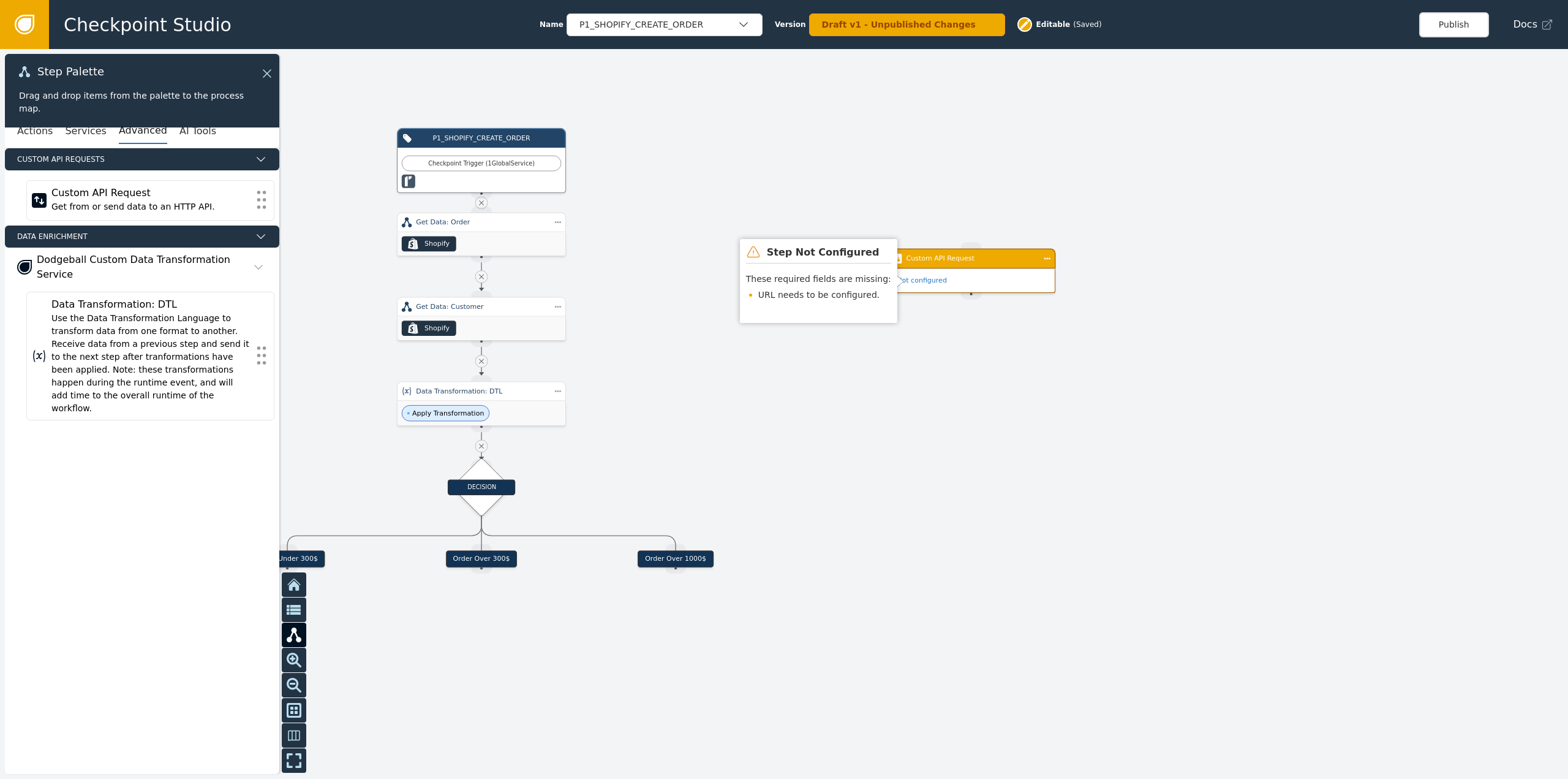
click at [973, 256] on div at bounding box center [784, 413] width 1568 height 729
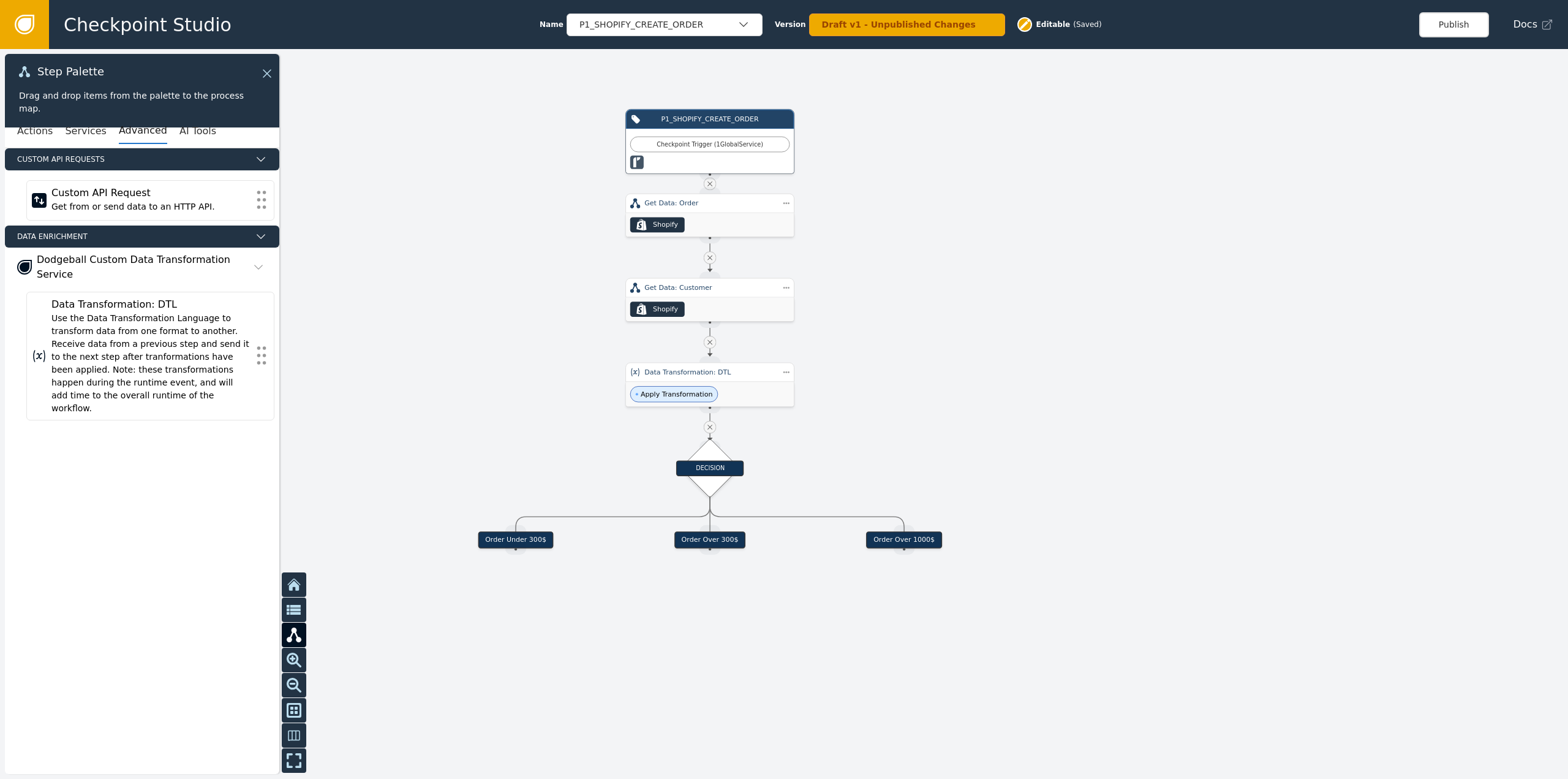
drag, startPoint x: 826, startPoint y: 295, endPoint x: 1164, endPoint y: 295, distance: 338.0
click at [1164, 294] on div at bounding box center [784, 413] width 1568 height 729
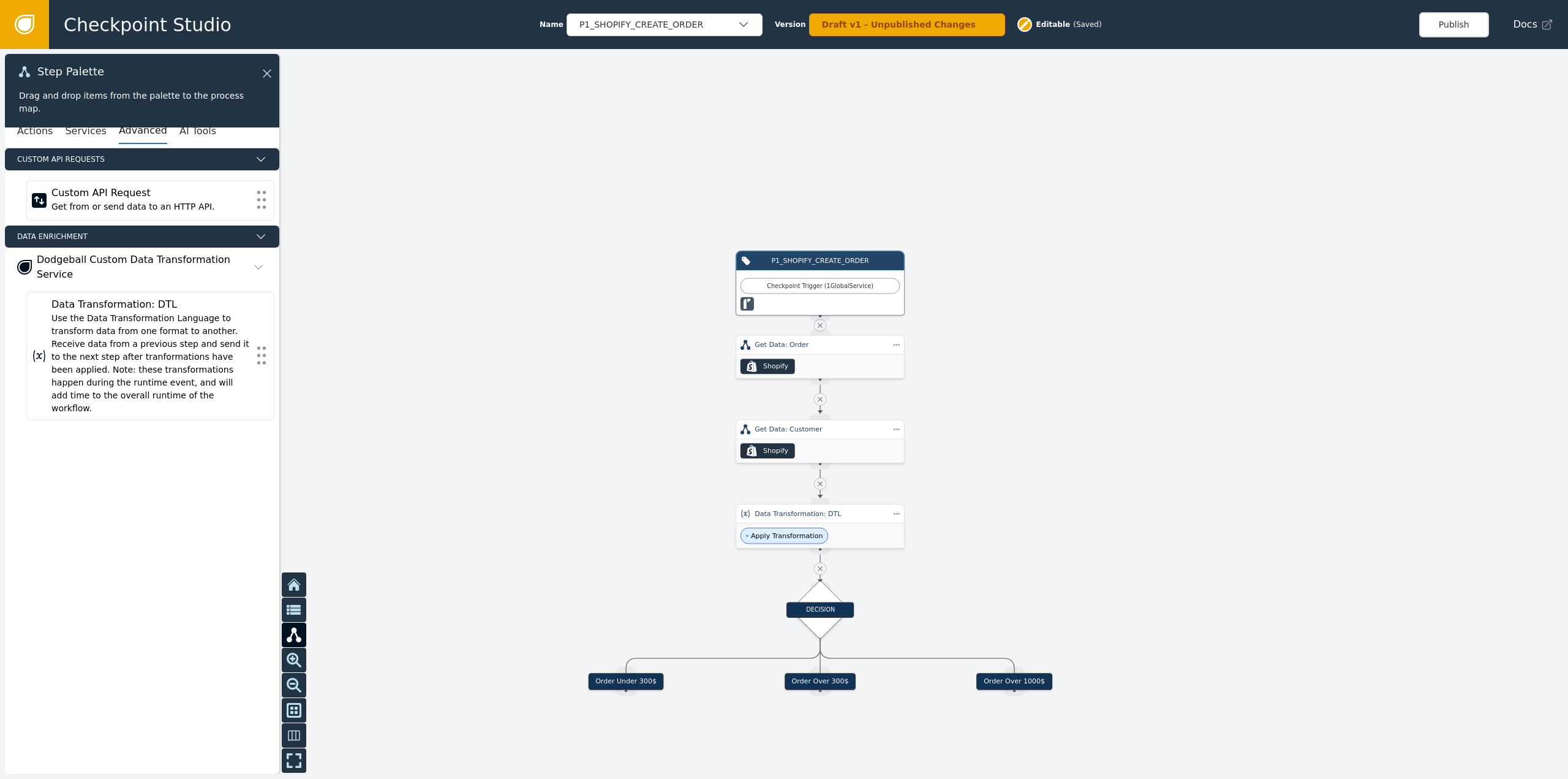
drag, startPoint x: 1248, startPoint y: 430, endPoint x: 1232, endPoint y: 556, distance: 127.0
click at [1232, 556] on div at bounding box center [784, 413] width 1568 height 729
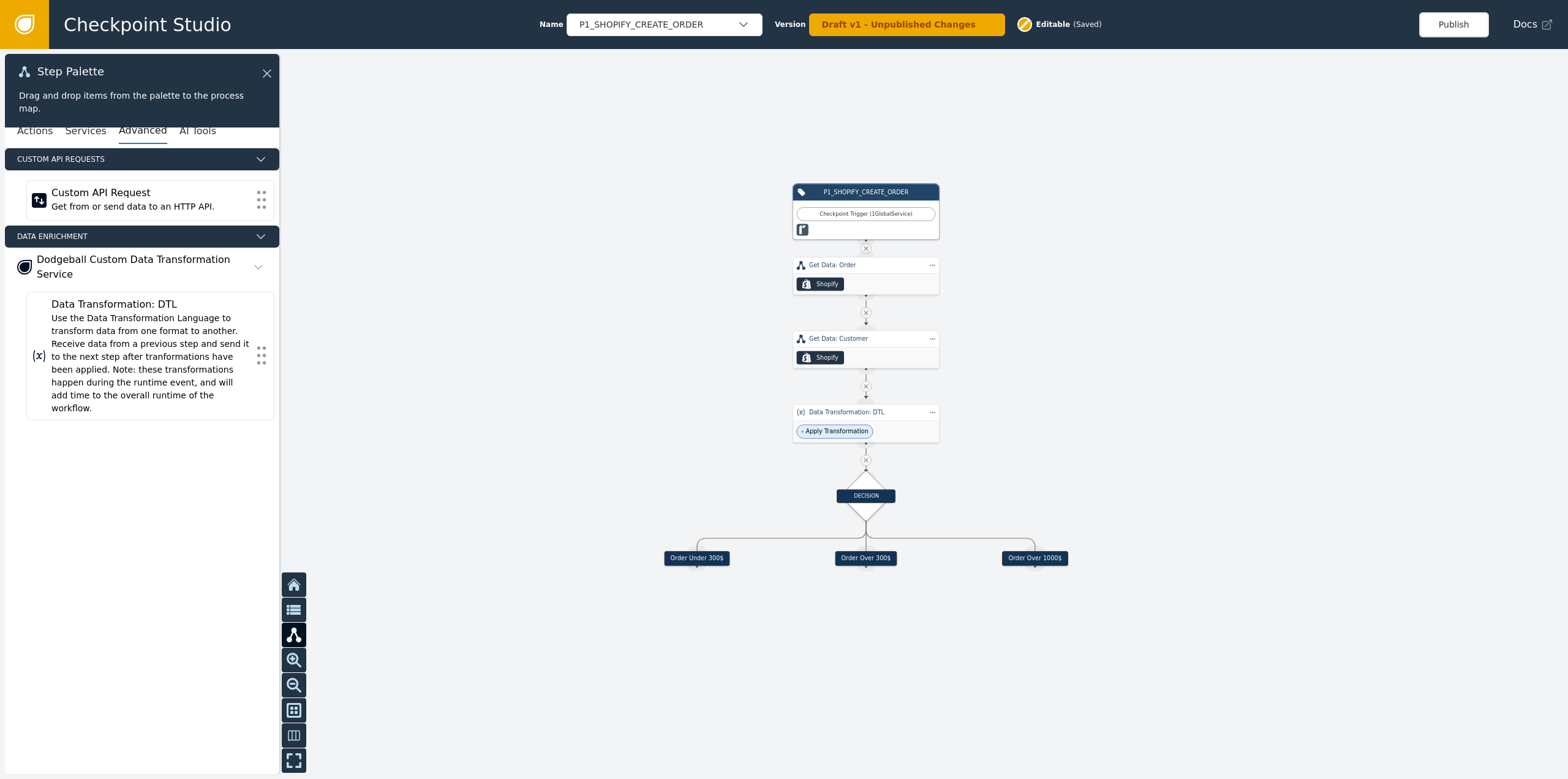
drag, startPoint x: 1164, startPoint y: 536, endPoint x: 1167, endPoint y: 431, distance: 105.0
click at [1167, 431] on div at bounding box center [784, 413] width 1568 height 729
click at [1524, 29] on span "Docs" at bounding box center [1525, 24] width 24 height 15
click at [37, 27] on link at bounding box center [24, 24] width 49 height 49
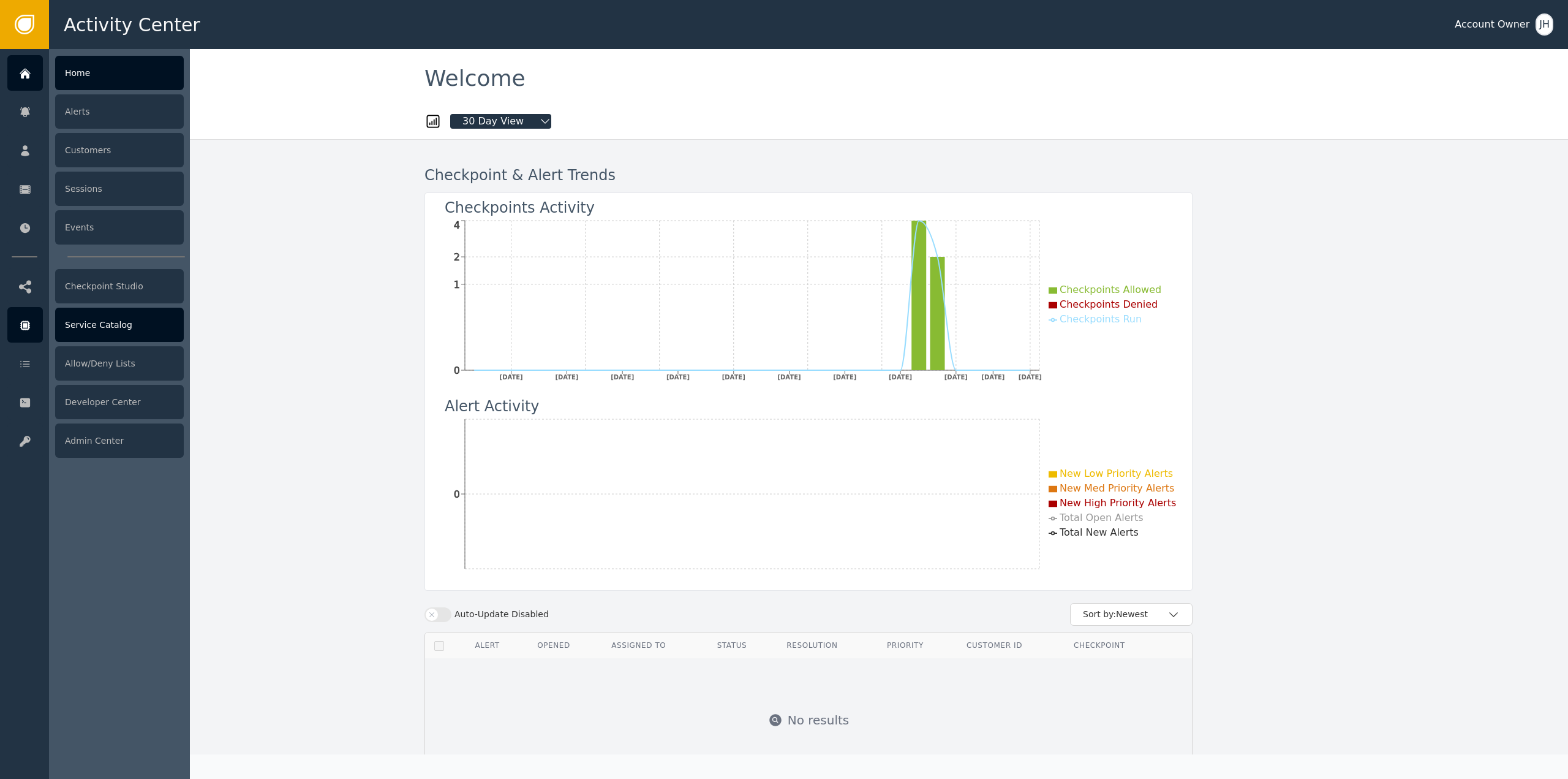
click at [136, 337] on div "Service Catalog" at bounding box center [119, 324] width 128 height 34
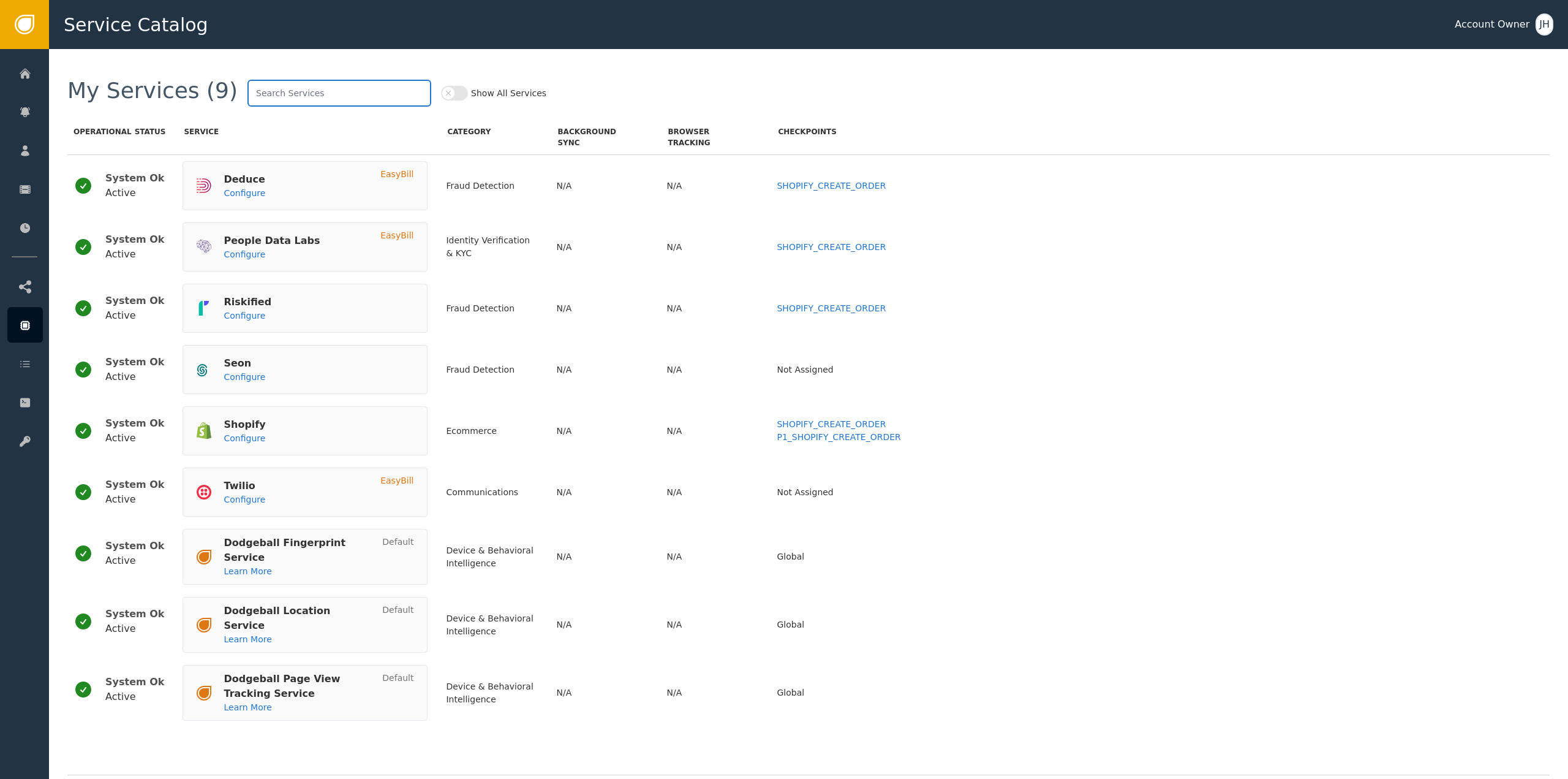
click at [259, 81] on input "text" at bounding box center [339, 93] width 184 height 27
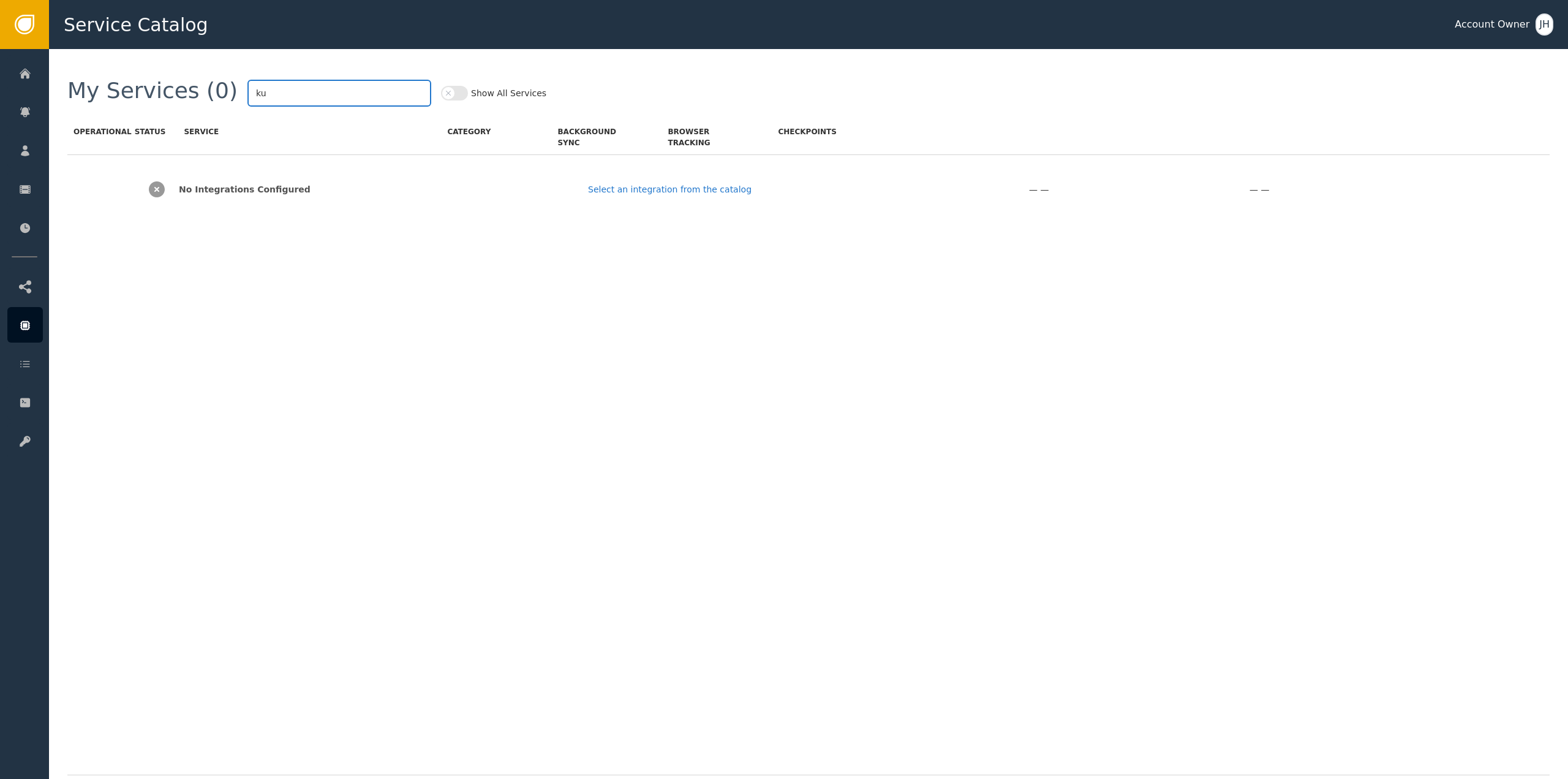
type input "k"
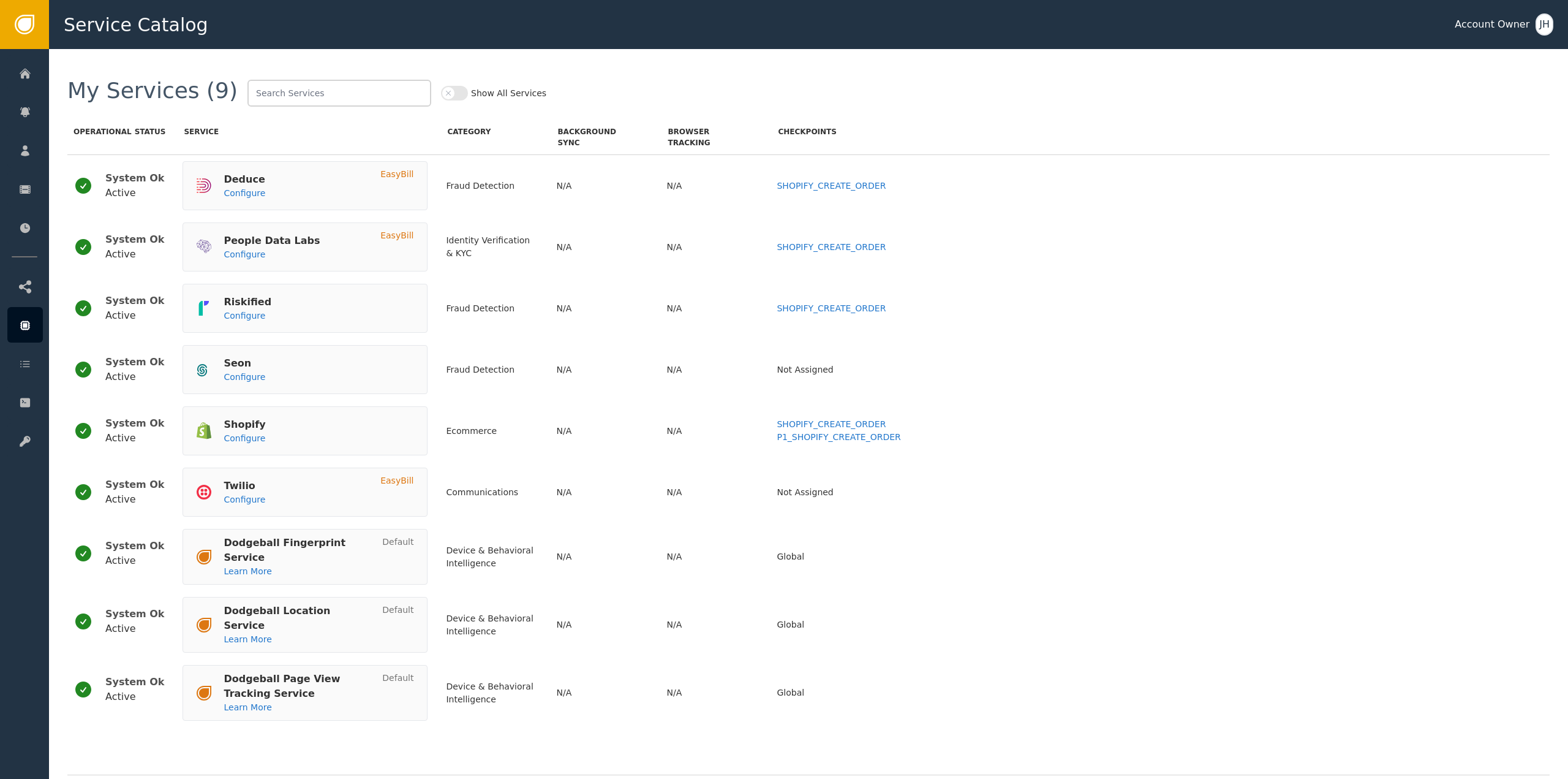
click at [442, 94] on span "button" at bounding box center [448, 93] width 13 height 13
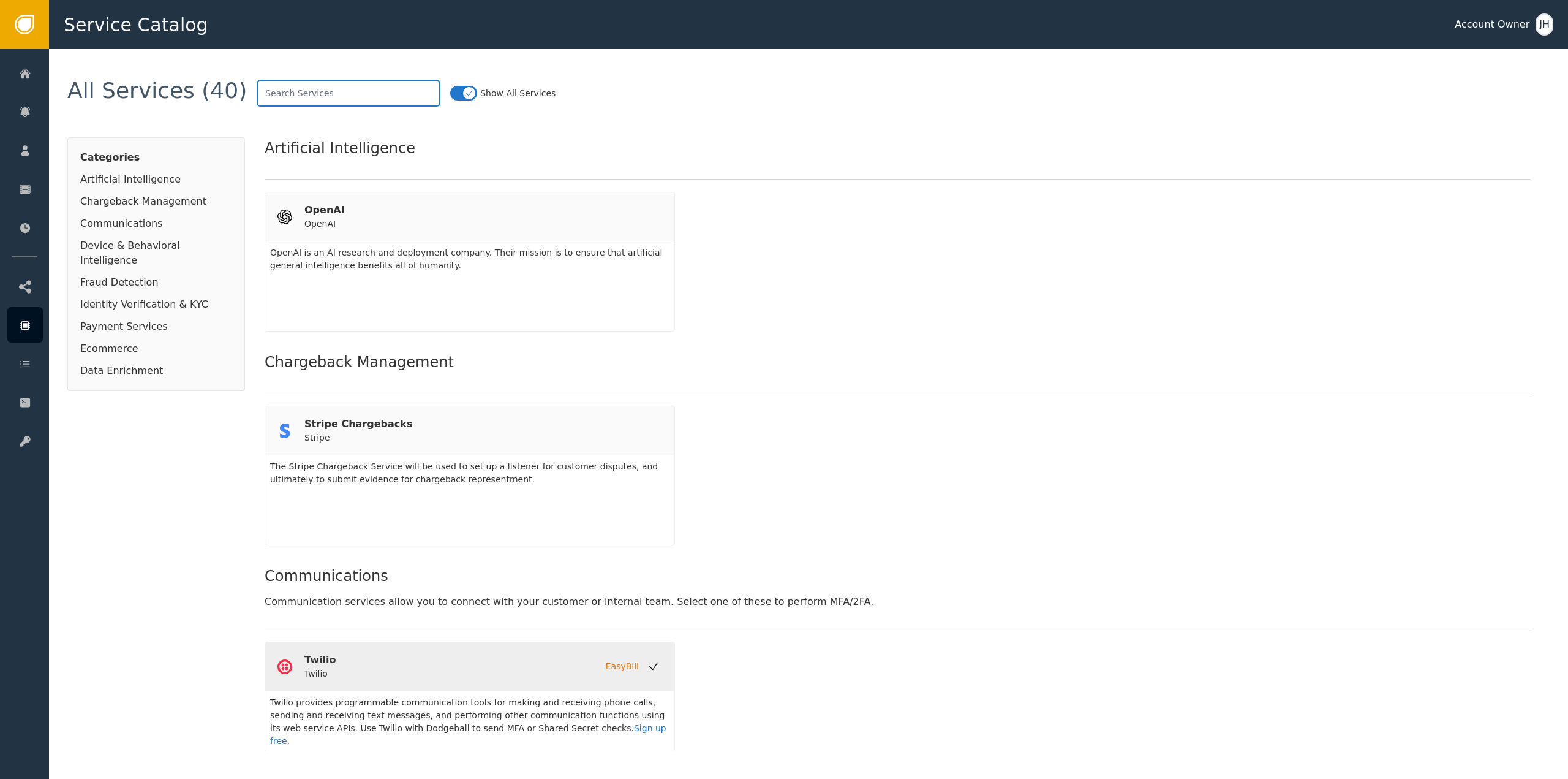
click at [350, 97] on input "text" at bounding box center [348, 93] width 184 height 27
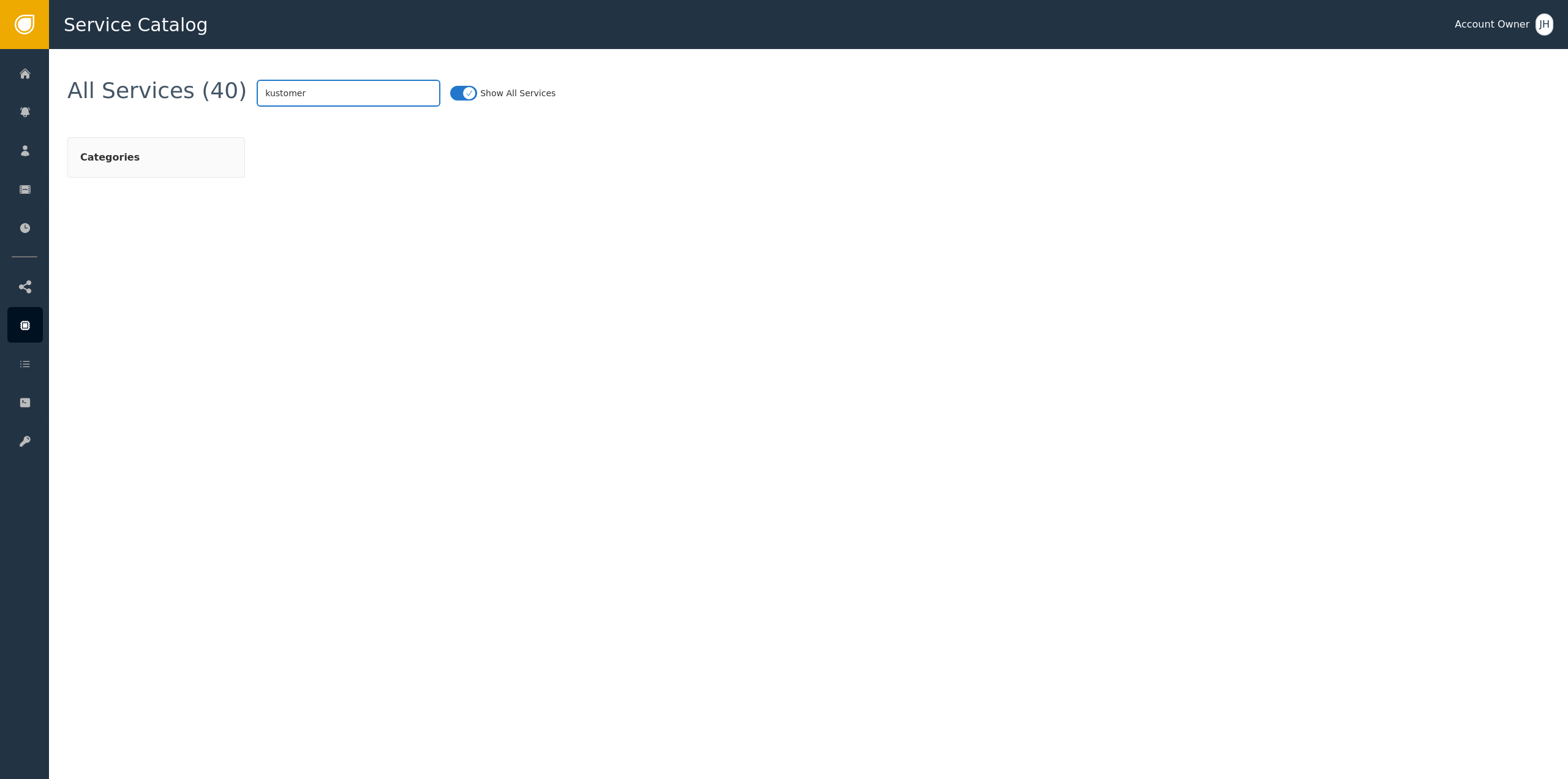
type input "kustomer"
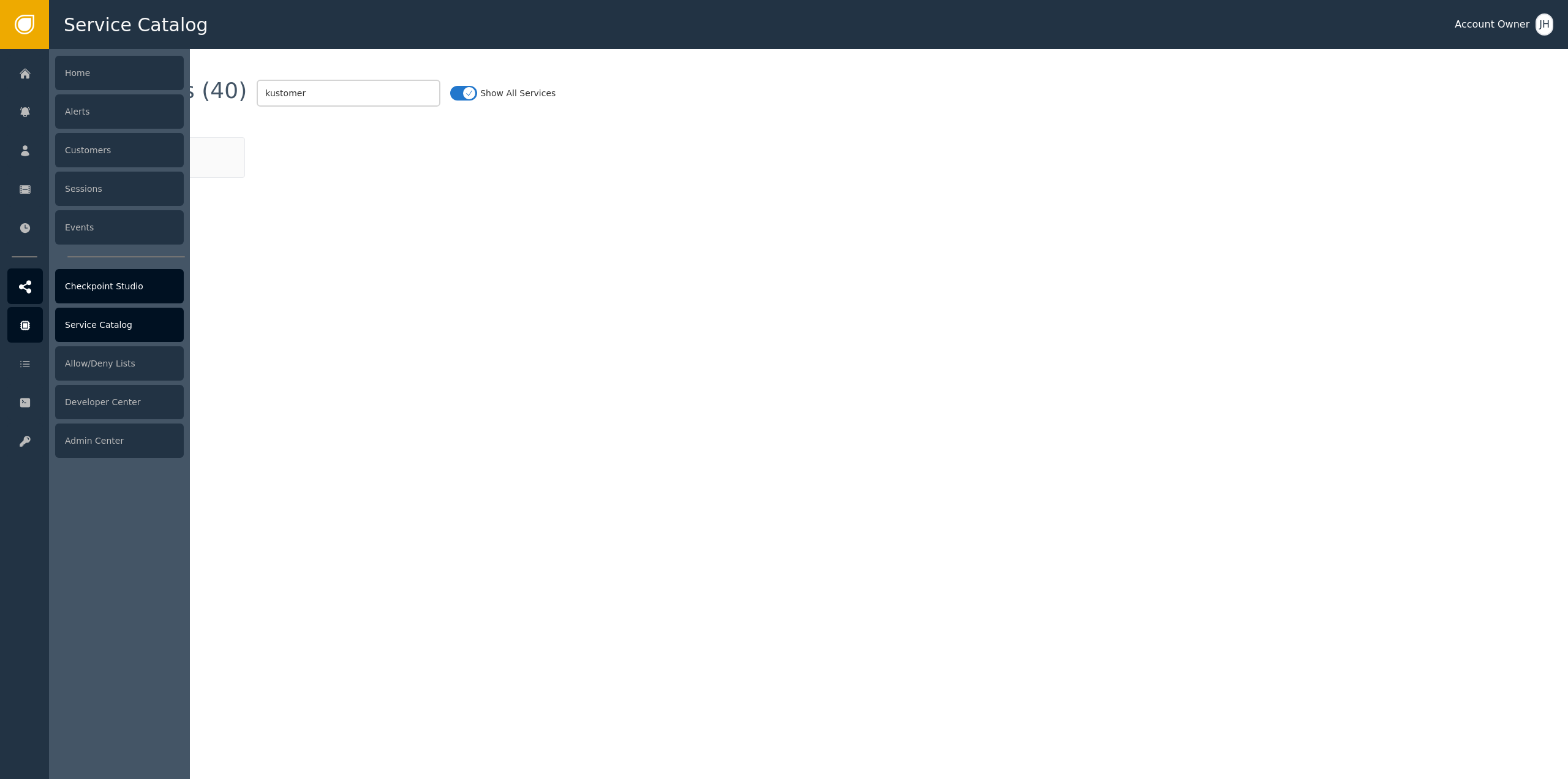
click at [26, 294] on div at bounding box center [25, 286] width 35 height 35
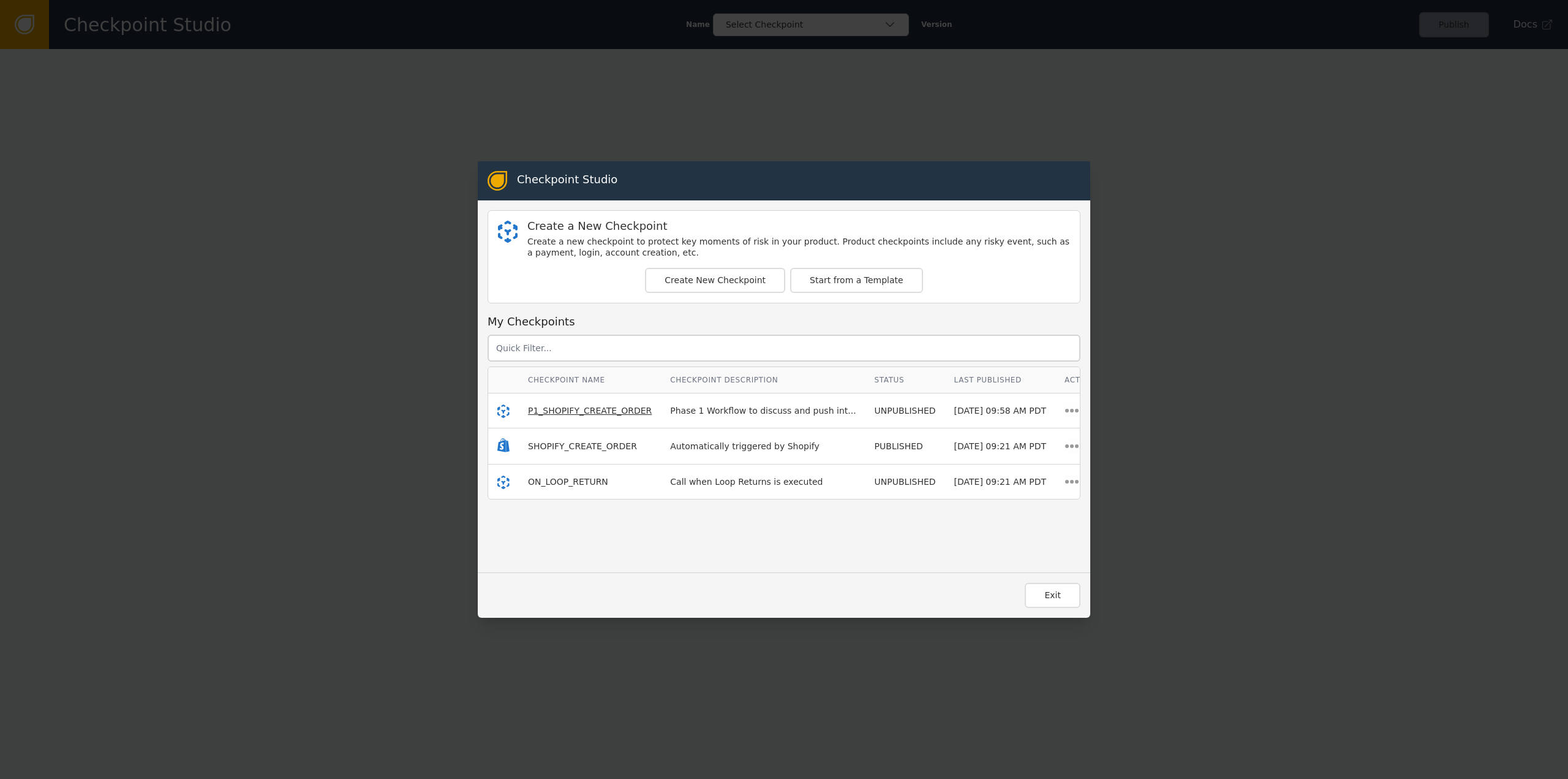
click at [572, 408] on span "P1_SHOPIFY_CREATE_ORDER" at bounding box center [589, 410] width 123 height 10
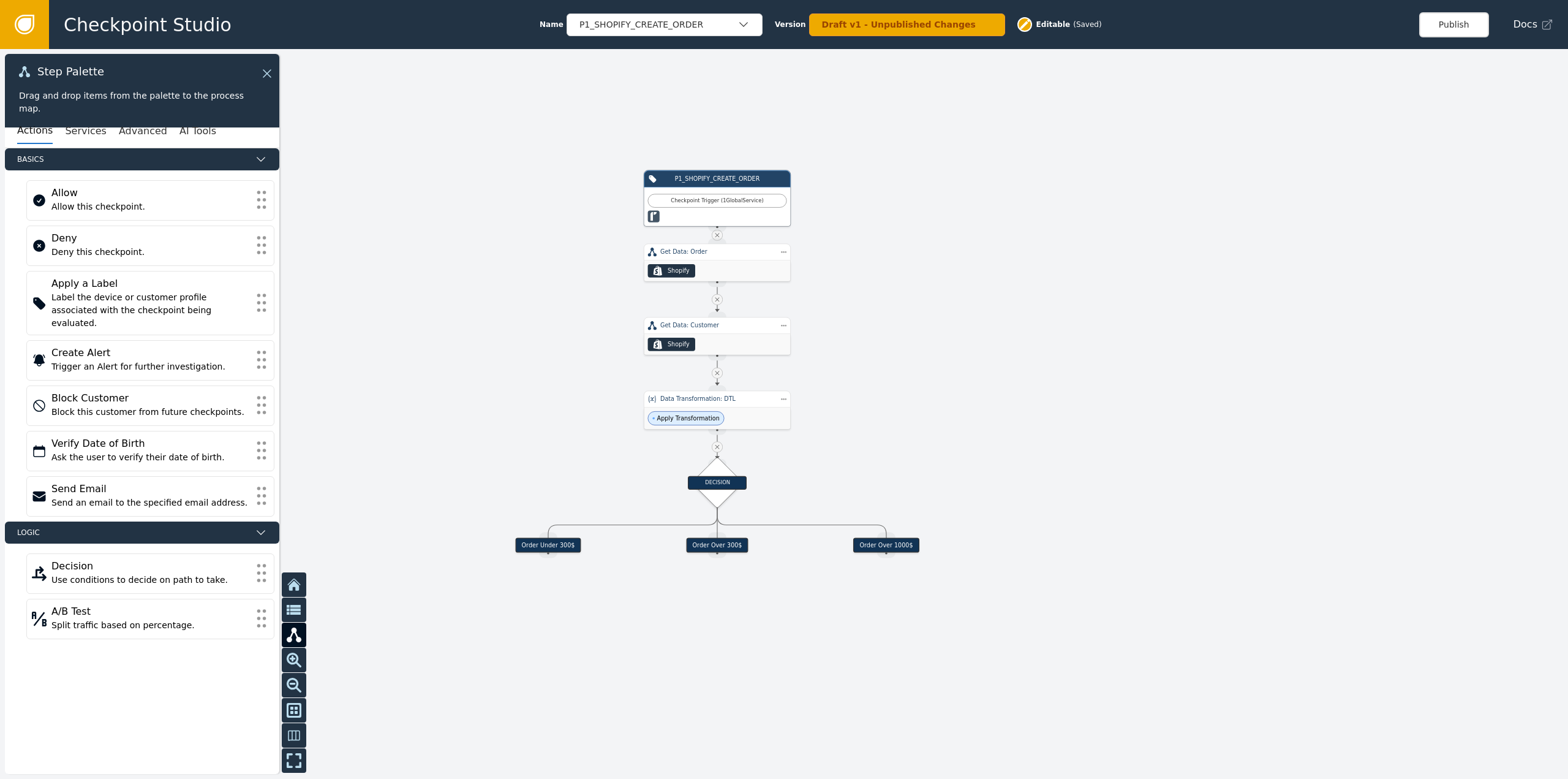
drag, startPoint x: 1130, startPoint y: 523, endPoint x: 1053, endPoint y: 463, distance: 97.6
click at [1053, 463] on div at bounding box center [784, 413] width 1568 height 729
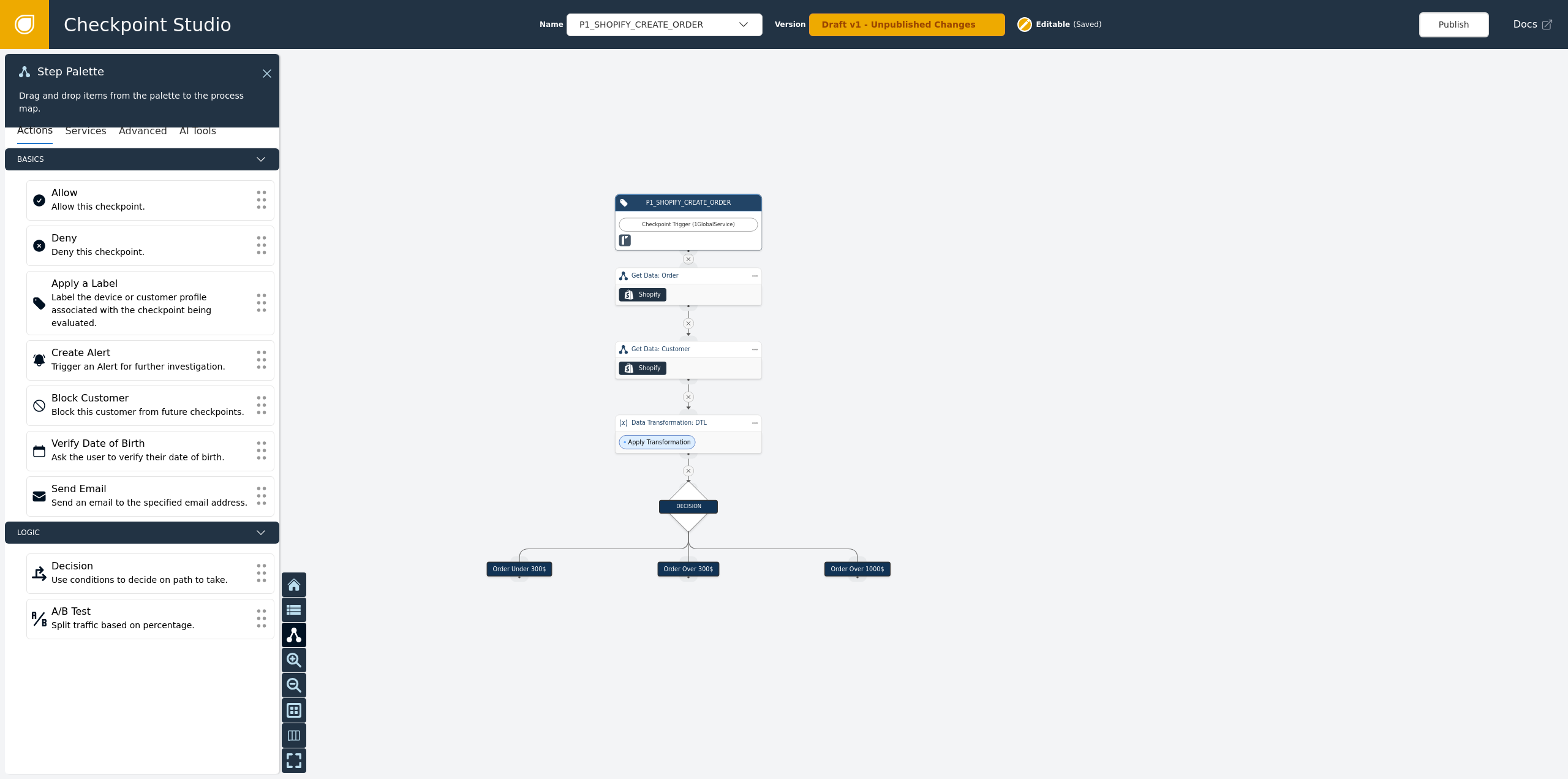
drag, startPoint x: 1059, startPoint y: 405, endPoint x: 1017, endPoint y: 441, distance: 55.3
click at [1017, 441] on div at bounding box center [784, 413] width 1568 height 729
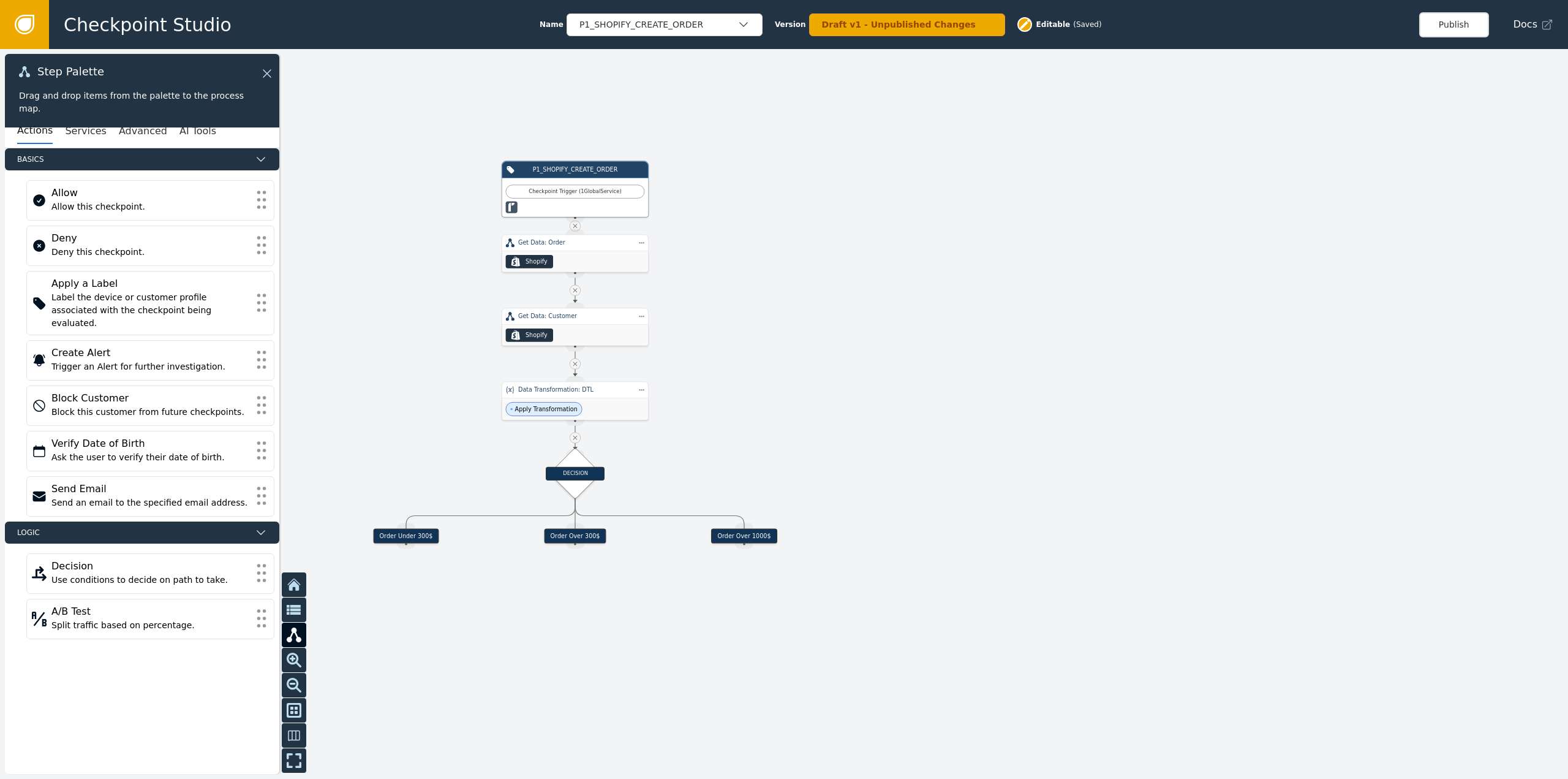
drag, startPoint x: 1184, startPoint y: 429, endPoint x: 1084, endPoint y: 384, distance: 109.7
click at [1084, 384] on div at bounding box center [784, 413] width 1568 height 729
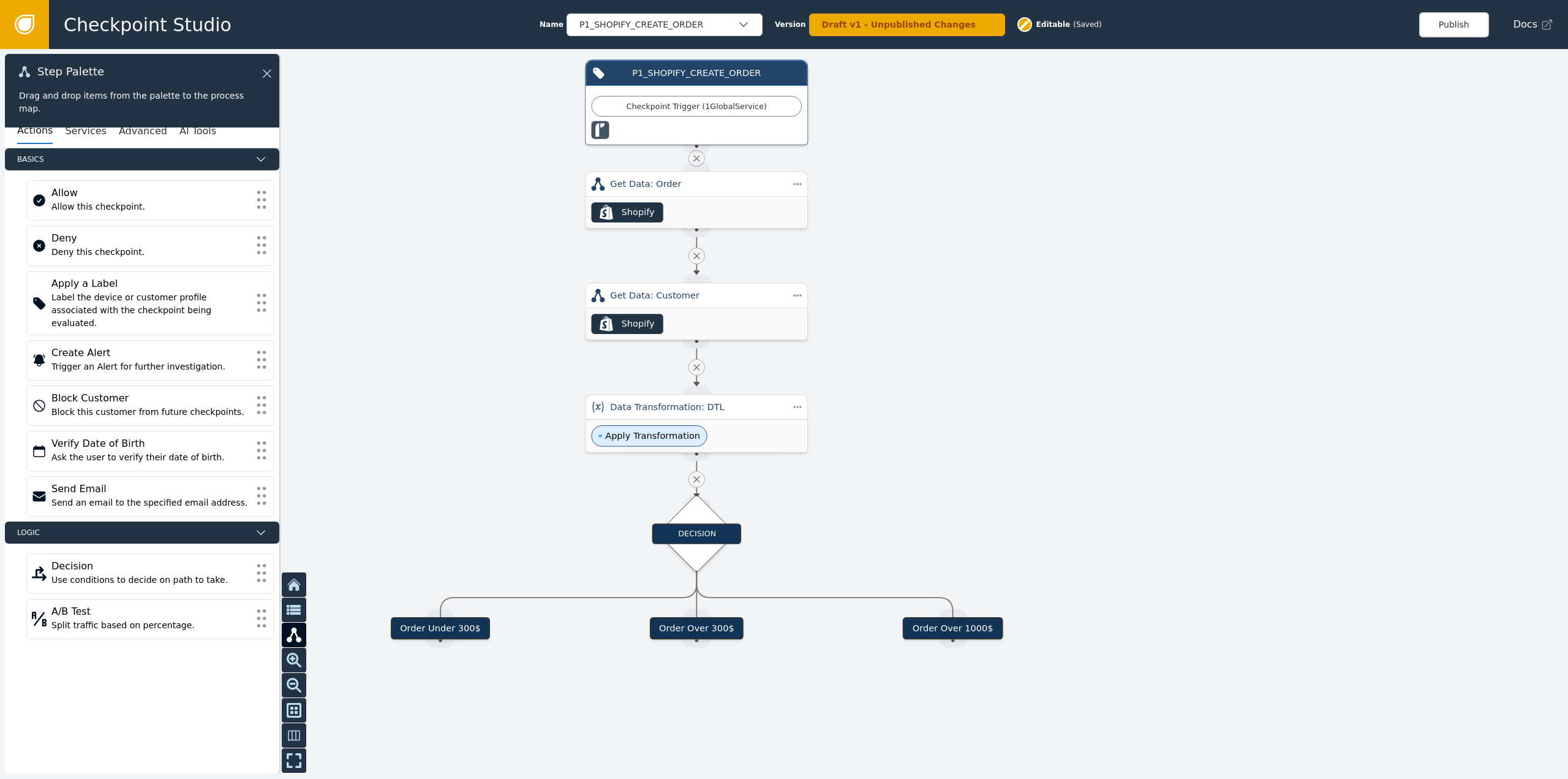
drag, startPoint x: 656, startPoint y: 370, endPoint x: 938, endPoint y: 375, distance: 282.0
click at [938, 375] on div at bounding box center [784, 413] width 1568 height 729
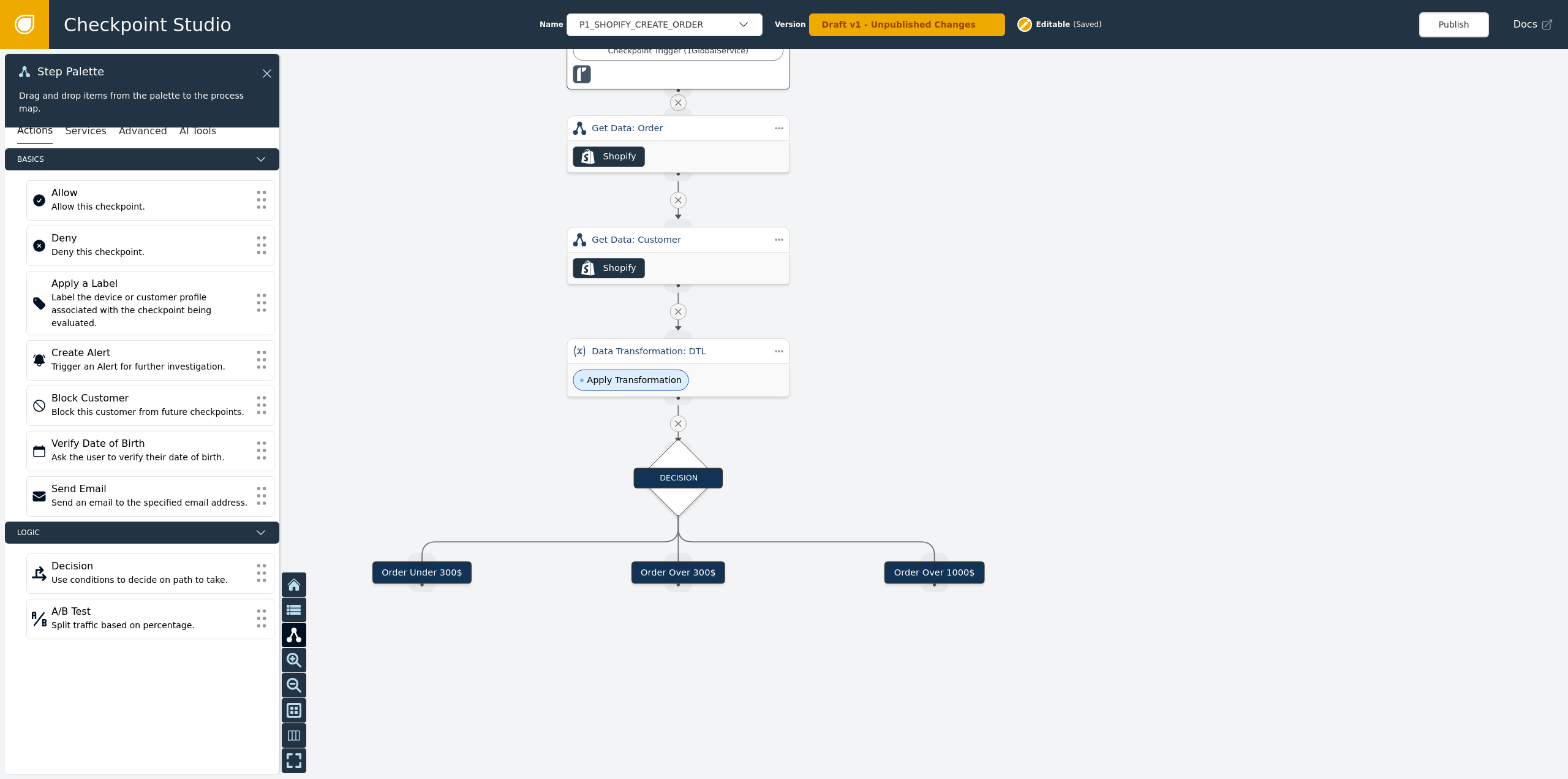
drag, startPoint x: 1133, startPoint y: 489, endPoint x: 1111, endPoint y: 403, distance: 88.8
click at [1111, 403] on div at bounding box center [784, 413] width 1568 height 729
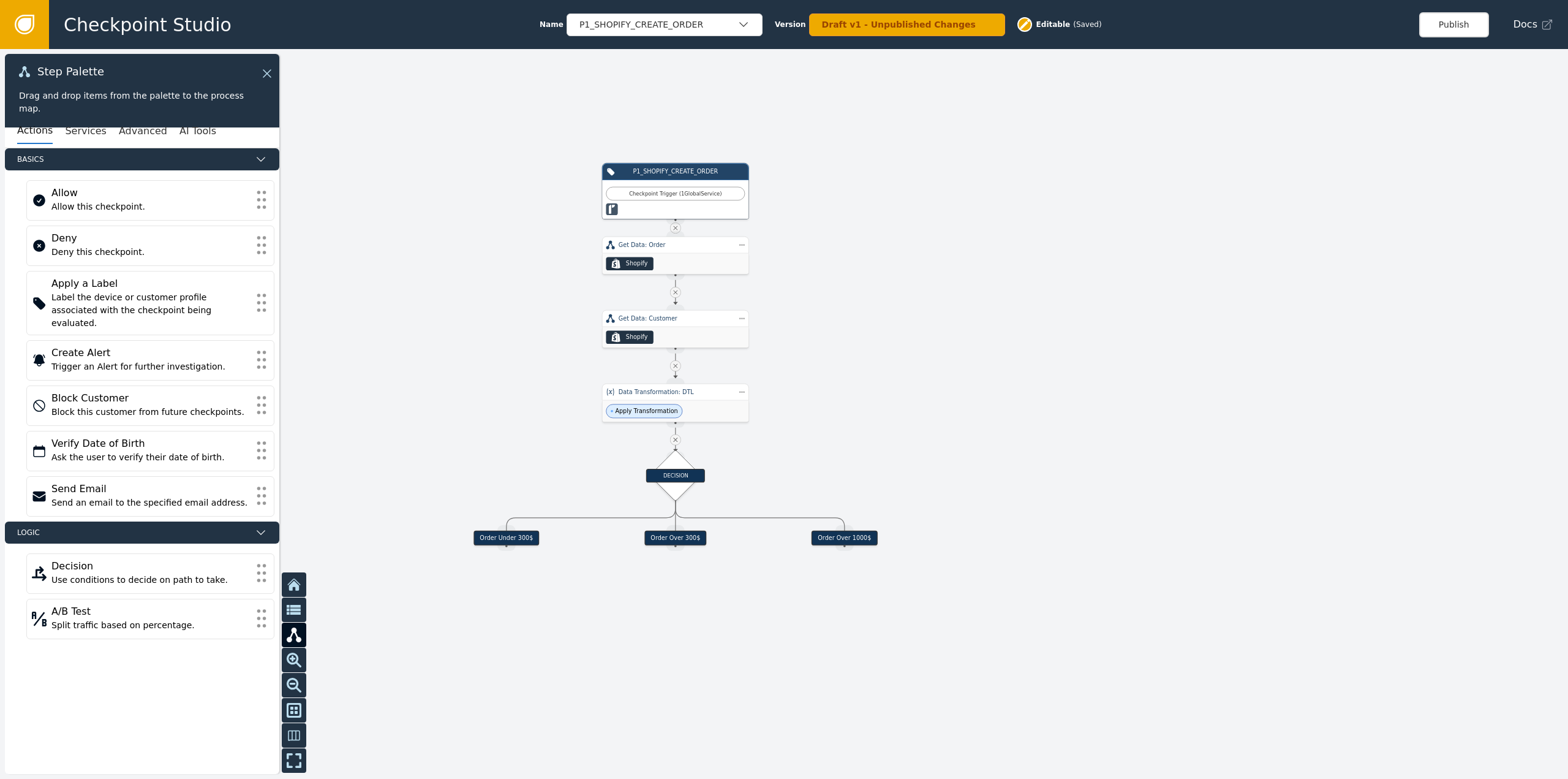
drag, startPoint x: 1175, startPoint y: 413, endPoint x: 1027, endPoint y: 456, distance: 154.1
click at [1027, 456] on div at bounding box center [784, 413] width 1568 height 729
click at [119, 133] on button "Advanced" at bounding box center [144, 131] width 49 height 26
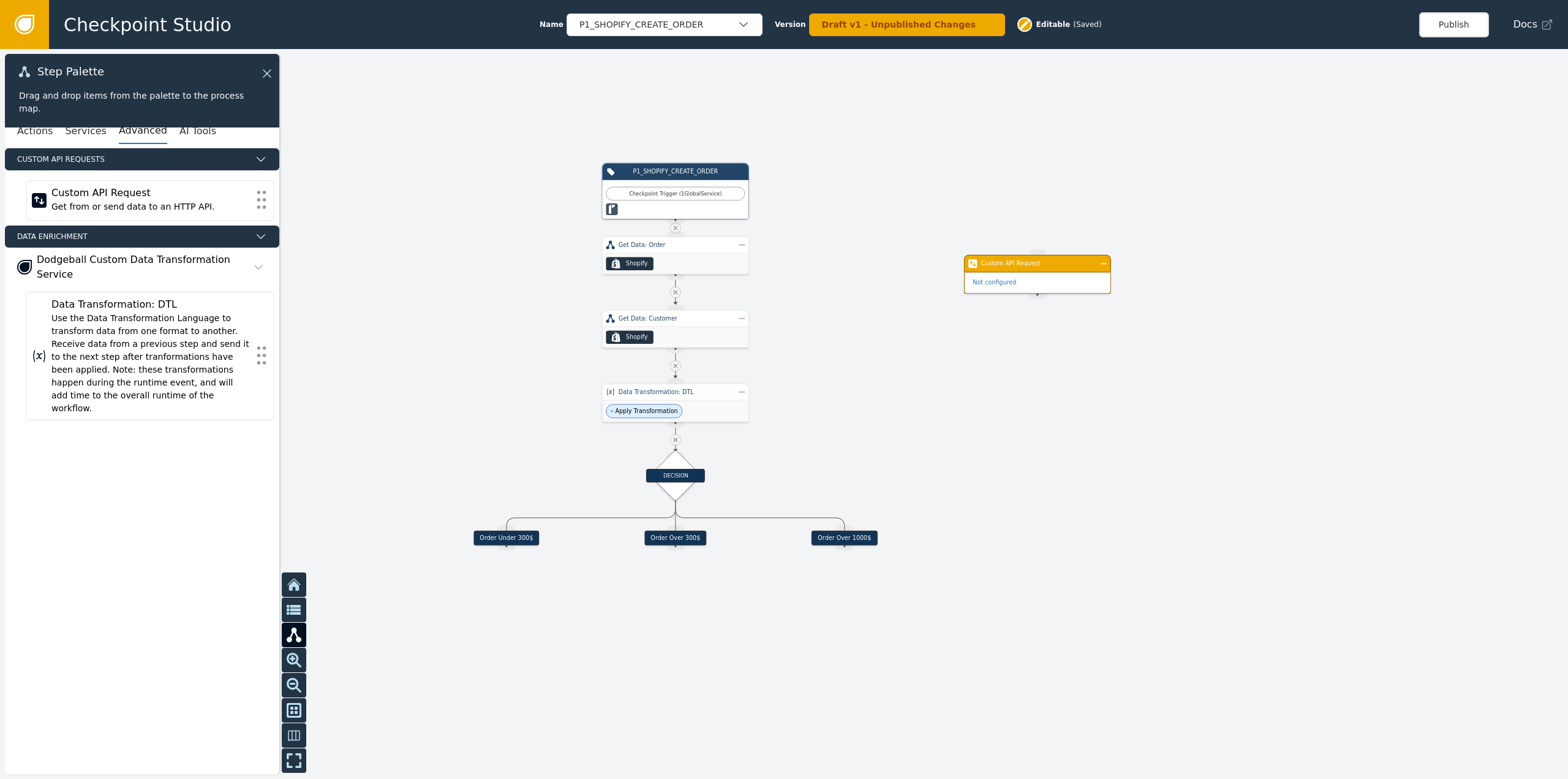
click at [1211, 316] on div at bounding box center [784, 413] width 1568 height 729
click at [1093, 254] on div at bounding box center [784, 413] width 1568 height 729
click at [1110, 264] on div "Step Actions Menu Duplicate Delete" at bounding box center [1142, 285] width 88 height 51
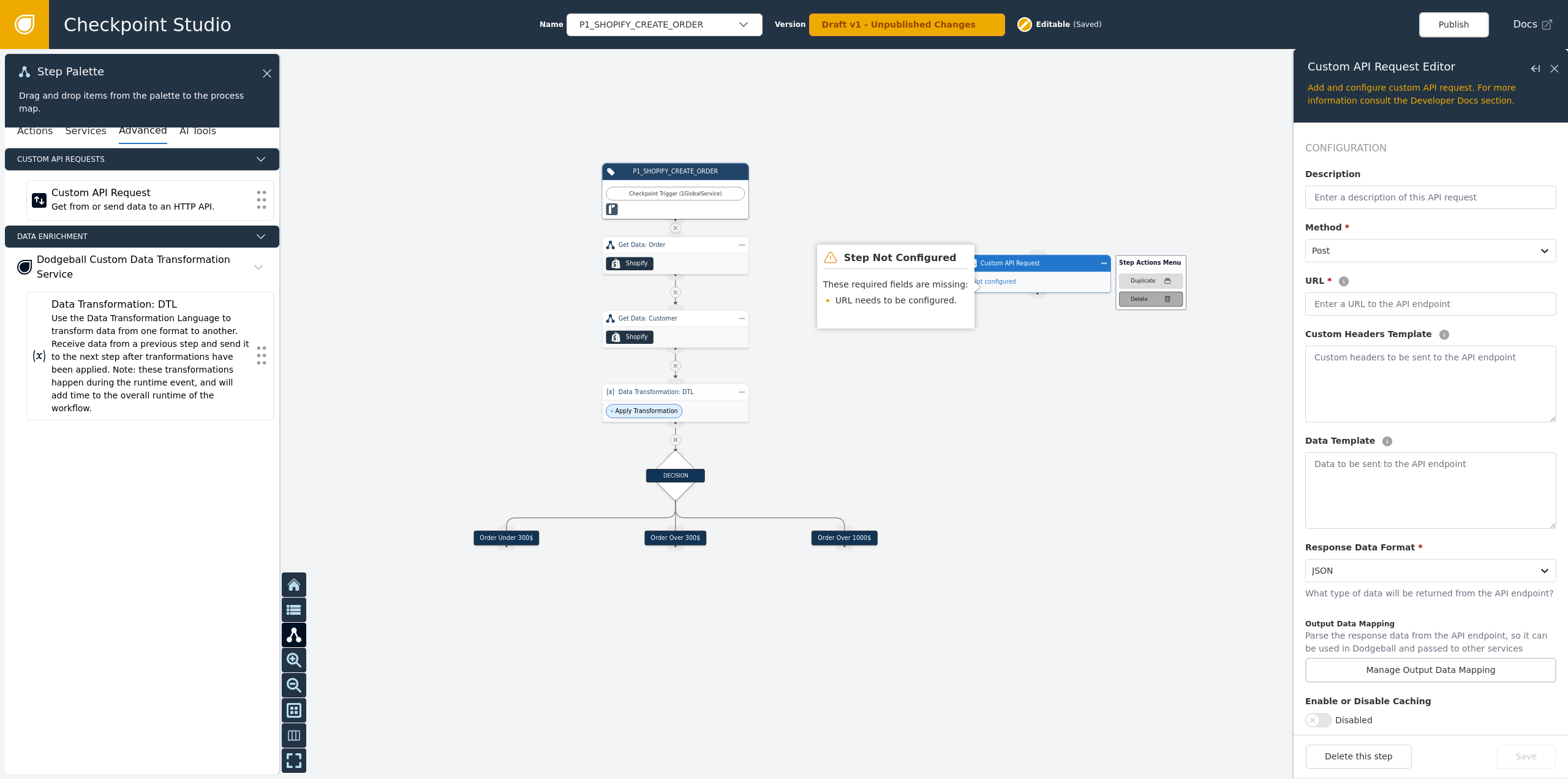
click at [1153, 303] on div "Delete" at bounding box center [1151, 299] width 40 height 8
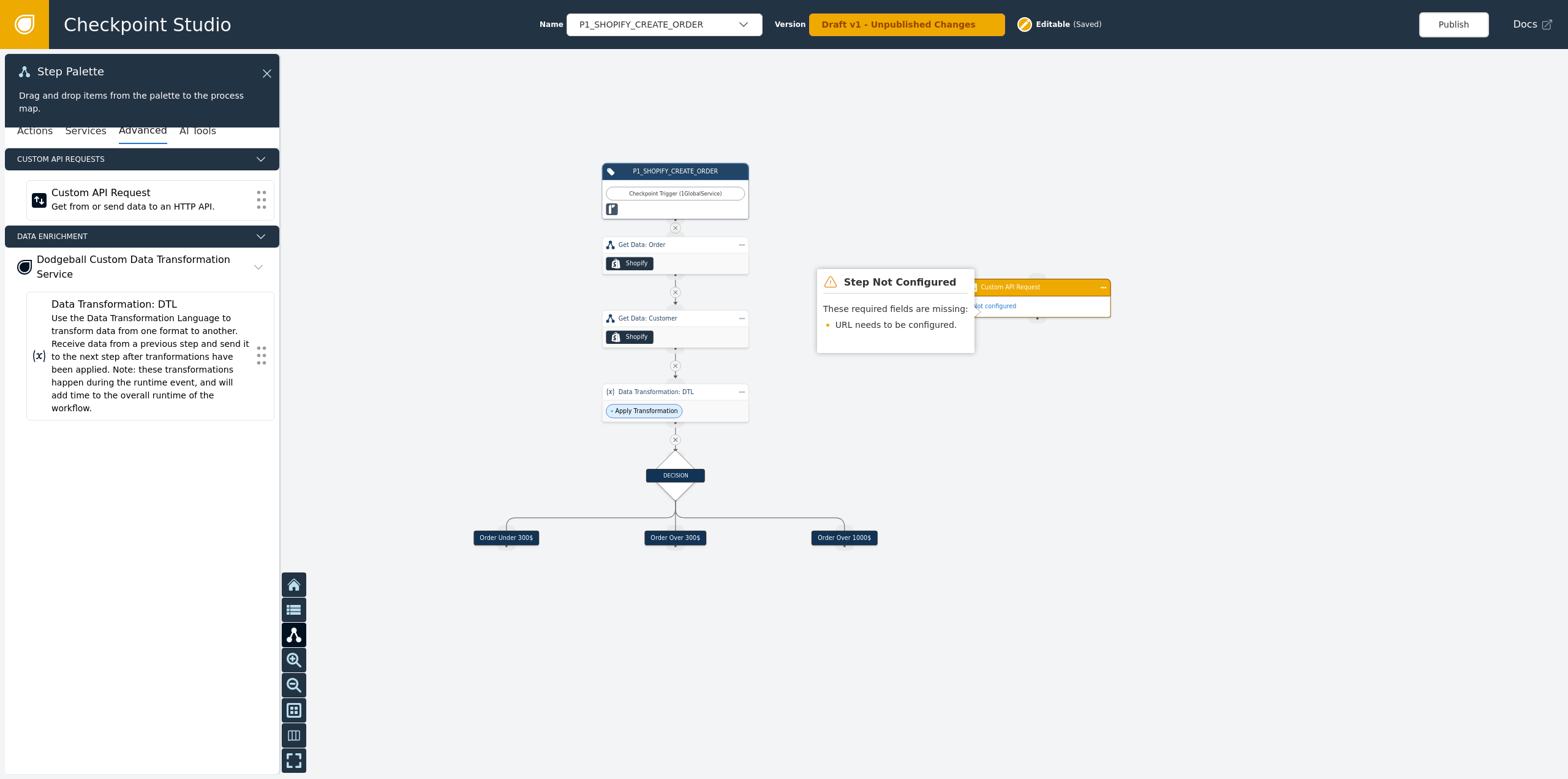
drag, startPoint x: 1085, startPoint y: 347, endPoint x: 1072, endPoint y: 291, distance: 57.5
click at [1072, 291] on div "Custom API Request" at bounding box center [1037, 287] width 113 height 8
click at [1017, 309] on span "Not configured" at bounding box center [995, 307] width 52 height 13
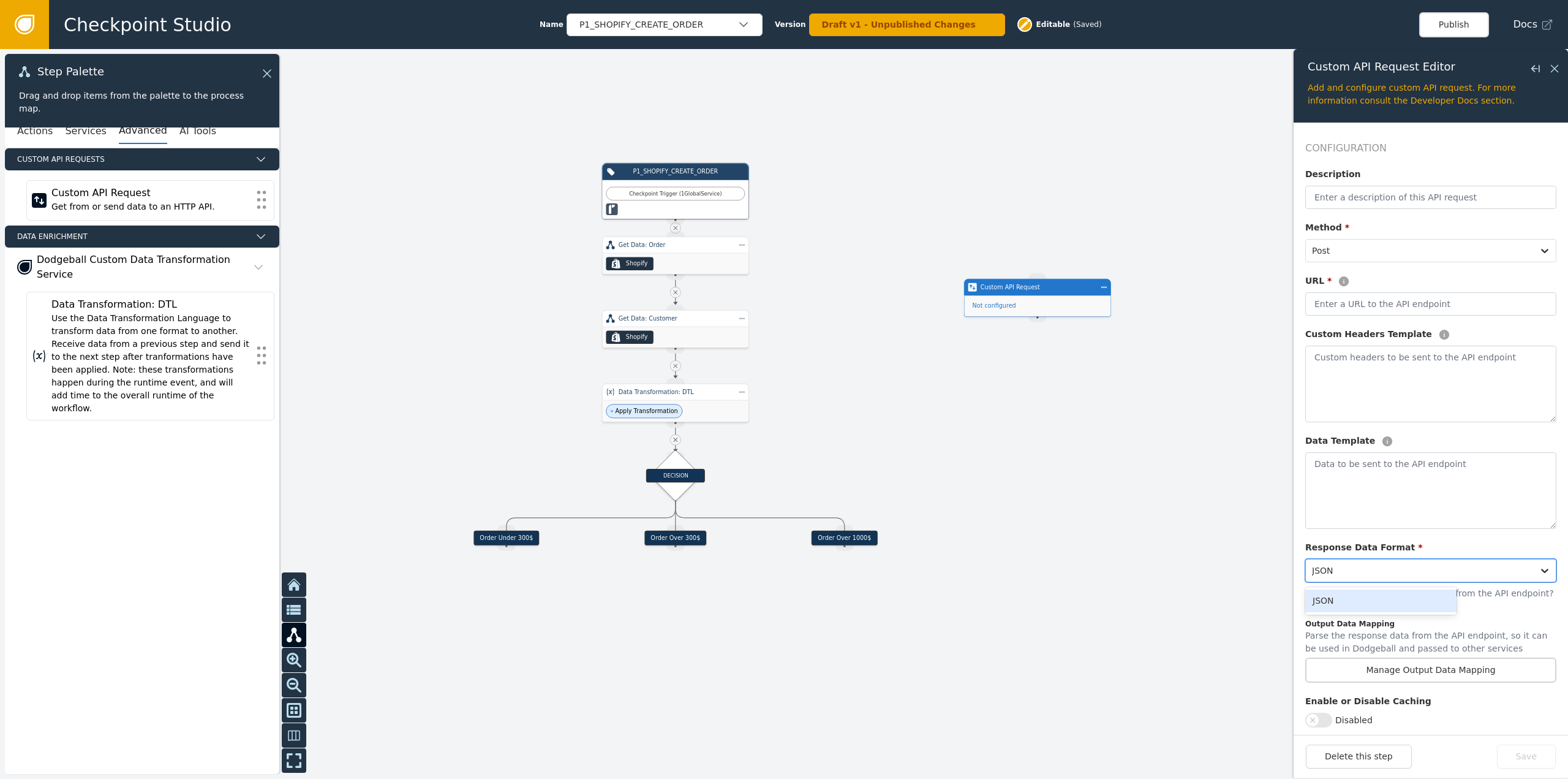
click at [1339, 579] on div "JSON" at bounding box center [1419, 570] width 227 height 22
click at [1346, 563] on div at bounding box center [1419, 570] width 215 height 17
click at [1369, 614] on div "Configuration Description Method * Post URL * Custom Headers Template Data Temp…" at bounding box center [1430, 460] width 251 height 638
click at [1387, 663] on button "Manage Output Data Mapping" at bounding box center [1430, 670] width 251 height 25
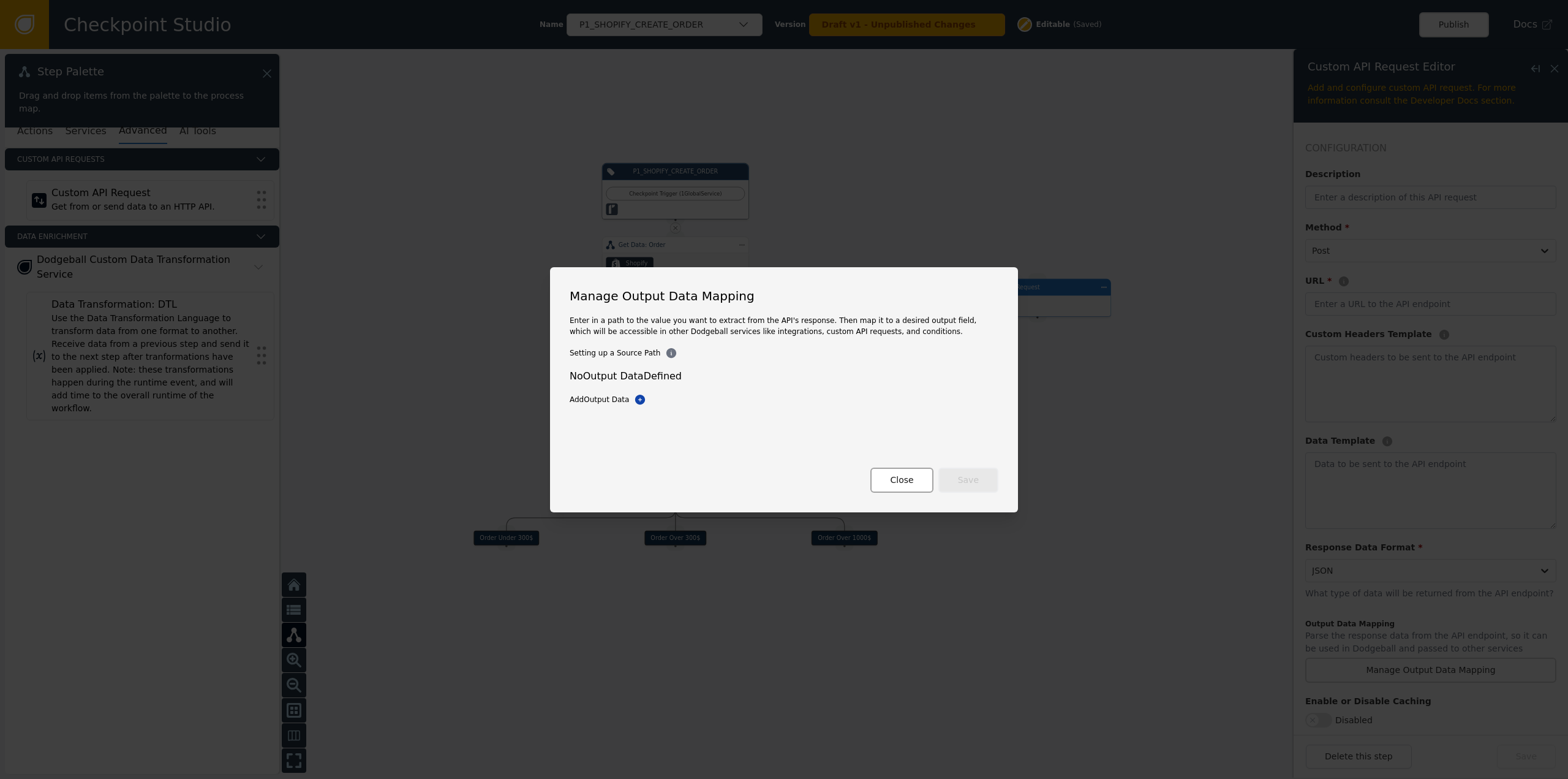
click at [900, 478] on button "Close" at bounding box center [902, 480] width 62 height 25
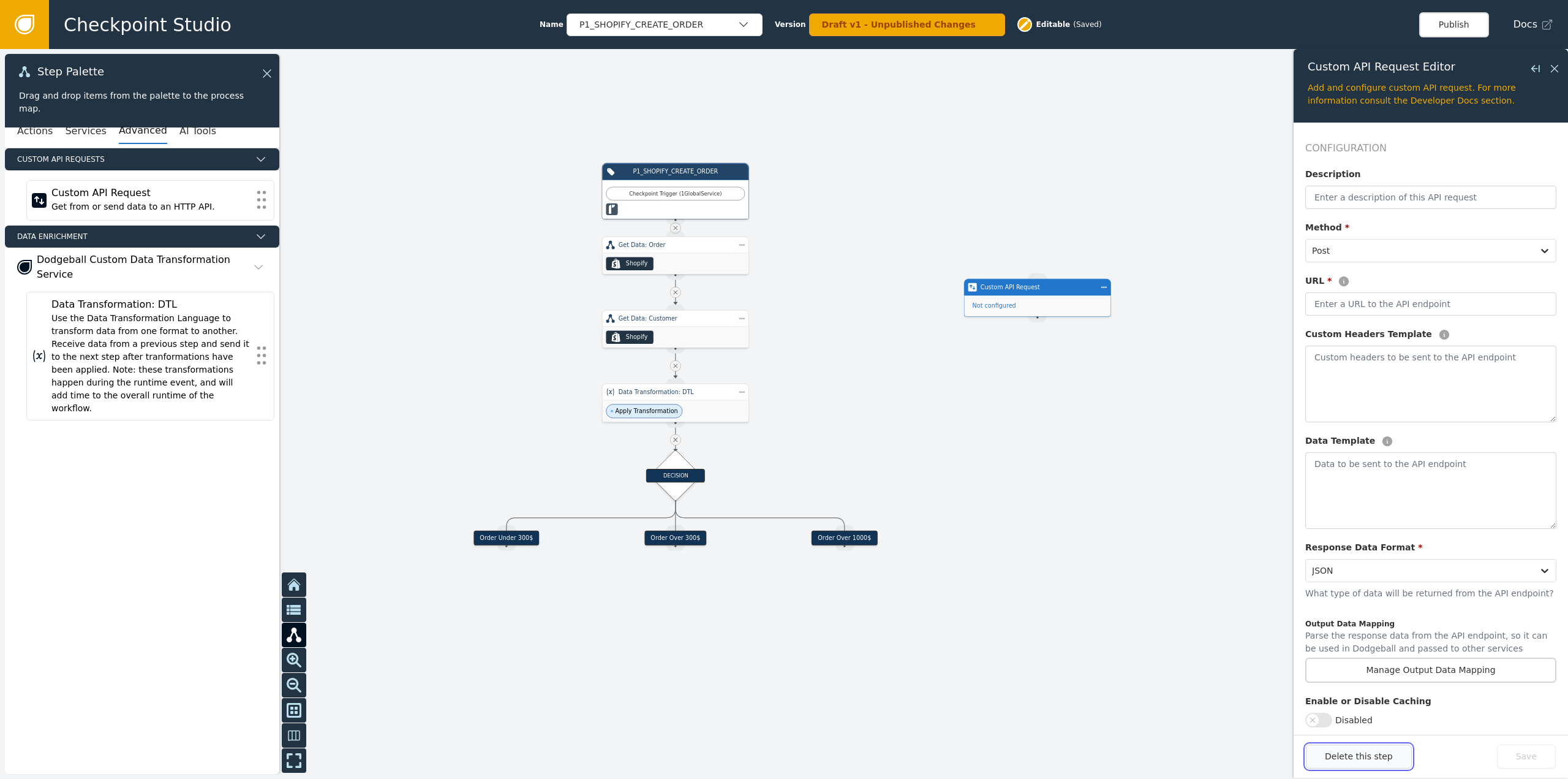
click at [1338, 757] on button "Delete this step" at bounding box center [1359, 756] width 106 height 24
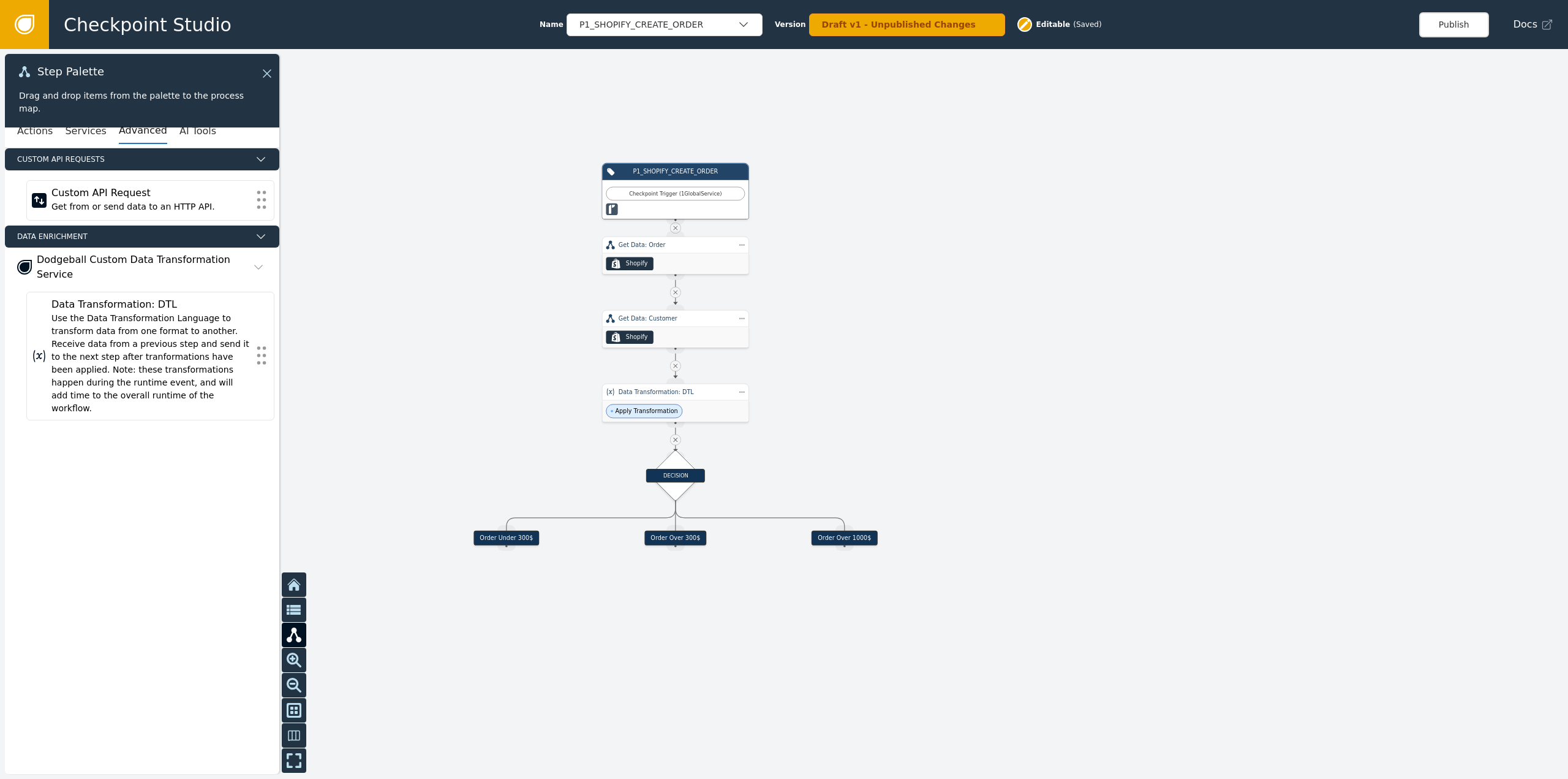
click at [1037, 289] on div at bounding box center [784, 413] width 1568 height 729
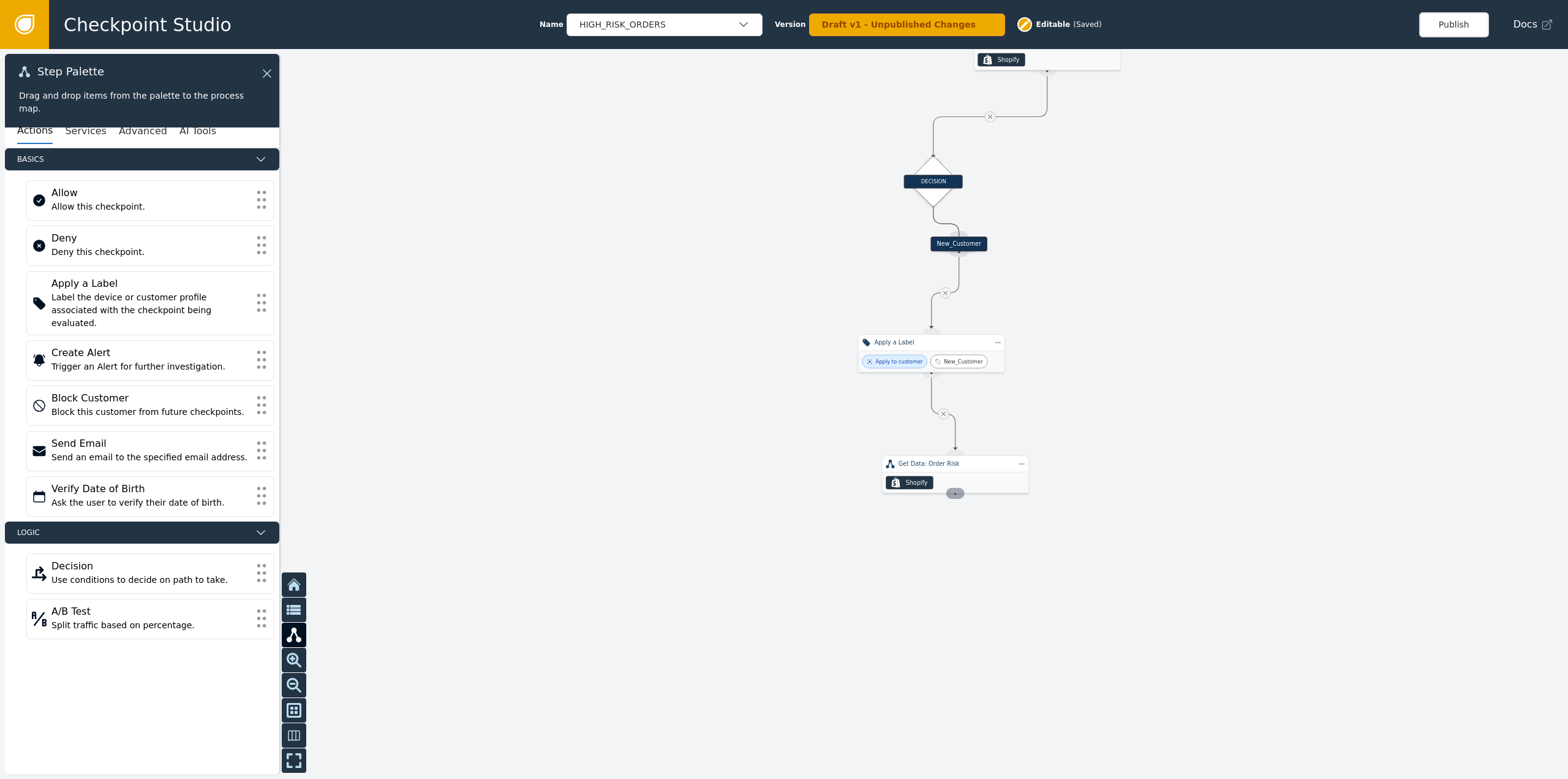
click at [951, 494] on div "Source Handle for step INTEGRATION_SERVICE--Get Data: Order Risk" at bounding box center [956, 493] width 18 height 11
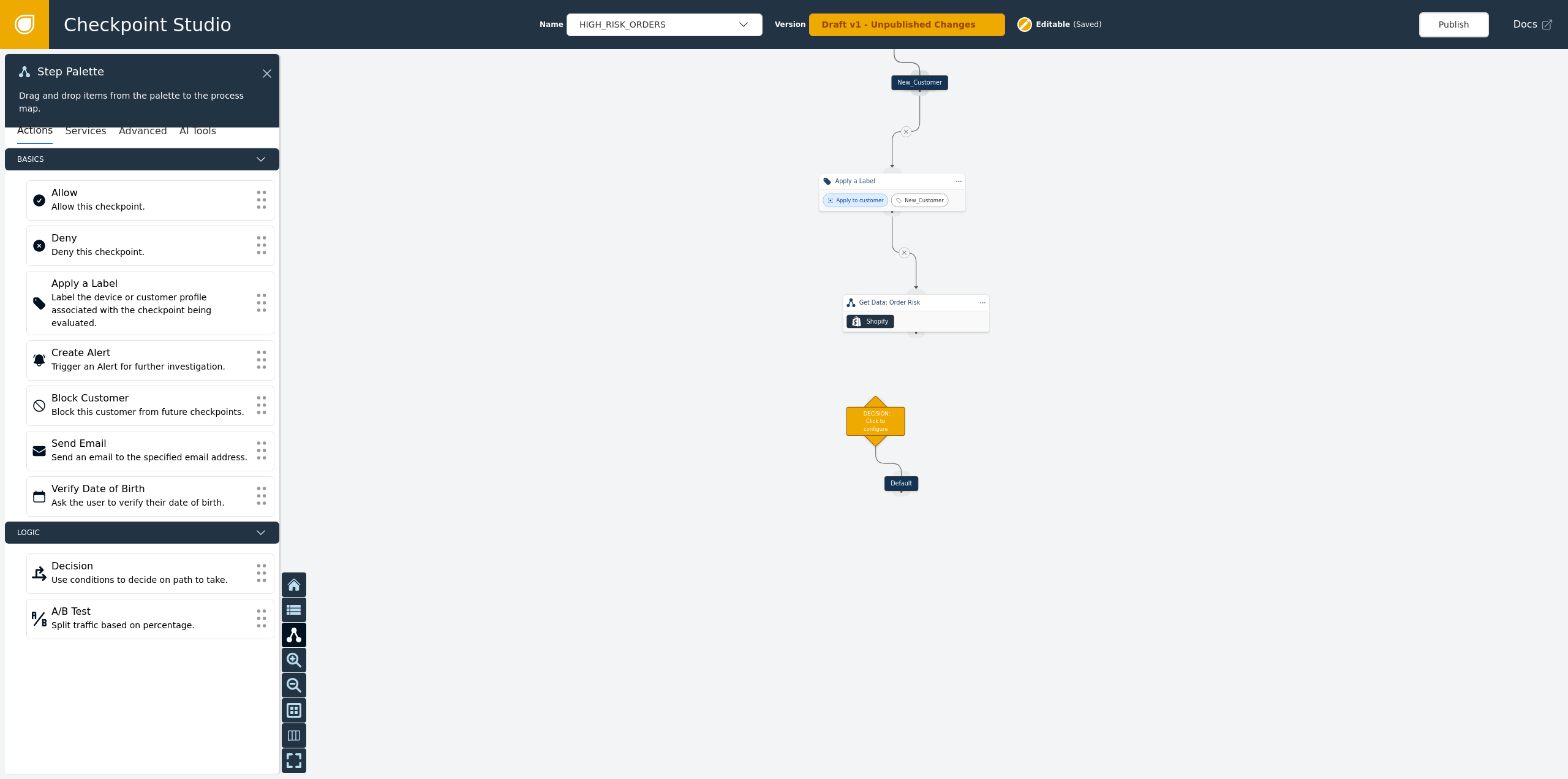
drag, startPoint x: 956, startPoint y: 499, endPoint x: 913, endPoint y: 389, distance: 118.1
click at [915, 340] on div at bounding box center [784, 413] width 1568 height 729
